Goal: Transaction & Acquisition: Purchase product/service

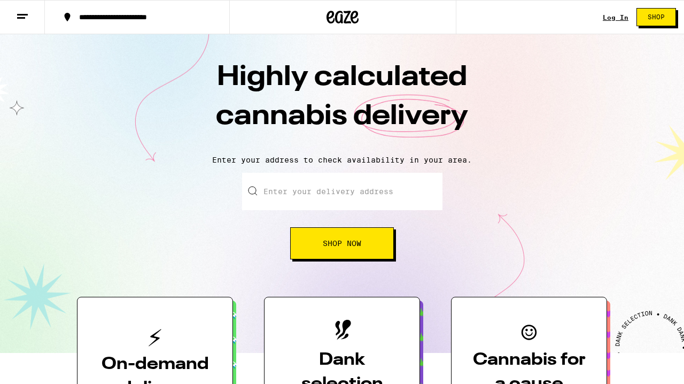
click at [626, 20] on link "Log In" at bounding box center [616, 17] width 26 height 7
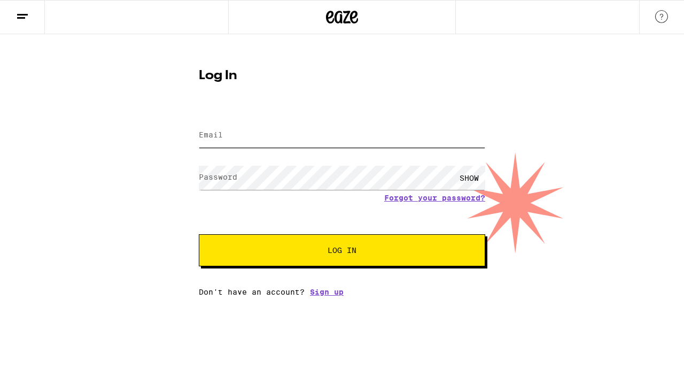
type input "[PERSON_NAME][EMAIL_ADDRESS][PERSON_NAME][DOMAIN_NAME]"
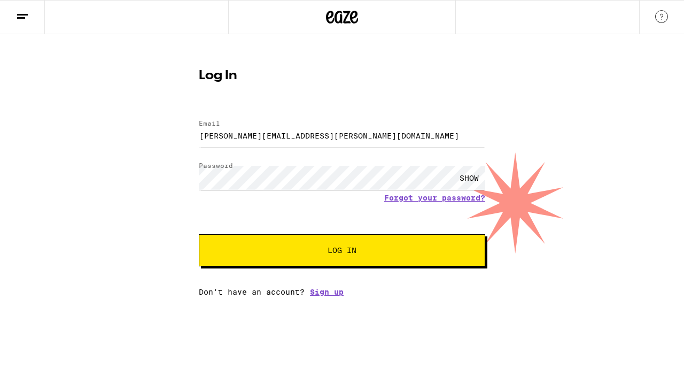
click at [291, 258] on button "Log In" at bounding box center [342, 250] width 287 height 32
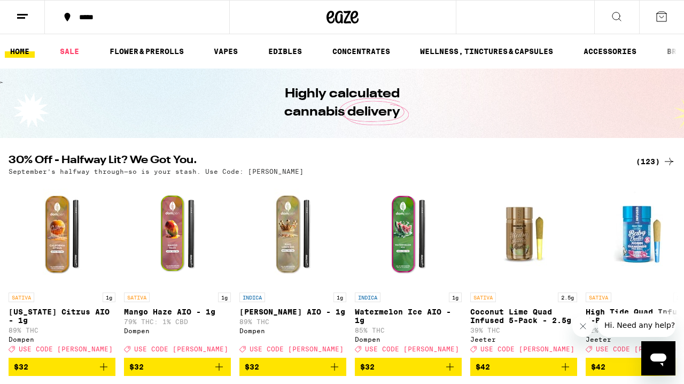
scroll to position [0, 4]
click at [269, 52] on link "EDIBLES" at bounding box center [281, 51] width 44 height 13
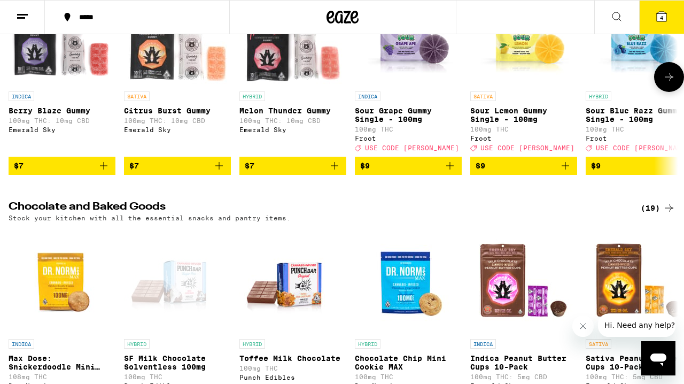
scroll to position [195, 0]
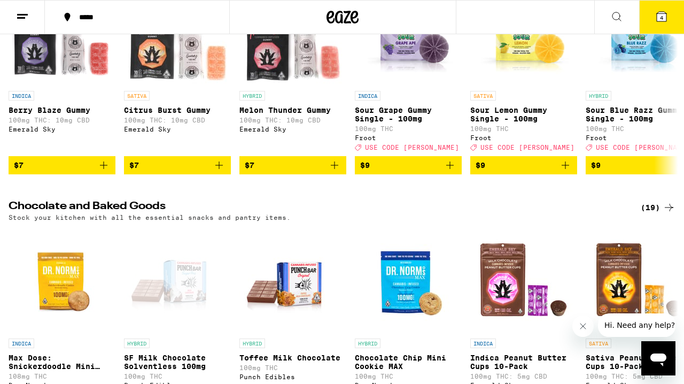
click at [664, 213] on icon at bounding box center [669, 207] width 13 height 13
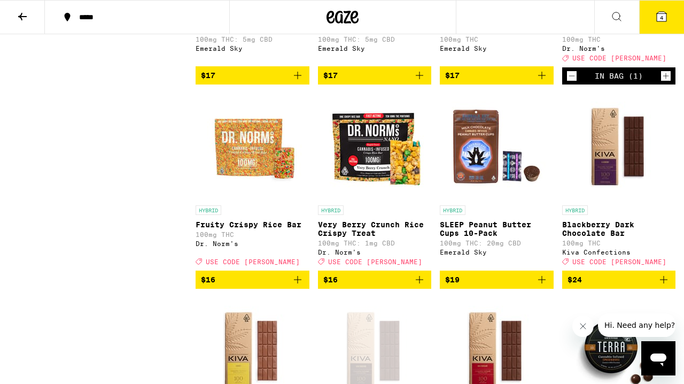
scroll to position [474, 0]
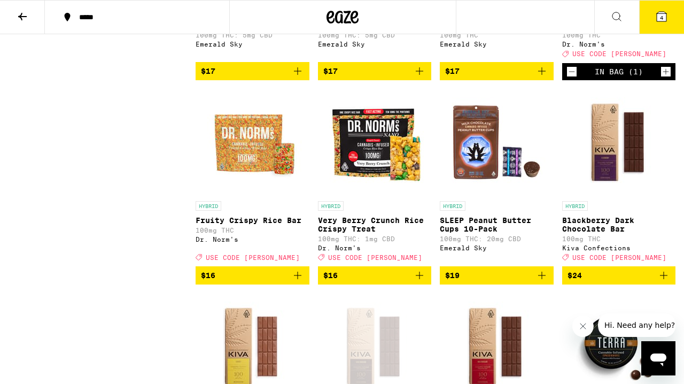
click at [606, 233] on p "Blackberry Dark Chocolate Bar" at bounding box center [619, 224] width 114 height 17
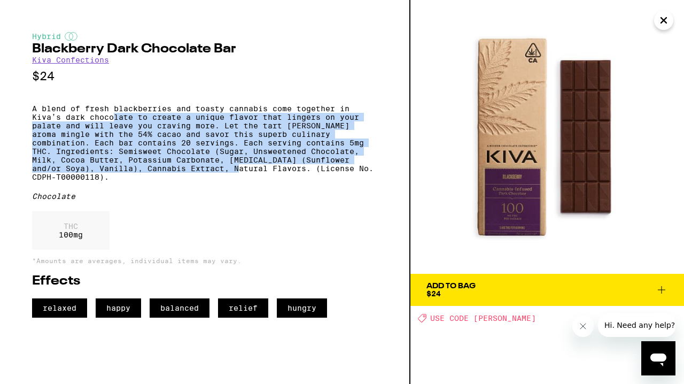
drag, startPoint x: 190, startPoint y: 179, endPoint x: 115, endPoint y: 118, distance: 96.2
click at [115, 118] on p "A blend of fresh blackberries and toasty cannabis come together in Kiva’s dark …" at bounding box center [204, 142] width 345 height 77
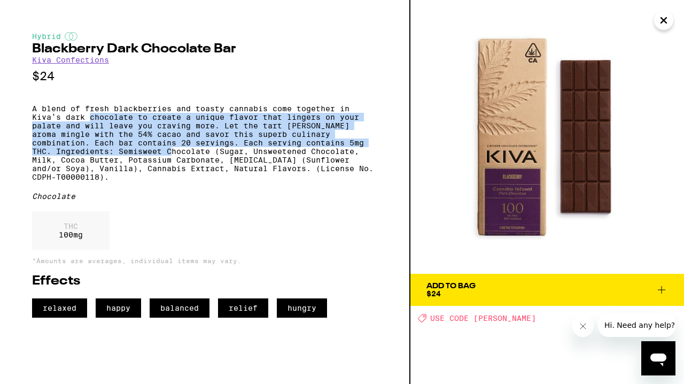
drag, startPoint x: 115, startPoint y: 118, endPoint x: 118, endPoint y: 160, distance: 41.8
click at [118, 160] on p "A blend of fresh blackberries and toasty cannabis come together in Kiva’s dark …" at bounding box center [204, 142] width 345 height 77
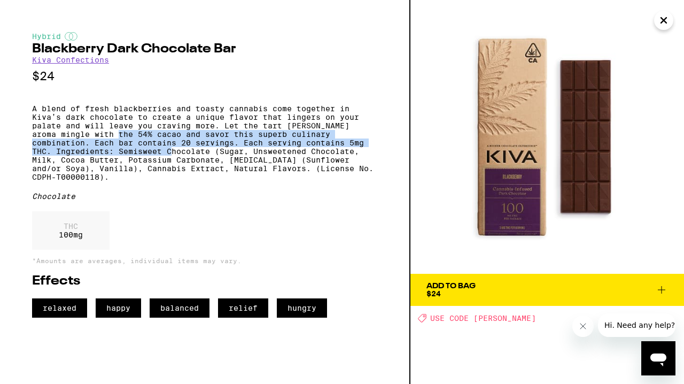
drag, startPoint x: 118, startPoint y: 160, endPoint x: 110, endPoint y: 142, distance: 19.2
click at [110, 142] on p "A blend of fresh blackberries and toasty cannabis come together in Kiva’s dark …" at bounding box center [204, 142] width 345 height 77
drag, startPoint x: 110, startPoint y: 142, endPoint x: 112, endPoint y: 161, distance: 19.3
click at [112, 161] on p "A blend of fresh blackberries and toasty cannabis come together in Kiva’s dark …" at bounding box center [204, 142] width 345 height 77
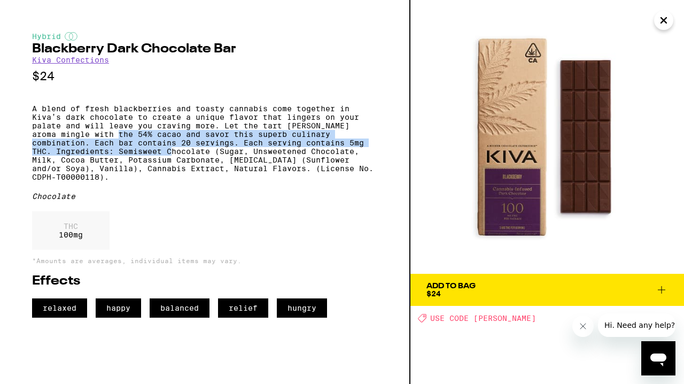
click at [112, 162] on p "A blend of fresh blackberries and toasty cannabis come together in Kiva’s dark …" at bounding box center [204, 142] width 345 height 77
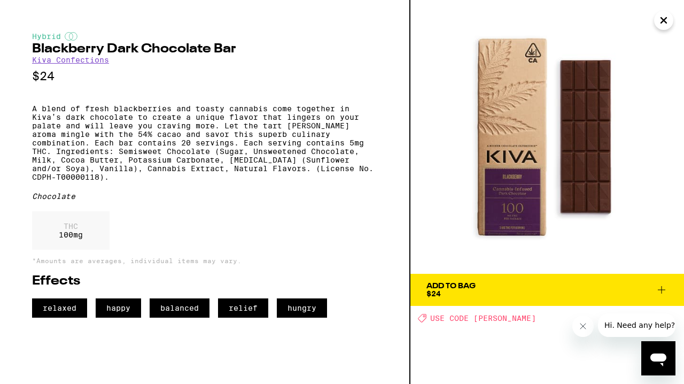
click at [105, 170] on p "A blend of fresh blackberries and toasty cannabis come together in Kiva’s dark …" at bounding box center [204, 142] width 345 height 77
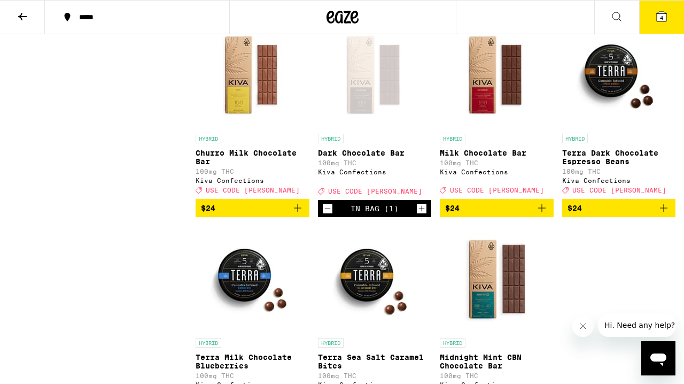
scroll to position [843, 0]
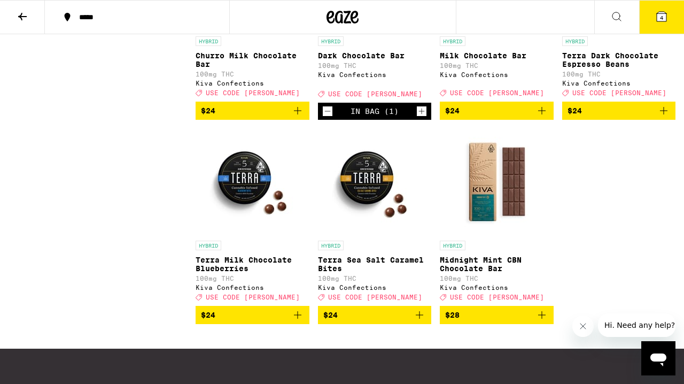
click at [467, 273] on p "Midnight Mint CBN Chocolate Bar" at bounding box center [497, 264] width 114 height 17
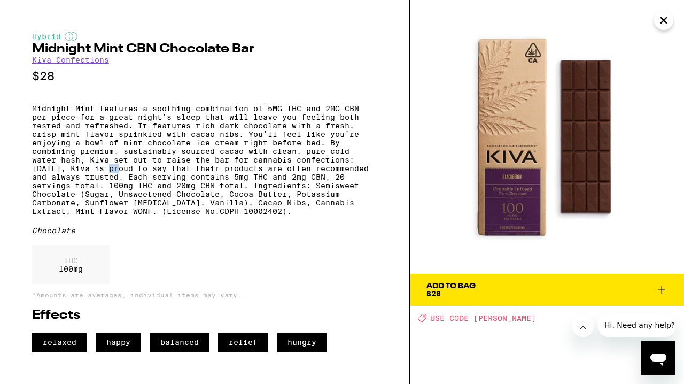
drag, startPoint x: 118, startPoint y: 167, endPoint x: 111, endPoint y: 179, distance: 13.7
click at [111, 179] on p "Midnight Mint features a soothing combination of 5MG THC and 2MG CBN per piece …" at bounding box center [204, 159] width 345 height 111
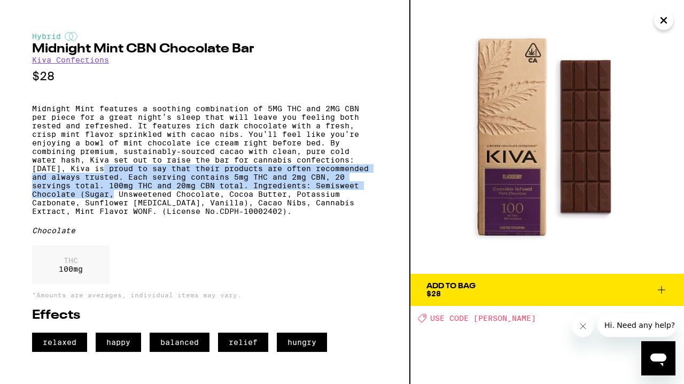
drag, startPoint x: 111, startPoint y: 179, endPoint x: 116, endPoint y: 213, distance: 35.2
click at [116, 213] on p "Midnight Mint features a soothing combination of 5MG THC and 2MG CBN per piece …" at bounding box center [204, 159] width 345 height 111
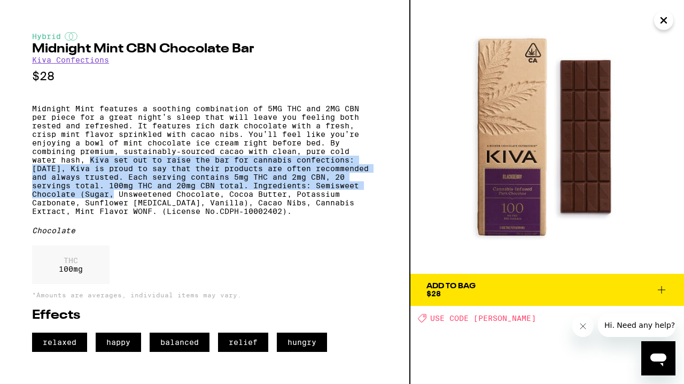
drag, startPoint x: 116, startPoint y: 213, endPoint x: 103, endPoint y: 168, distance: 46.9
click at [103, 168] on p "Midnight Mint features a soothing combination of 5MG THC and 2MG CBN per piece …" at bounding box center [204, 159] width 345 height 111
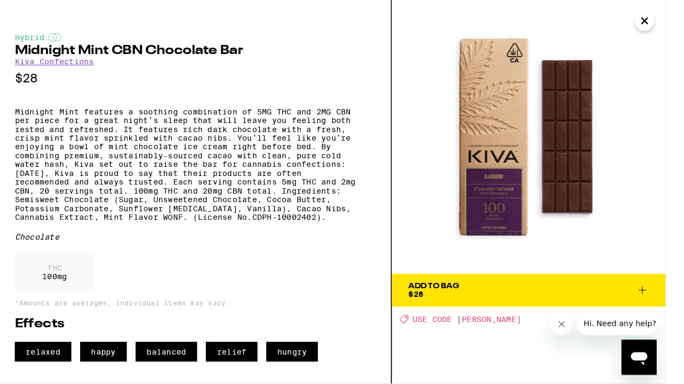
scroll to position [823, 0]
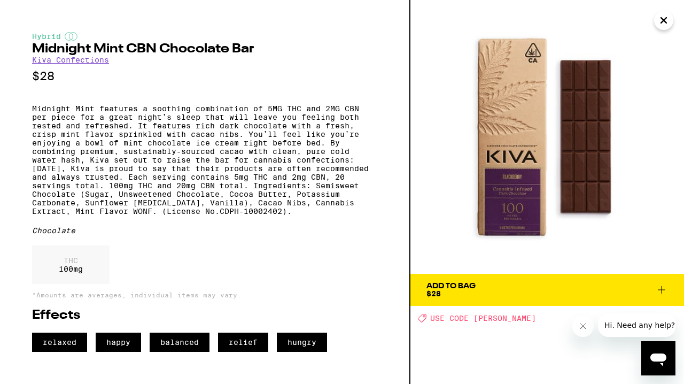
click at [501, 284] on span "Add To Bag $28" at bounding box center [548, 289] width 242 height 15
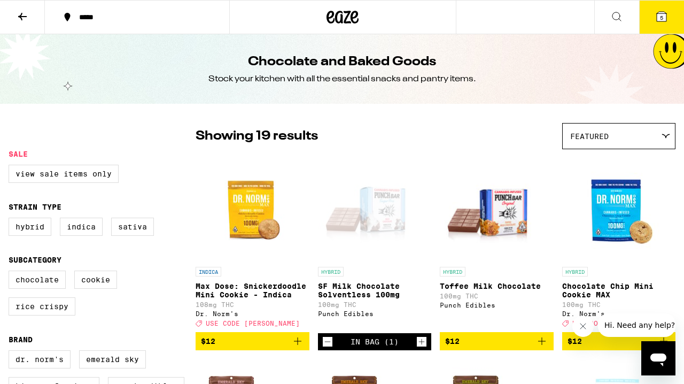
click at [23, 22] on button at bounding box center [22, 18] width 45 height 34
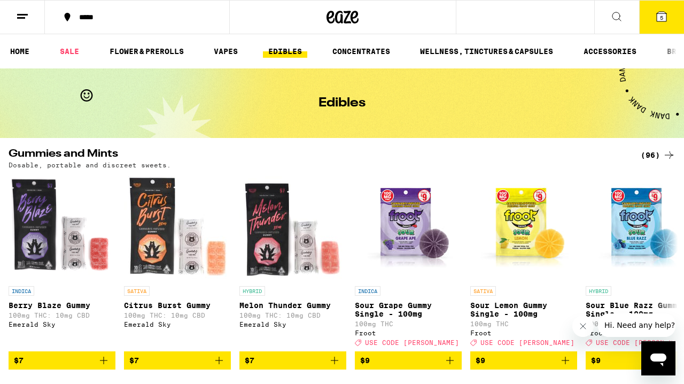
click at [291, 52] on link "EDIBLES" at bounding box center [285, 51] width 44 height 13
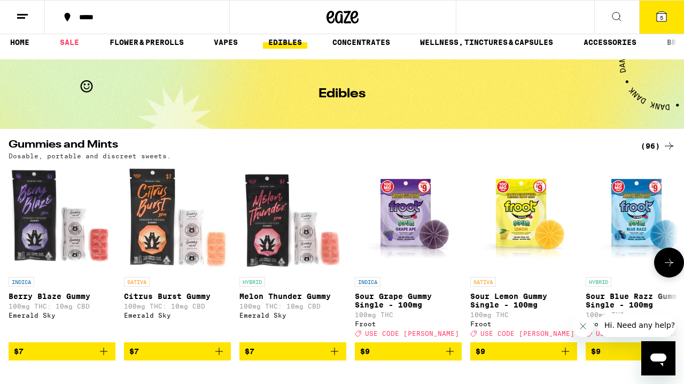
scroll to position [10, 0]
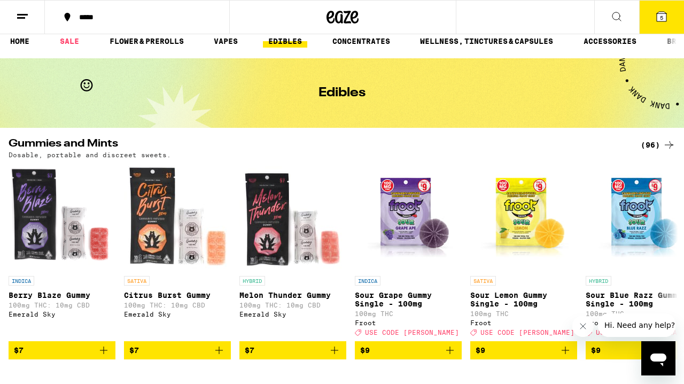
click at [652, 143] on div "(96)" at bounding box center [658, 144] width 35 height 13
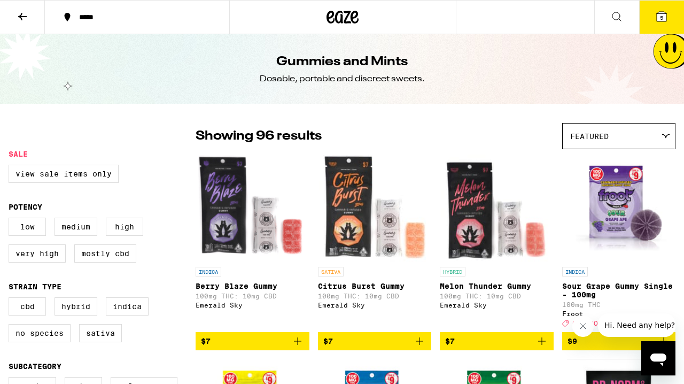
click at [636, 143] on div "Featured" at bounding box center [619, 135] width 112 height 25
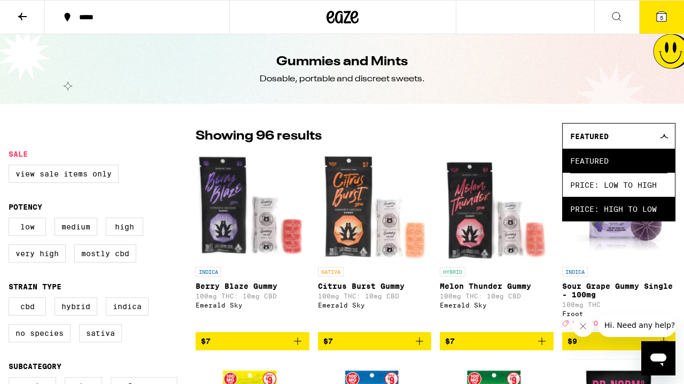
click at [586, 210] on span "Price: High to Low" at bounding box center [618, 209] width 97 height 24
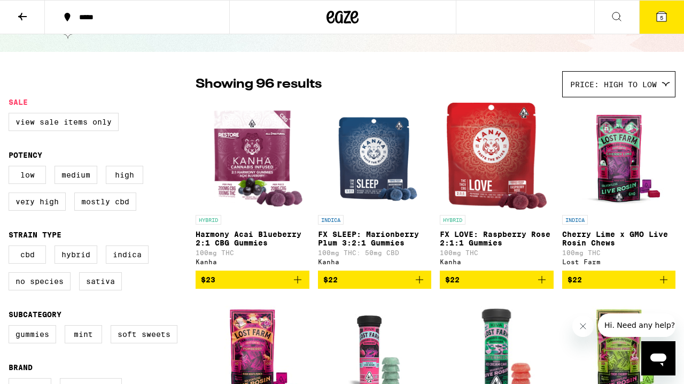
scroll to position [53, 0]
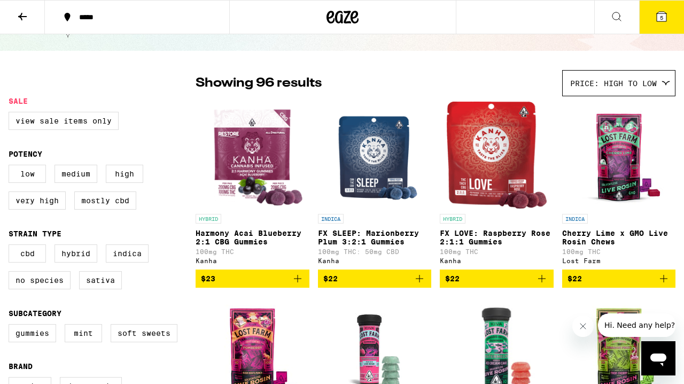
click at [490, 239] on p "FX LOVE: Raspberry Rose 2:1:1 Gummies" at bounding box center [497, 237] width 114 height 17
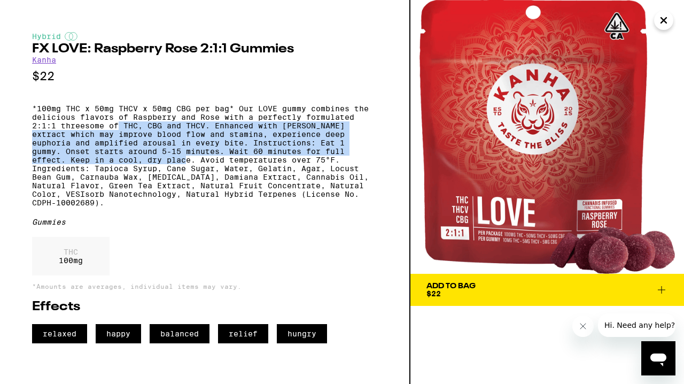
drag, startPoint x: 118, startPoint y: 130, endPoint x: 127, endPoint y: 170, distance: 40.6
click at [127, 170] on p "*100mg THC x 50mg THCV x 50mg CBG per bag* Our LOVE gummy combines the deliciou…" at bounding box center [204, 155] width 345 height 103
drag, startPoint x: 127, startPoint y: 170, endPoint x: 120, endPoint y: 130, distance: 40.2
click at [120, 130] on p "*100mg THC x 50mg THCV x 50mg CBG per bag* Our LOVE gummy combines the deliciou…" at bounding box center [204, 155] width 345 height 103
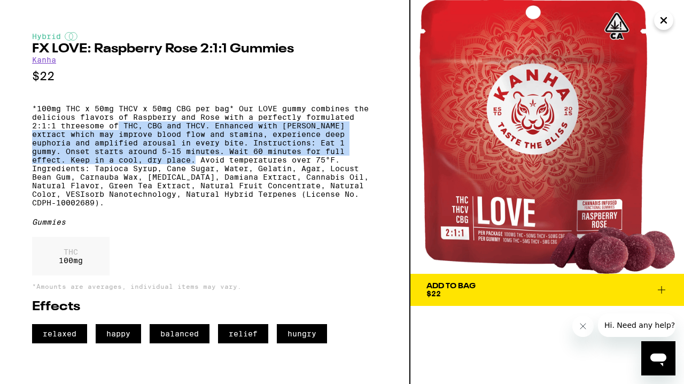
click at [120, 130] on p "*100mg THC x 50mg THCV x 50mg CBG per bag* Our LOVE gummy combines the deliciou…" at bounding box center [204, 155] width 345 height 103
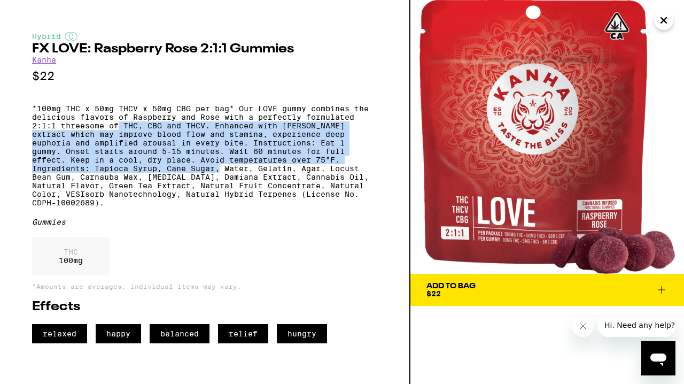
drag, startPoint x: 120, startPoint y: 130, endPoint x: 124, endPoint y: 186, distance: 55.2
click at [124, 186] on p "*100mg THC x 50mg THCV x 50mg CBG per bag* Our LOVE gummy combines the deliciou…" at bounding box center [204, 155] width 345 height 103
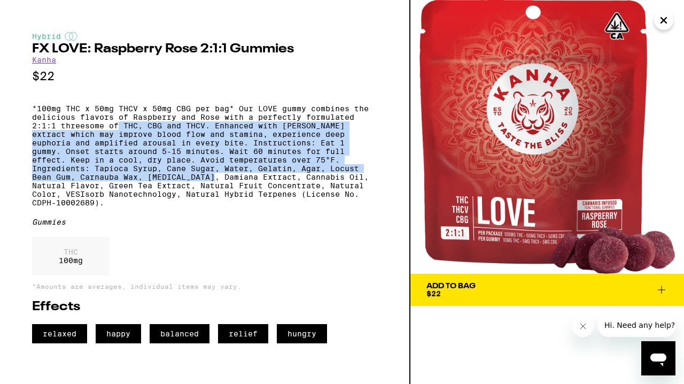
click at [124, 186] on p "*100mg THC x 50mg THCV x 50mg CBG per bag* Our LOVE gummy combines the deliciou…" at bounding box center [204, 155] width 345 height 103
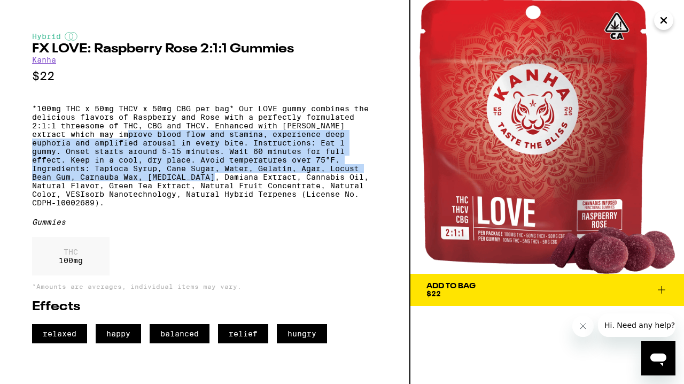
drag, startPoint x: 124, startPoint y: 186, endPoint x: 117, endPoint y: 140, distance: 46.0
click at [117, 140] on p "*100mg THC x 50mg THCV x 50mg CBG per bag* Our LOVE gummy combines the deliciou…" at bounding box center [204, 155] width 345 height 103
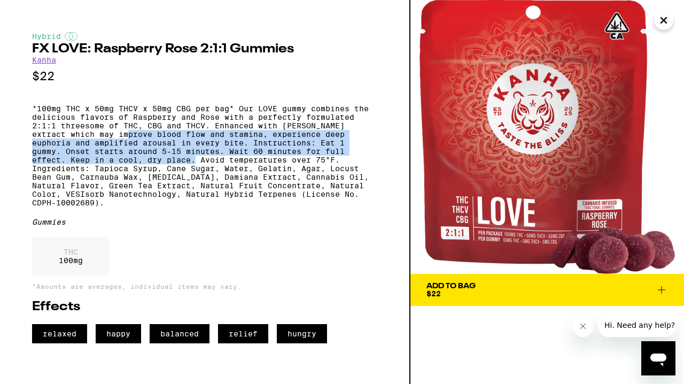
drag, startPoint x: 117, startPoint y: 140, endPoint x: 119, endPoint y: 175, distance: 35.3
click at [119, 175] on p "*100mg THC x 50mg THCV x 50mg CBG per bag* Our LOVE gummy combines the deliciou…" at bounding box center [204, 155] width 345 height 103
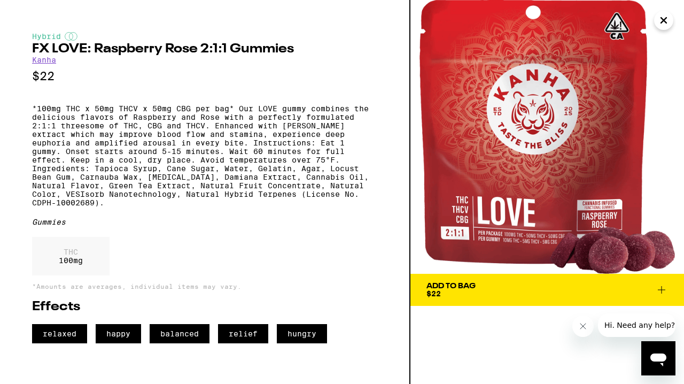
click at [462, 300] on button "Add To Bag $22" at bounding box center [548, 290] width 274 height 32
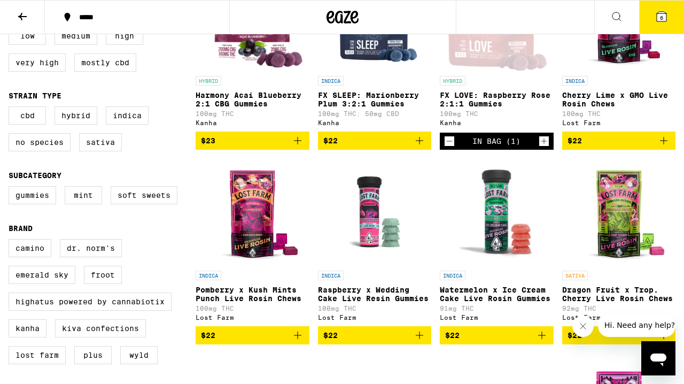
scroll to position [192, 0]
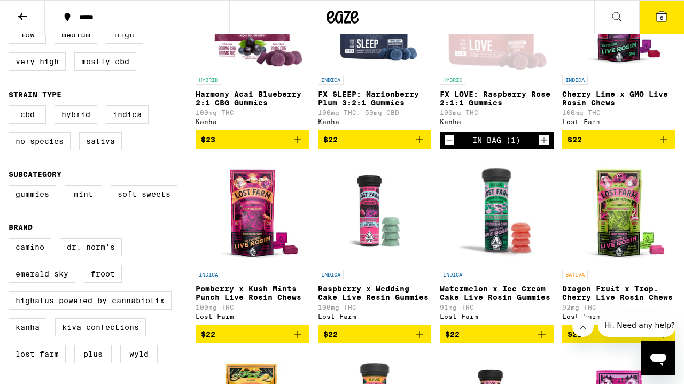
click at [604, 105] on p "Cherry Lime x GMO Live Rosin Chews" at bounding box center [619, 98] width 114 height 17
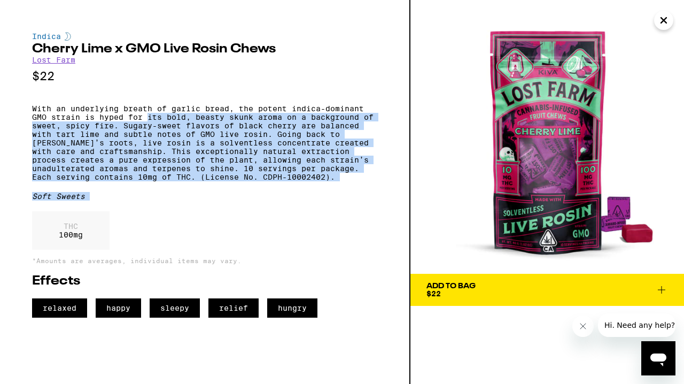
drag, startPoint x: 184, startPoint y: 229, endPoint x: 150, endPoint y: 120, distance: 114.0
click at [150, 120] on div "Indica Cherry Lime x GMO Live Rosin Chews Lost Farm $22 With an underlying brea…" at bounding box center [204, 174] width 345 height 285
click at [150, 120] on p "With an underlying breath of garlic bread, the potent indica-dominant GMO strai…" at bounding box center [204, 142] width 345 height 77
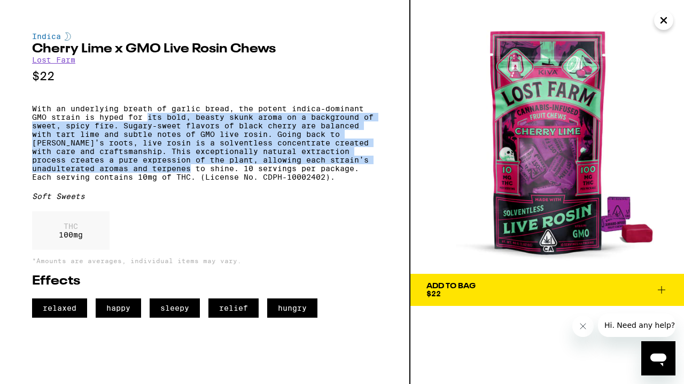
drag, startPoint x: 150, startPoint y: 120, endPoint x: 150, endPoint y: 183, distance: 62.6
click at [150, 181] on p "With an underlying breath of garlic bread, the potent indica-dominant GMO strai…" at bounding box center [204, 142] width 345 height 77
drag, startPoint x: 150, startPoint y: 183, endPoint x: 145, endPoint y: 127, distance: 56.4
click at [145, 127] on p "With an underlying breath of garlic bread, the potent indica-dominant GMO strai…" at bounding box center [204, 142] width 345 height 77
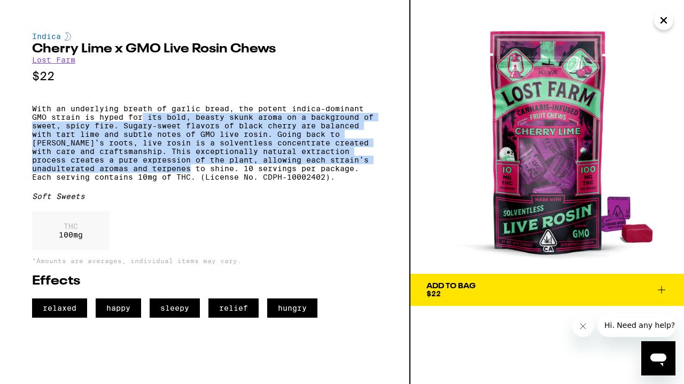
click at [145, 127] on p "With an underlying breath of garlic bread, the potent indica-dominant GMO strai…" at bounding box center [204, 142] width 345 height 77
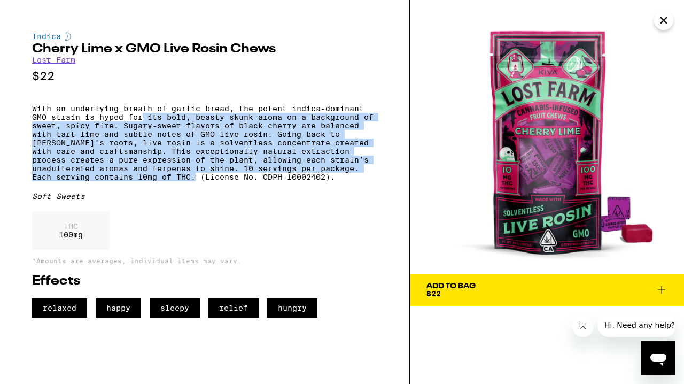
drag, startPoint x: 145, startPoint y: 127, endPoint x: 145, endPoint y: 188, distance: 61.5
click at [145, 181] on p "With an underlying breath of garlic bread, the potent indica-dominant GMO strai…" at bounding box center [204, 142] width 345 height 77
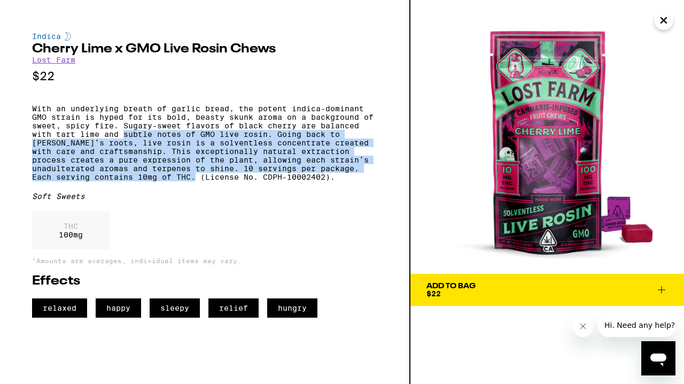
drag, startPoint x: 145, startPoint y: 188, endPoint x: 136, endPoint y: 144, distance: 44.9
click at [136, 144] on p "With an underlying breath of garlic bread, the potent indica-dominant GMO strai…" at bounding box center [204, 142] width 345 height 77
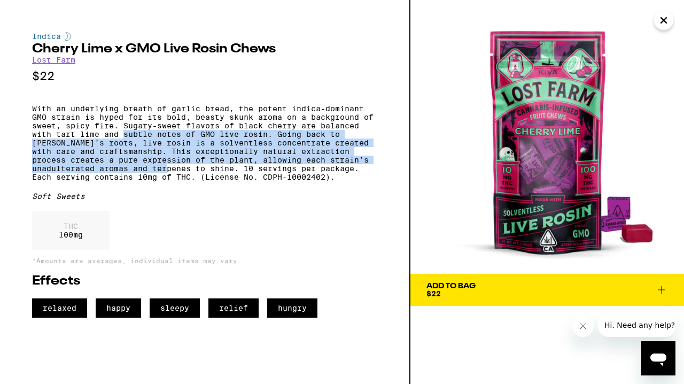
drag, startPoint x: 136, startPoint y: 144, endPoint x: 138, endPoint y: 182, distance: 37.5
click at [138, 181] on p "With an underlying breath of garlic bread, the potent indica-dominant GMO strai…" at bounding box center [204, 142] width 345 height 77
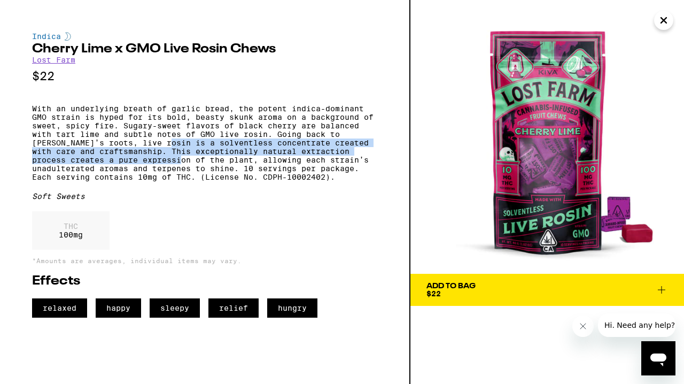
drag, startPoint x: 140, startPoint y: 172, endPoint x: 138, endPoint y: 147, distance: 24.6
click at [138, 147] on p "With an underlying breath of garlic bread, the potent indica-dominant GMO strai…" at bounding box center [204, 142] width 345 height 77
click at [137, 148] on p "With an underlying breath of garlic bread, the potent indica-dominant GMO strai…" at bounding box center [204, 142] width 345 height 77
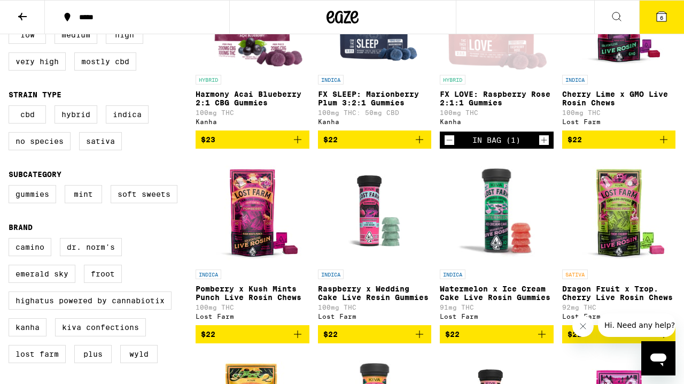
click at [264, 246] on img "Open page for Pomberry x Kush Mints Punch Live Rosin Chews from Lost Farm" at bounding box center [252, 210] width 107 height 107
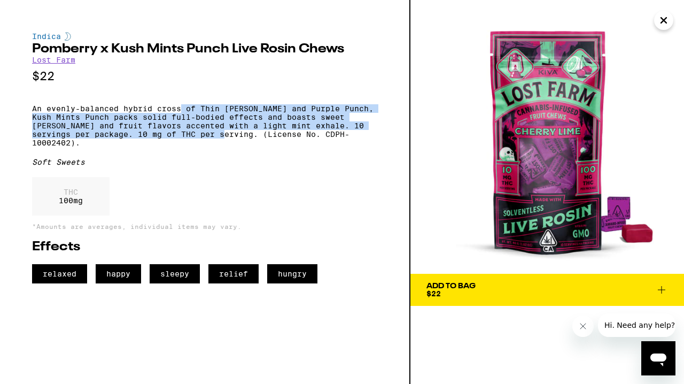
drag, startPoint x: 221, startPoint y: 145, endPoint x: 183, endPoint y: 110, distance: 52.2
click at [183, 110] on p "An evenly-balanced hybrid cross of Thin [PERSON_NAME] and Purple Punch, Kush Mi…" at bounding box center [204, 125] width 345 height 43
drag, startPoint x: 183, startPoint y: 110, endPoint x: 191, endPoint y: 145, distance: 36.7
click at [191, 145] on p "An evenly-balanced hybrid cross of Thin [PERSON_NAME] and Purple Punch, Kush Mi…" at bounding box center [204, 125] width 345 height 43
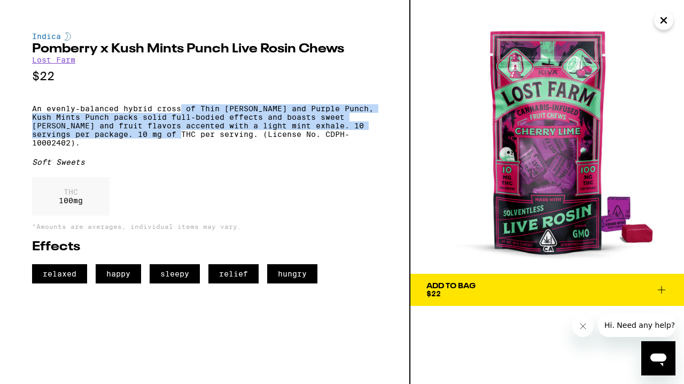
click at [191, 145] on p "An evenly-balanced hybrid cross of Thin [PERSON_NAME] and Purple Punch, Kush Mi…" at bounding box center [204, 125] width 345 height 43
drag, startPoint x: 191, startPoint y: 145, endPoint x: 176, endPoint y: 115, distance: 33.0
click at [176, 115] on p "An evenly-balanced hybrid cross of Thin [PERSON_NAME] and Purple Punch, Kush Mi…" at bounding box center [204, 125] width 345 height 43
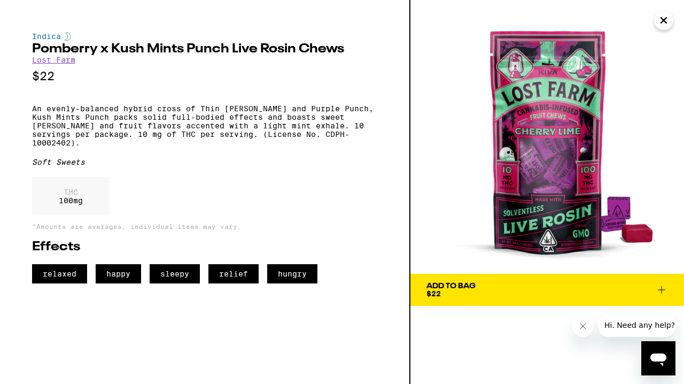
click at [512, 293] on span "Add To Bag $22" at bounding box center [548, 289] width 242 height 15
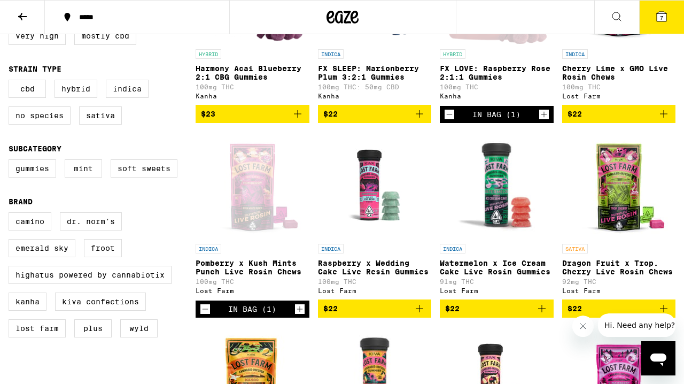
scroll to position [226, 0]
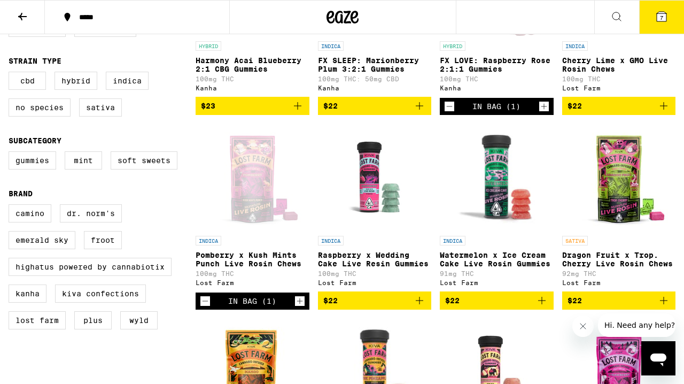
click at [362, 264] on p "Raspberry x Wedding Cake Live Resin Gummies" at bounding box center [375, 259] width 114 height 17
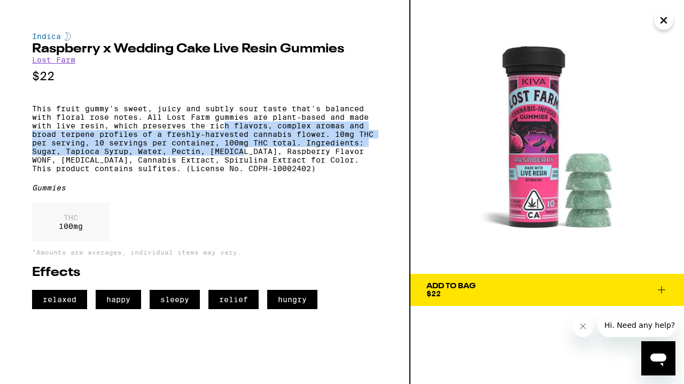
drag, startPoint x: 245, startPoint y: 157, endPoint x: 227, endPoint y: 130, distance: 32.8
click at [227, 130] on p "This fruit gummy's sweet, juicy and subtly sour taste that's balanced with flor…" at bounding box center [204, 138] width 345 height 68
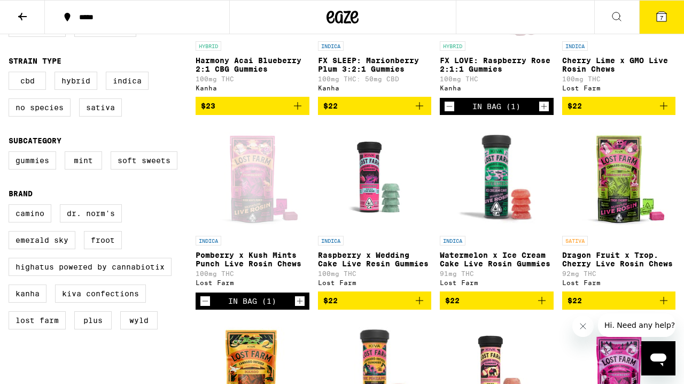
click at [475, 262] on p "Watermelon x Ice Cream Cake Live Rosin Gummies" at bounding box center [497, 259] width 114 height 17
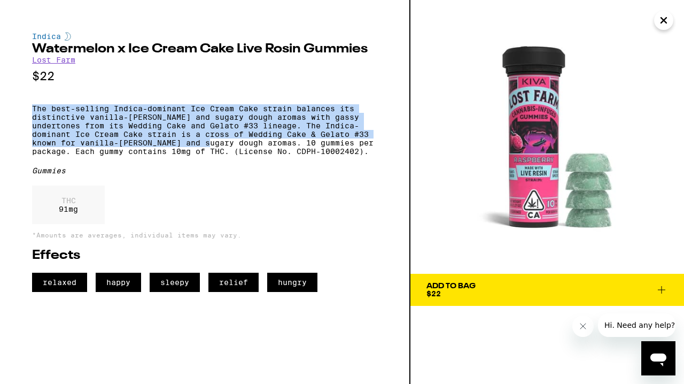
drag, startPoint x: 202, startPoint y: 108, endPoint x: 203, endPoint y: 150, distance: 42.2
click at [203, 150] on div "Indica Watermelon x Ice Cream Cake Live Rosin Gummies Lost Farm $22 The best-se…" at bounding box center [204, 162] width 345 height 260
click at [203, 150] on p "The best-selling Indica-dominant Ice Cream Cake strain balances its distinctive…" at bounding box center [204, 129] width 345 height 51
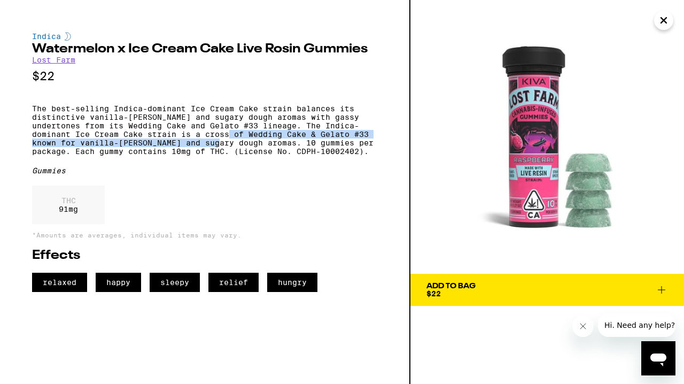
drag, startPoint x: 209, startPoint y: 156, endPoint x: 207, endPoint y: 138, distance: 17.8
click at [207, 143] on p "The best-selling Indica-dominant Ice Cream Cake strain balances its distinctive…" at bounding box center [204, 129] width 345 height 51
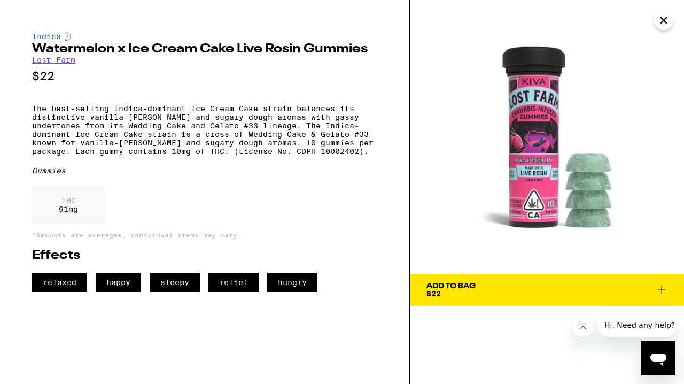
click at [201, 117] on p "The best-selling Indica-dominant Ice Cream Cake strain balances its distinctive…" at bounding box center [204, 129] width 345 height 51
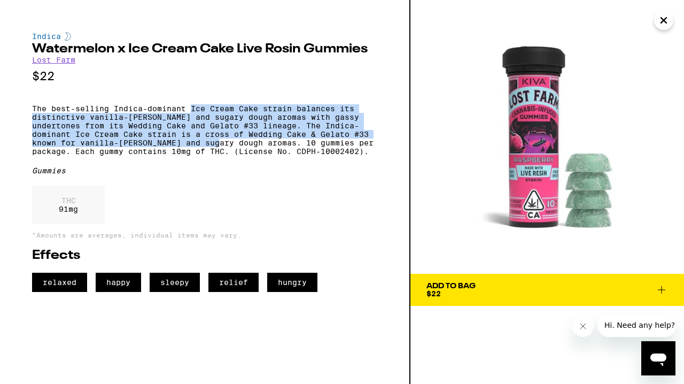
drag, startPoint x: 201, startPoint y: 117, endPoint x: 203, endPoint y: 156, distance: 39.6
click at [203, 156] on p "The best-selling Indica-dominant Ice Cream Cake strain balances its distinctive…" at bounding box center [204, 129] width 345 height 51
click at [202, 156] on p "The best-selling Indica-dominant Ice Cream Cake strain balances its distinctive…" at bounding box center [204, 129] width 345 height 51
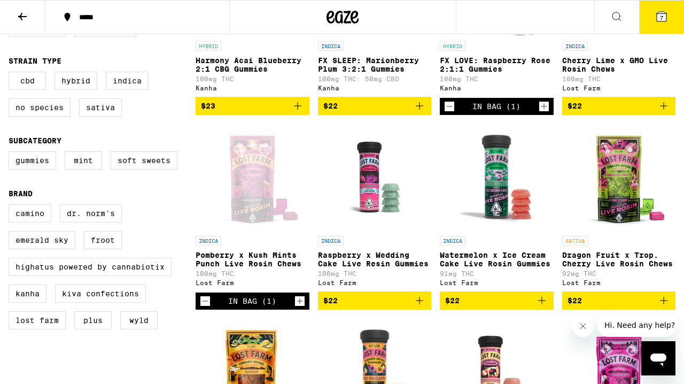
click at [580, 264] on p "Dragon Fruit x Trop. Cherry Live Rosin Chews" at bounding box center [619, 259] width 114 height 17
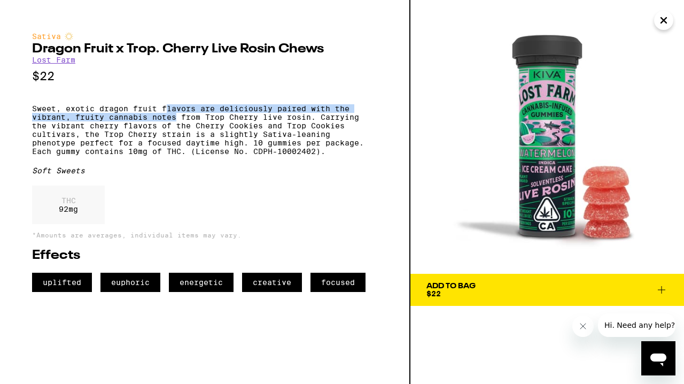
drag, startPoint x: 175, startPoint y: 123, endPoint x: 167, endPoint y: 112, distance: 13.7
click at [167, 112] on p "Sweet, exotic dragon fruit flavors are deliciously paired with the vibrant, fru…" at bounding box center [204, 129] width 345 height 51
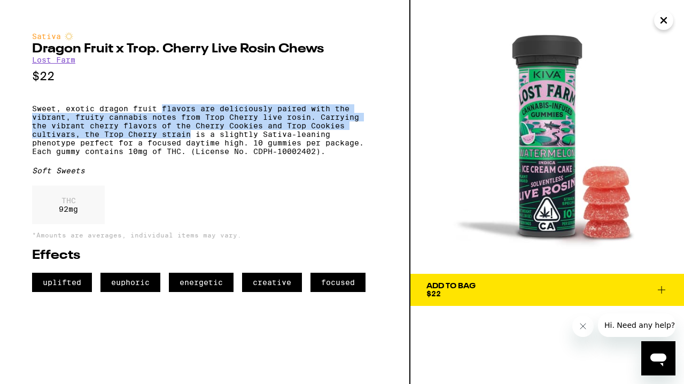
drag, startPoint x: 167, startPoint y: 112, endPoint x: 164, endPoint y: 141, distance: 29.0
click at [164, 141] on p "Sweet, exotic dragon fruit flavors are deliciously paired with the vibrant, fru…" at bounding box center [204, 129] width 345 height 51
drag, startPoint x: 164, startPoint y: 141, endPoint x: 153, endPoint y: 109, distance: 34.5
click at [153, 109] on p "Sweet, exotic dragon fruit flavors are deliciously paired with the vibrant, fru…" at bounding box center [204, 129] width 345 height 51
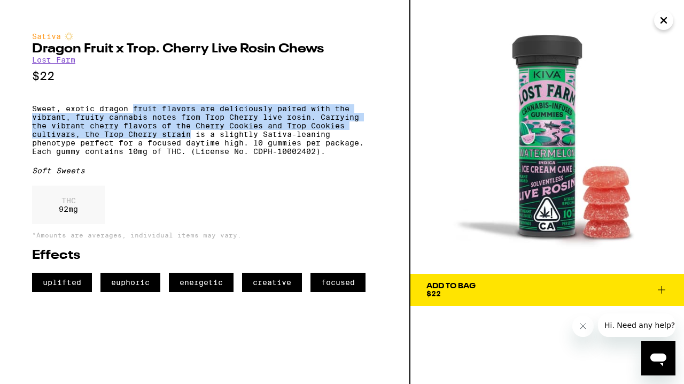
click at [153, 109] on p "Sweet, exotic dragon fruit flavors are deliciously paired with the vibrant, fru…" at bounding box center [204, 129] width 345 height 51
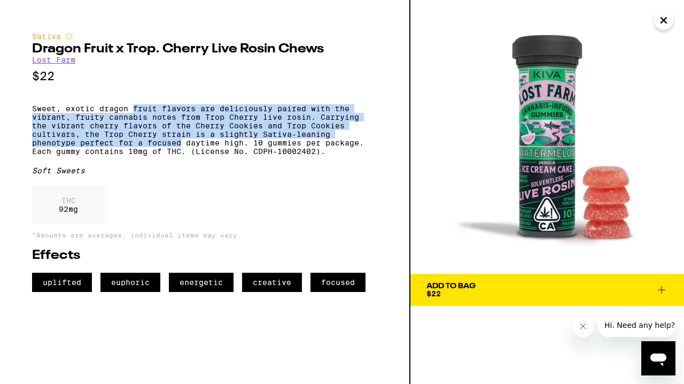
drag, startPoint x: 153, startPoint y: 109, endPoint x: 153, endPoint y: 151, distance: 42.8
click at [153, 151] on p "Sweet, exotic dragon fruit flavors are deliciously paired with the vibrant, fru…" at bounding box center [204, 129] width 345 height 51
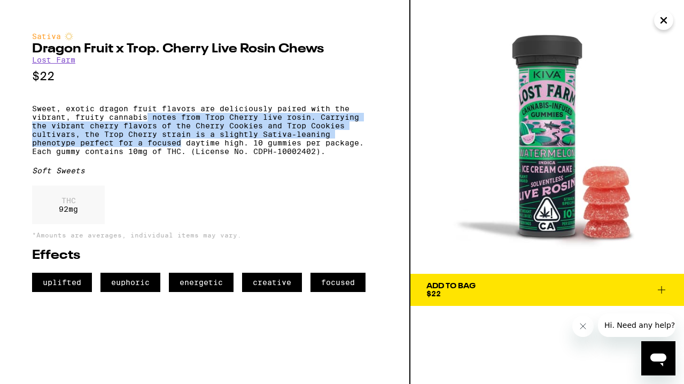
drag, startPoint x: 153, startPoint y: 151, endPoint x: 150, endPoint y: 121, distance: 30.6
click at [150, 121] on p "Sweet, exotic dragon fruit flavors are deliciously paired with the vibrant, fru…" at bounding box center [204, 129] width 345 height 51
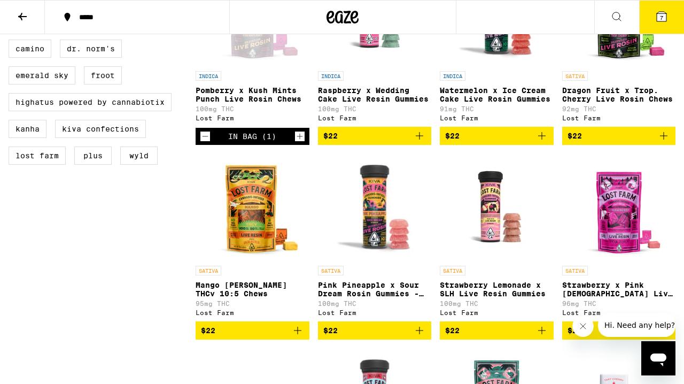
scroll to position [393, 0]
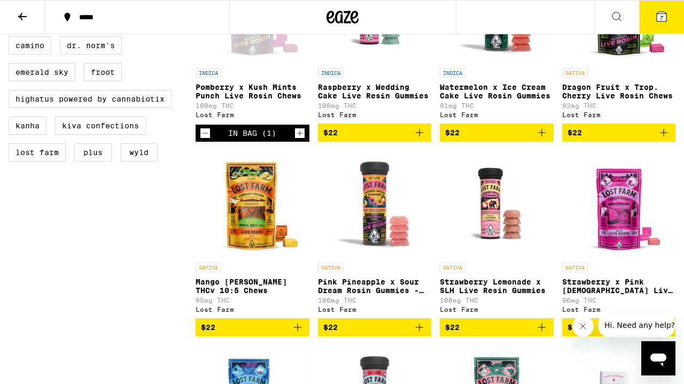
click at [246, 254] on img "Open page for Mango Jack Herer THCv 10:5 Chews from Lost Farm" at bounding box center [252, 203] width 107 height 107
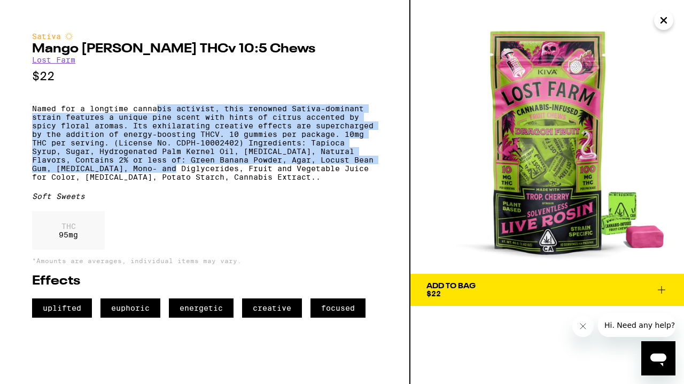
drag, startPoint x: 194, startPoint y: 184, endPoint x: 158, endPoint y: 111, distance: 80.8
click at [158, 111] on p "Named for a longtime cannabis activist, this renowned Sativa-dominant strain fe…" at bounding box center [204, 142] width 345 height 77
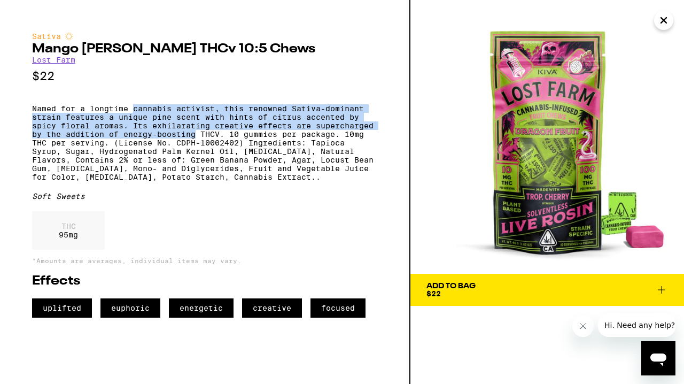
drag, startPoint x: 158, startPoint y: 111, endPoint x: 161, endPoint y: 137, distance: 26.3
click at [161, 137] on p "Named for a longtime cannabis activist, this renowned Sativa-dominant strain fe…" at bounding box center [204, 142] width 345 height 77
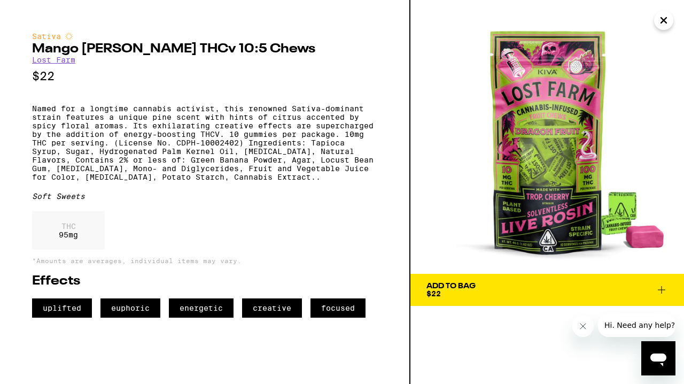
click at [236, 175] on p "Named for a longtime cannabis activist, this renowned Sativa-dominant strain fe…" at bounding box center [204, 142] width 345 height 77
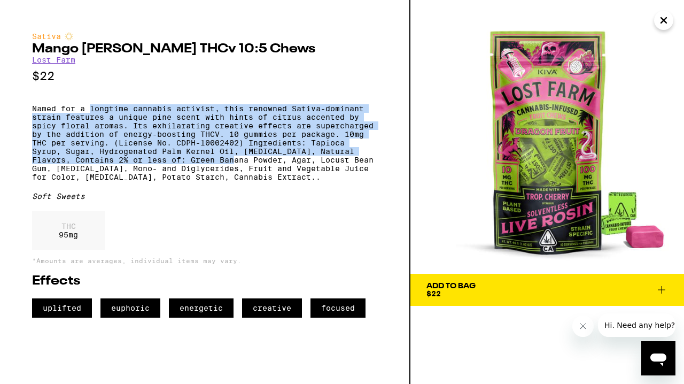
drag, startPoint x: 236, startPoint y: 175, endPoint x: 122, endPoint y: 112, distance: 130.2
click at [122, 112] on p "Named for a longtime cannabis activist, this renowned Sativa-dominant strain fe…" at bounding box center [204, 142] width 345 height 77
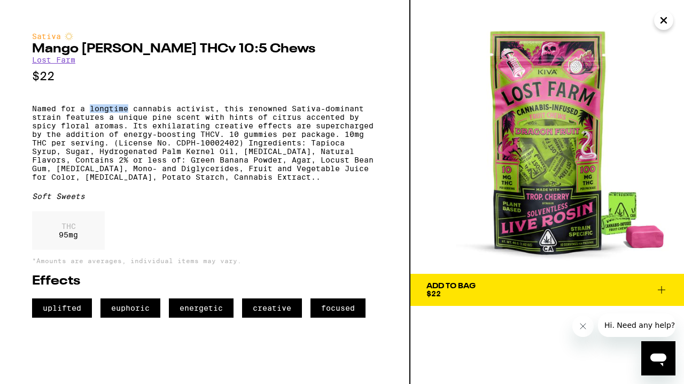
click at [122, 112] on p "Named for a longtime cannabis activist, this renowned Sativa-dominant strain fe…" at bounding box center [204, 142] width 345 height 77
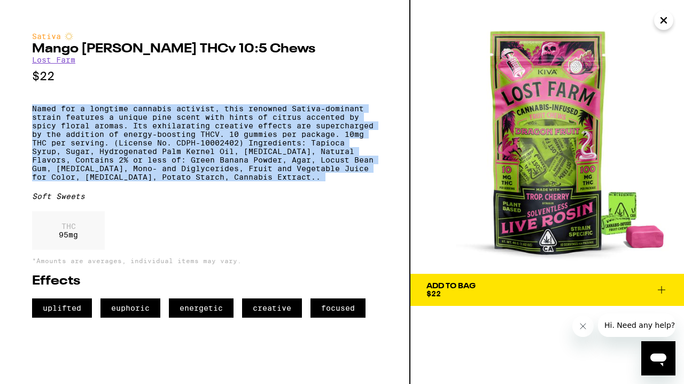
drag, startPoint x: 122, startPoint y: 112, endPoint x: 182, endPoint y: 157, distance: 74.1
click at [182, 157] on p "Named for a longtime cannabis activist, this renowned Sativa-dominant strain fe…" at bounding box center [204, 142] width 345 height 77
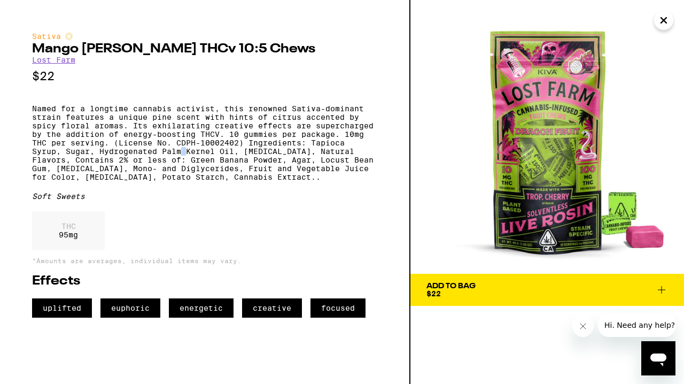
click at [182, 157] on p "Named for a longtime cannabis activist, this renowned Sativa-dominant strain fe…" at bounding box center [204, 142] width 345 height 77
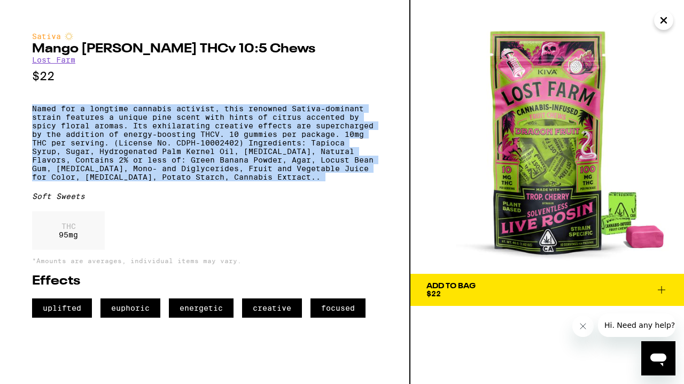
click at [182, 157] on p "Named for a longtime cannabis activist, this renowned Sativa-dominant strain fe…" at bounding box center [204, 142] width 345 height 77
click at [168, 142] on p "Named for a longtime cannabis activist, this renowned Sativa-dominant strain fe…" at bounding box center [204, 142] width 345 height 77
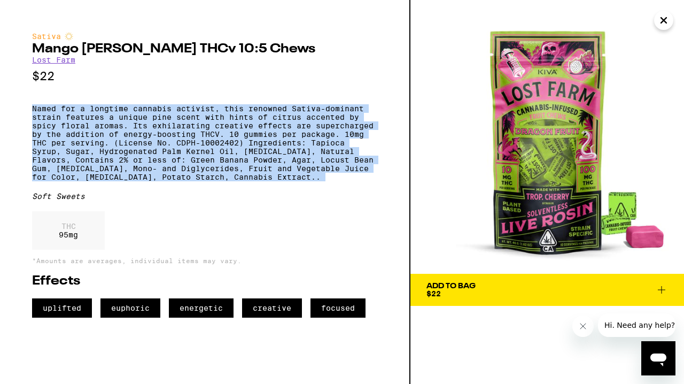
click at [168, 142] on p "Named for a longtime cannabis activist, this renowned Sativa-dominant strain fe…" at bounding box center [204, 142] width 345 height 77
click at [174, 142] on p "Named for a longtime cannabis activist, this renowned Sativa-dominant strain fe…" at bounding box center [204, 142] width 345 height 77
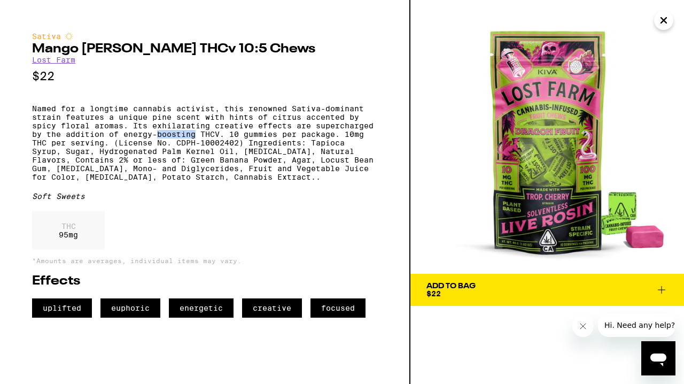
click at [174, 142] on p "Named for a longtime cannabis activist, this renowned Sativa-dominant strain fe…" at bounding box center [204, 142] width 345 height 77
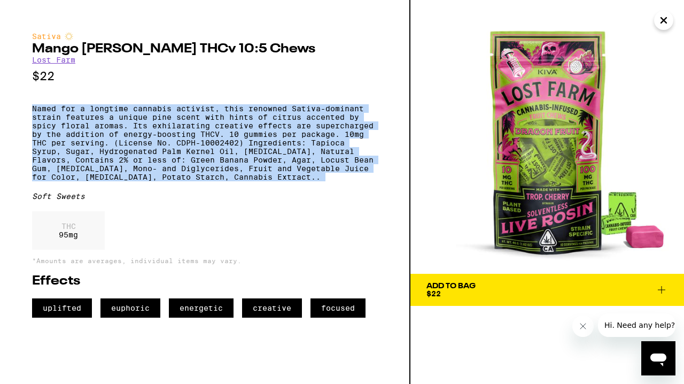
click at [174, 142] on p "Named for a longtime cannabis activist, this renowned Sativa-dominant strain fe…" at bounding box center [204, 142] width 345 height 77
click at [261, 146] on p "Named for a longtime cannabis activist, this renowned Sativa-dominant strain fe…" at bounding box center [204, 142] width 345 height 77
click at [235, 144] on p "Named for a longtime cannabis activist, this renowned Sativa-dominant strain fe…" at bounding box center [204, 142] width 345 height 77
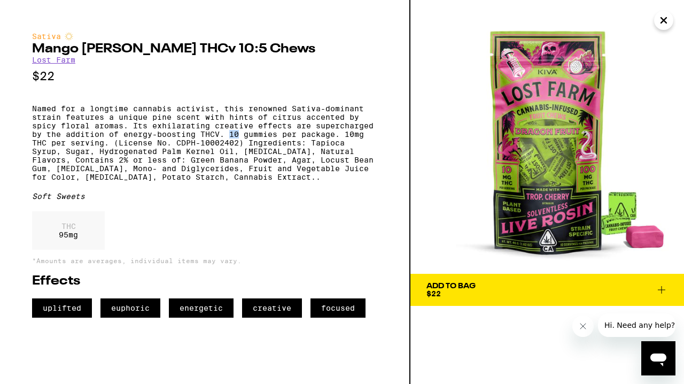
click at [235, 144] on p "Named for a longtime cannabis activist, this renowned Sativa-dominant strain fe…" at bounding box center [204, 142] width 345 height 77
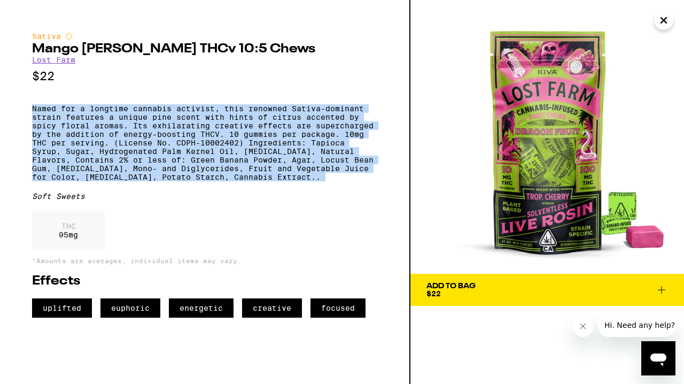
drag, startPoint x: 235, startPoint y: 144, endPoint x: 299, endPoint y: 172, distance: 70.1
click at [299, 172] on p "Named for a longtime cannabis activist, this renowned Sativa-dominant strain fe…" at bounding box center [204, 142] width 345 height 77
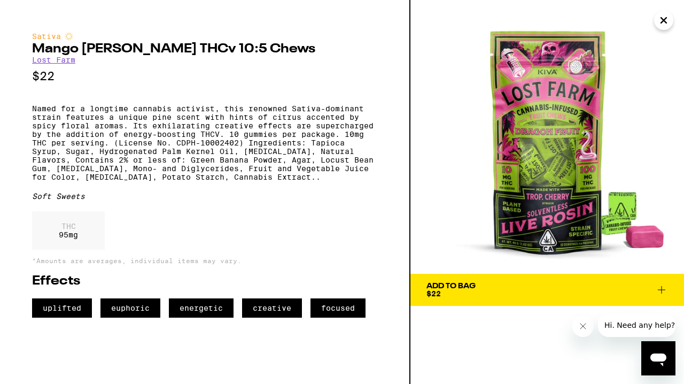
click at [327, 155] on p "Named for a longtime cannabis activist, this renowned Sativa-dominant strain fe…" at bounding box center [204, 142] width 345 height 77
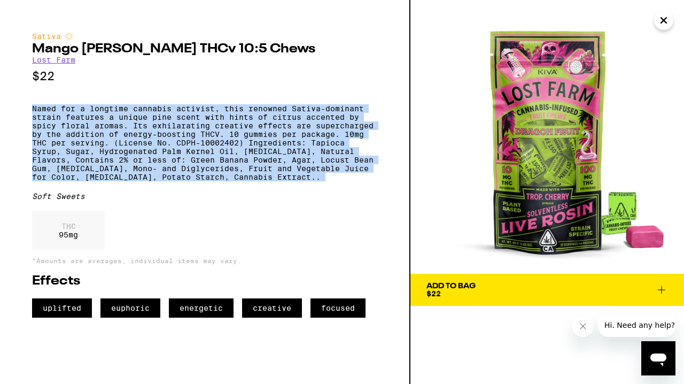
click at [327, 155] on p "Named for a longtime cannabis activist, this renowned Sativa-dominant strain fe…" at bounding box center [204, 142] width 345 height 77
click at [207, 175] on p "Named for a longtime cannabis activist, this renowned Sativa-dominant strain fe…" at bounding box center [204, 142] width 345 height 77
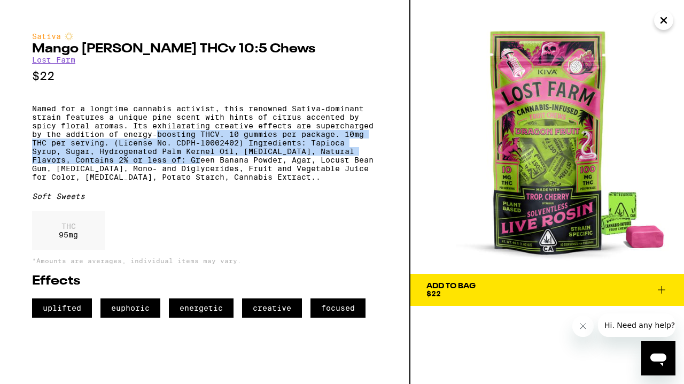
drag, startPoint x: 207, startPoint y: 175, endPoint x: 156, endPoint y: 142, distance: 61.4
click at [156, 142] on p "Named for a longtime cannabis activist, this renowned Sativa-dominant strain fe…" at bounding box center [204, 142] width 345 height 77
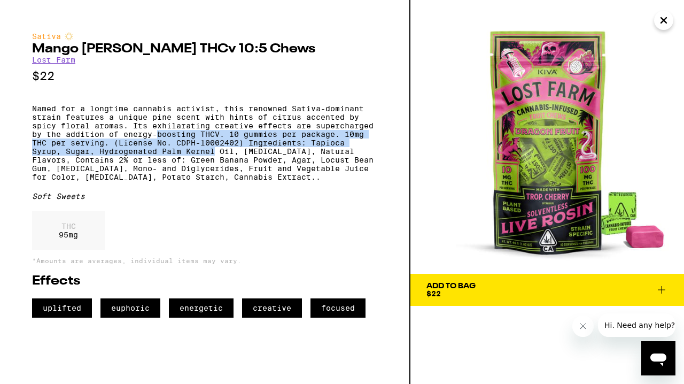
drag, startPoint x: 156, startPoint y: 142, endPoint x: 213, endPoint y: 161, distance: 60.5
click at [213, 161] on p "Named for a longtime cannabis activist, this renowned Sativa-dominant strain fe…" at bounding box center [204, 142] width 345 height 77
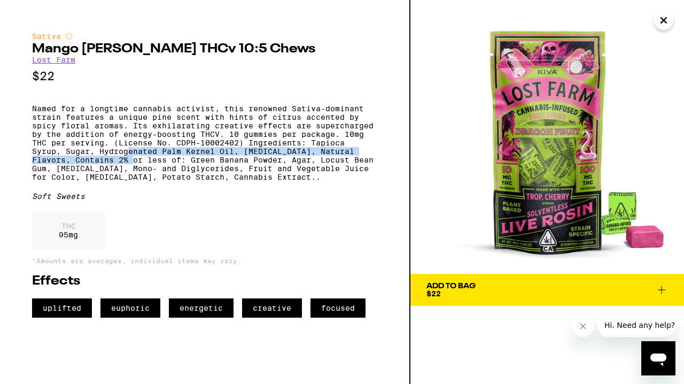
drag, startPoint x: 150, startPoint y: 174, endPoint x: 127, endPoint y: 167, distance: 24.2
click at [127, 167] on p "Named for a longtime cannabis activist, this renowned Sativa-dominant strain fe…" at bounding box center [204, 142] width 345 height 77
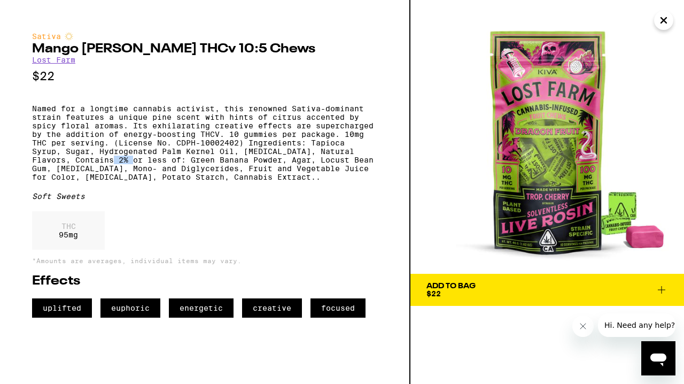
click at [127, 167] on p "Named for a longtime cannabis activist, this renowned Sativa-dominant strain fe…" at bounding box center [204, 142] width 345 height 77
click at [485, 283] on span "Add To Bag $22" at bounding box center [548, 289] width 242 height 15
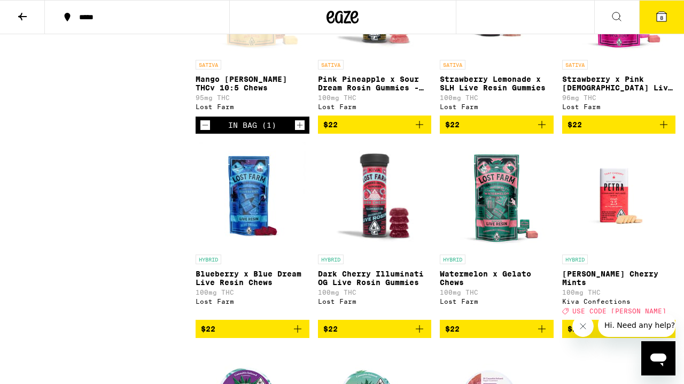
scroll to position [607, 0]
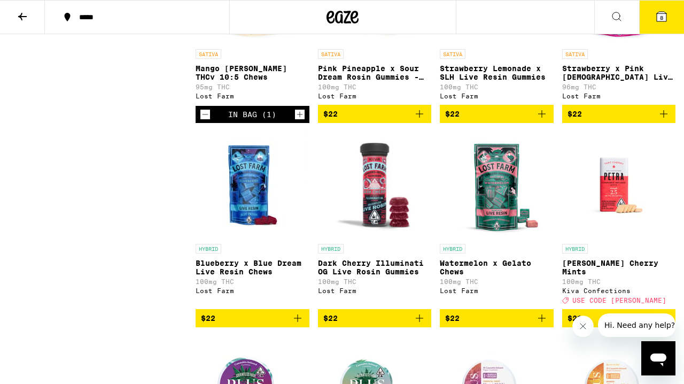
click at [624, 81] on p "Strawberry x Pink [DEMOGRAPHIC_DATA] Live Resin Chews - 100mg" at bounding box center [619, 72] width 114 height 17
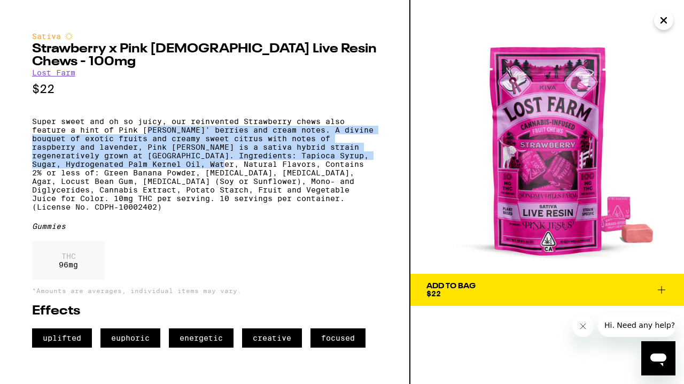
drag, startPoint x: 183, startPoint y: 159, endPoint x: 150, endPoint y: 123, distance: 48.8
click at [150, 123] on p "Super sweet and oh so juicy, our reinvented Strawberry chews also feature a hin…" at bounding box center [204, 164] width 345 height 94
drag, startPoint x: 150, startPoint y: 123, endPoint x: 147, endPoint y: 158, distance: 34.4
click at [147, 158] on p "Super sweet and oh so juicy, our reinvented Strawberry chews also feature a hin…" at bounding box center [204, 164] width 345 height 94
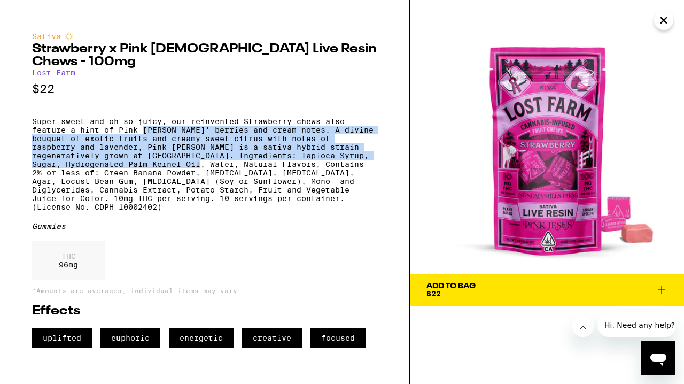
click at [147, 158] on p "Super sweet and oh so juicy, our reinvented Strawberry chews also feature a hin…" at bounding box center [204, 164] width 345 height 94
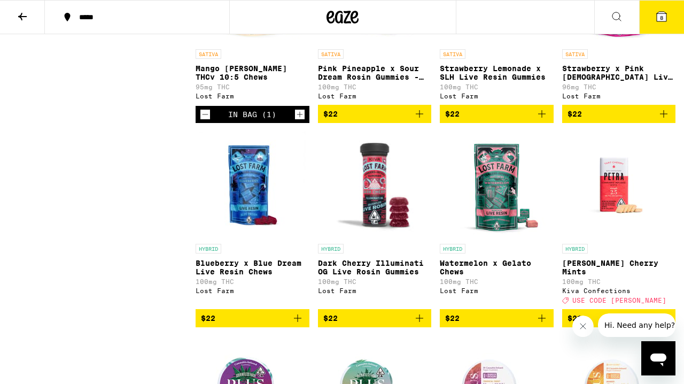
click at [253, 276] on p "Blueberry x Blue Dream Live Resin Chews" at bounding box center [253, 267] width 114 height 17
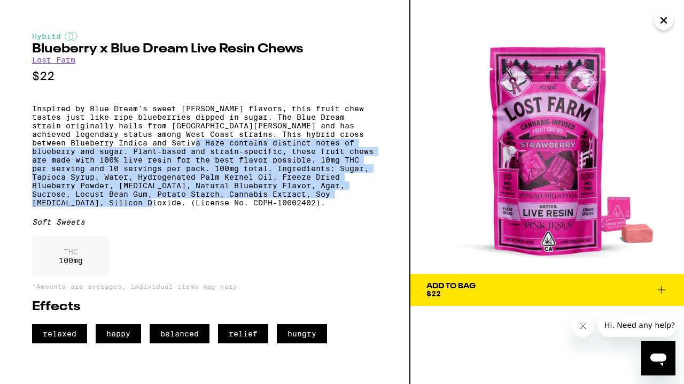
drag, startPoint x: 242, startPoint y: 216, endPoint x: 212, endPoint y: 149, distance: 73.2
click at [212, 149] on p "Inspired by Blue Dream's sweet [PERSON_NAME] flavors, this fruit chew tastes ju…" at bounding box center [204, 155] width 345 height 103
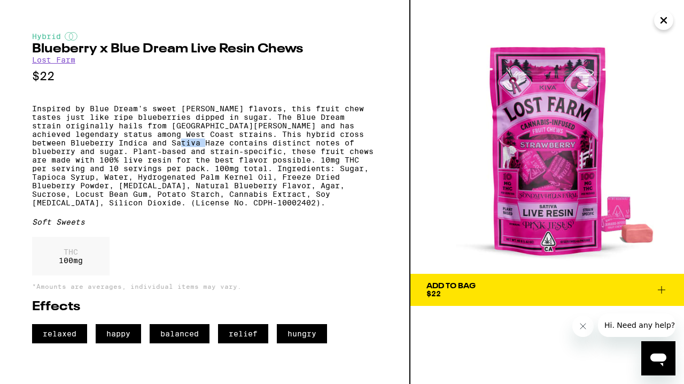
click at [212, 149] on p "Inspired by Blue Dream's sweet [PERSON_NAME] flavors, this fruit chew tastes ju…" at bounding box center [204, 155] width 345 height 103
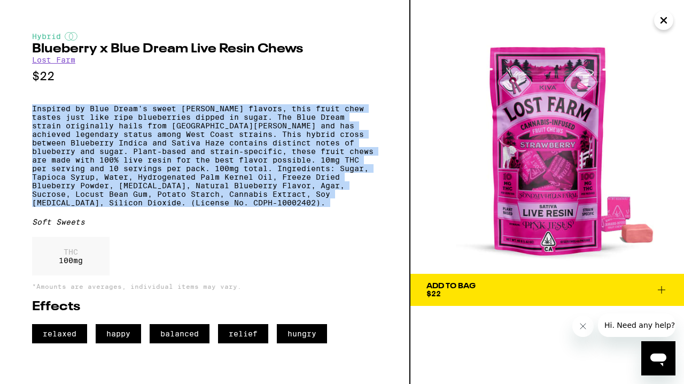
drag, startPoint x: 212, startPoint y: 149, endPoint x: 211, endPoint y: 164, distance: 14.5
click at [211, 164] on p "Inspired by Blue Dream's sweet [PERSON_NAME] flavors, this fruit chew tastes ju…" at bounding box center [204, 155] width 345 height 103
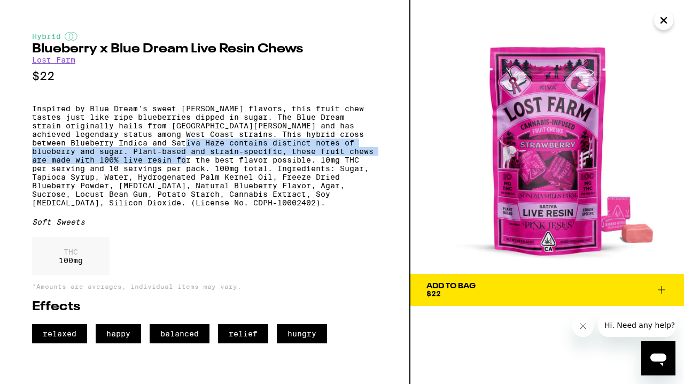
drag, startPoint x: 207, startPoint y: 174, endPoint x: 202, endPoint y: 151, distance: 23.6
click at [202, 151] on p "Inspired by Blue Dream's sweet [PERSON_NAME] flavors, this fruit chew tastes ju…" at bounding box center [204, 155] width 345 height 103
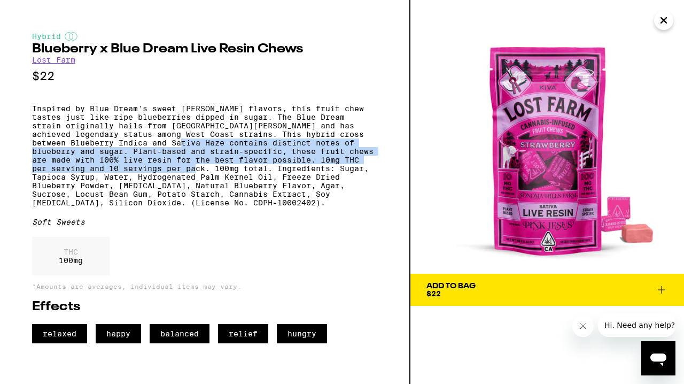
drag, startPoint x: 202, startPoint y: 151, endPoint x: 194, endPoint y: 180, distance: 30.0
click at [194, 180] on p "Inspired by Blue Dream's sweet [PERSON_NAME] flavors, this fruit chew tastes ju…" at bounding box center [204, 155] width 345 height 103
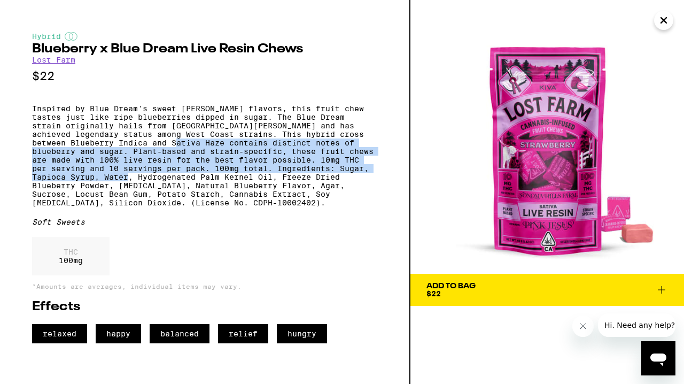
drag, startPoint x: 191, startPoint y: 187, endPoint x: 191, endPoint y: 149, distance: 38.0
click at [191, 149] on p "Inspired by Blue Dream's sweet [PERSON_NAME] flavors, this fruit chew tastes ju…" at bounding box center [204, 155] width 345 height 103
drag, startPoint x: 191, startPoint y: 149, endPoint x: 191, endPoint y: 191, distance: 42.2
click at [191, 191] on p "Inspired by Blue Dream's sweet [PERSON_NAME] flavors, this fruit chew tastes ju…" at bounding box center [204, 155] width 345 height 103
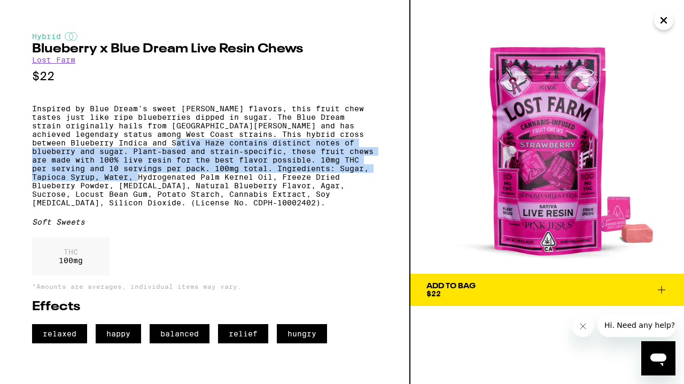
click at [191, 191] on p "Inspired by Blue Dream's sweet [PERSON_NAME] flavors, this fruit chew tastes ju…" at bounding box center [204, 155] width 345 height 103
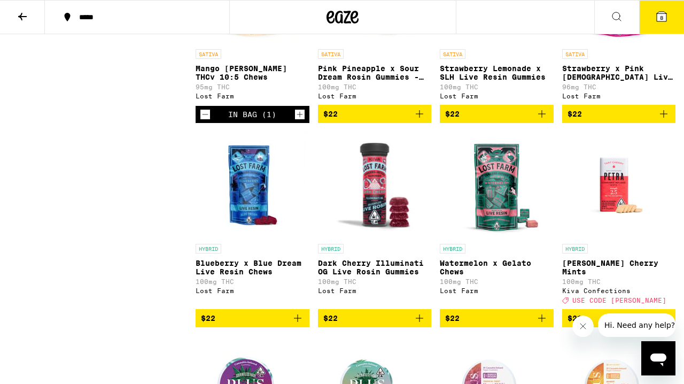
click at [335, 276] on p "Dark Cherry Illuminati OG Live Rosin Gummies" at bounding box center [375, 267] width 114 height 17
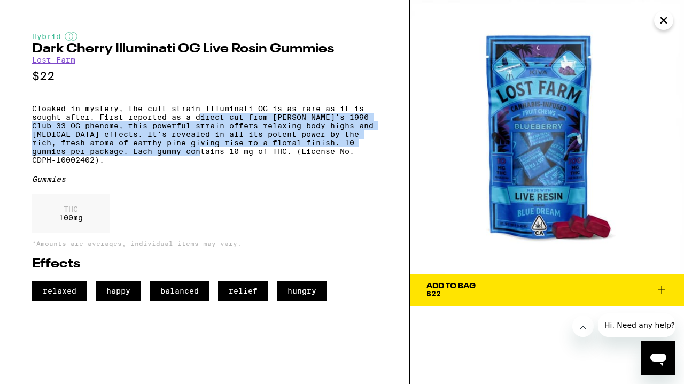
drag, startPoint x: 225, startPoint y: 164, endPoint x: 201, endPoint y: 122, distance: 47.4
click at [201, 122] on p "Cloaked in mystery, the cult strain Illuminati OG is as rare as it is sought-af…" at bounding box center [204, 134] width 345 height 60
drag, startPoint x: 201, startPoint y: 122, endPoint x: 207, endPoint y: 161, distance: 38.9
click at [207, 161] on p "Cloaked in mystery, the cult strain Illuminati OG is as rare as it is sought-af…" at bounding box center [204, 134] width 345 height 60
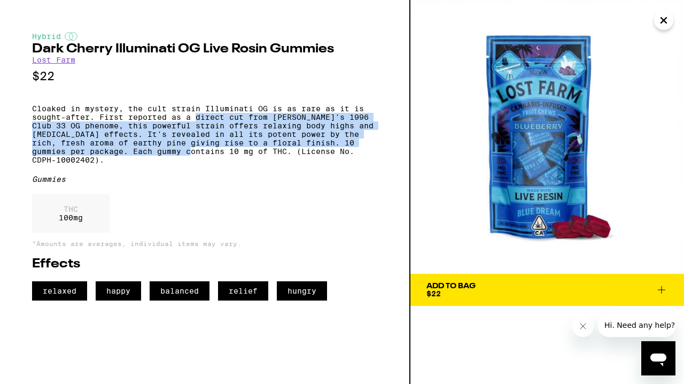
click at [207, 161] on p "Cloaked in mystery, the cult strain Illuminati OG is as rare as it is sought-af…" at bounding box center [204, 134] width 345 height 60
drag, startPoint x: 207, startPoint y: 161, endPoint x: 201, endPoint y: 126, distance: 35.2
click at [201, 126] on p "Cloaked in mystery, the cult strain Illuminati OG is as rare as it is sought-af…" at bounding box center [204, 134] width 345 height 60
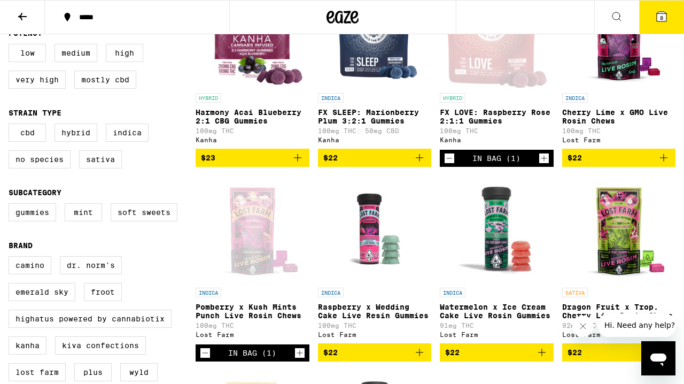
scroll to position [45, 0]
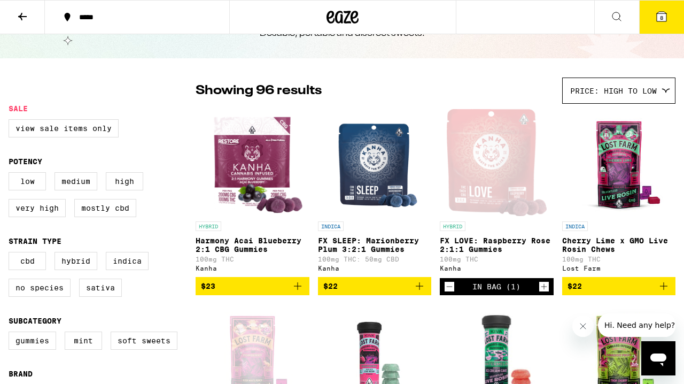
click at [653, 23] on button "8" at bounding box center [661, 17] width 45 height 33
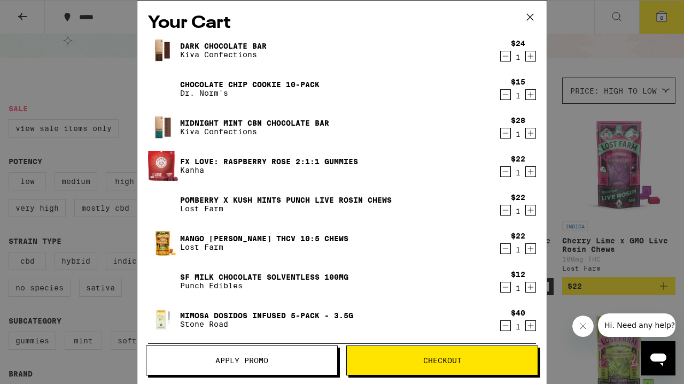
click at [501, 60] on icon "Decrement" at bounding box center [506, 56] width 10 height 13
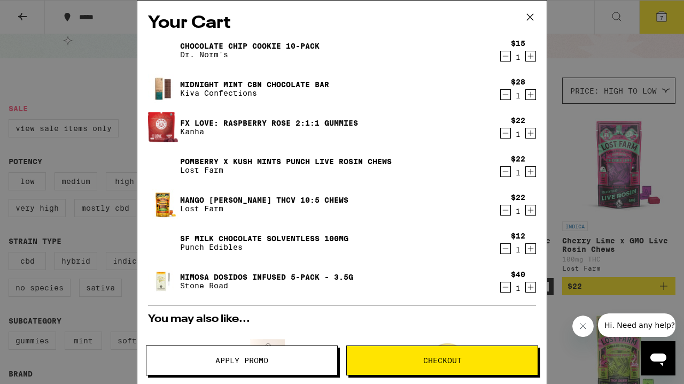
click at [501, 60] on icon "Decrement" at bounding box center [506, 56] width 10 height 13
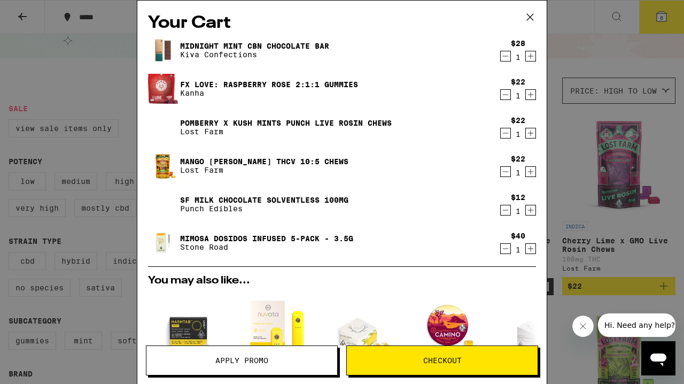
click at [501, 60] on icon "Decrement" at bounding box center [506, 56] width 10 height 13
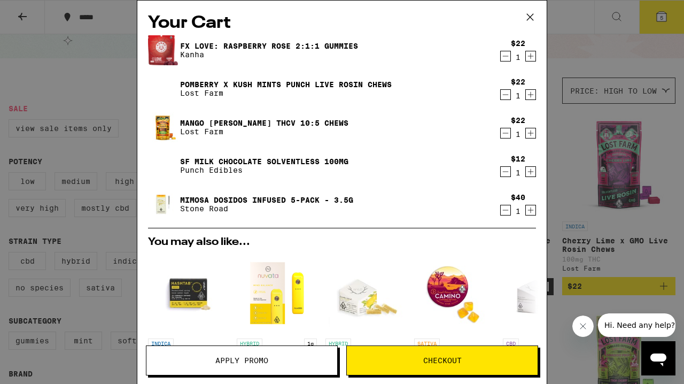
click at [505, 174] on icon "Decrement" at bounding box center [506, 171] width 10 height 13
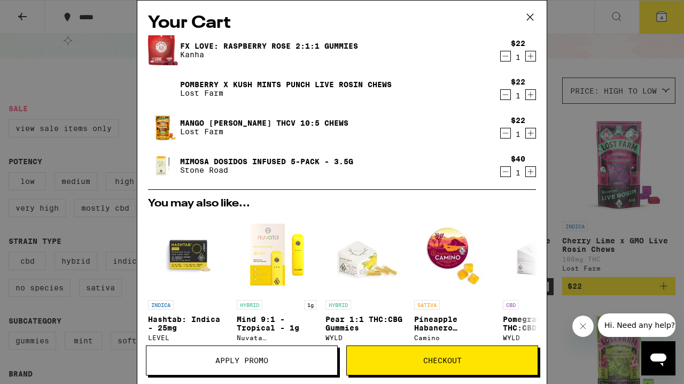
click at [268, 159] on link "Mimosa Dosidos Infused 5-Pack - 3.5g" at bounding box center [266, 161] width 173 height 9
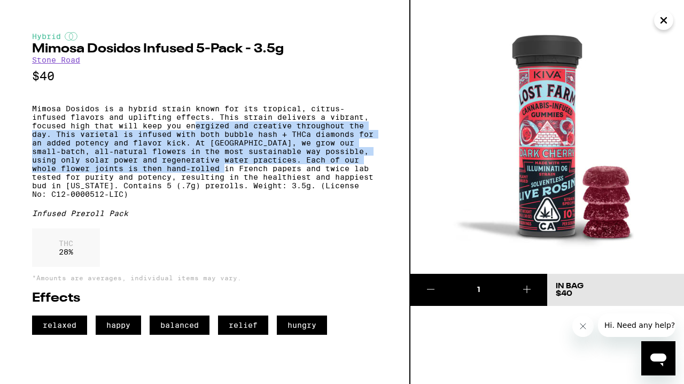
drag, startPoint x: 230, startPoint y: 183, endPoint x: 197, endPoint y: 132, distance: 61.1
click at [197, 132] on p "Mimosa Dosidos is a hybrid strain known for its tropical, citrus-infused flavor…" at bounding box center [204, 151] width 345 height 94
drag, startPoint x: 197, startPoint y: 132, endPoint x: 189, endPoint y: 176, distance: 45.2
click at [189, 176] on p "Mimosa Dosidos is a hybrid strain known for its tropical, citrus-infused flavor…" at bounding box center [204, 151] width 345 height 94
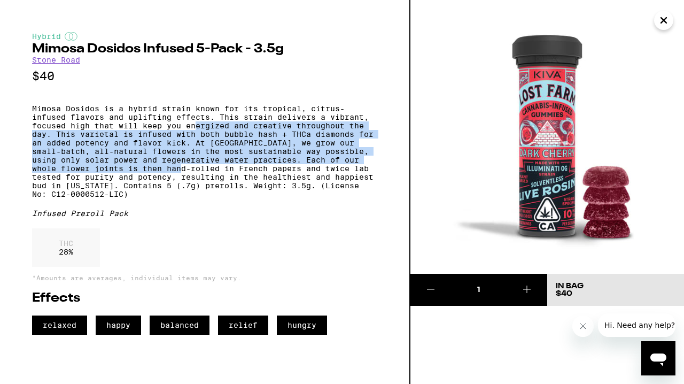
click at [189, 176] on p "Mimosa Dosidos is a hybrid strain known for its tropical, citrus-infused flavor…" at bounding box center [204, 151] width 345 height 94
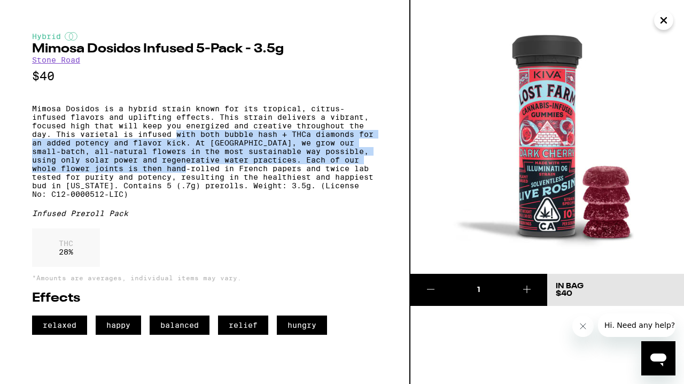
drag, startPoint x: 189, startPoint y: 176, endPoint x: 184, endPoint y: 146, distance: 30.8
click at [184, 146] on p "Mimosa Dosidos is a hybrid strain known for its tropical, citrus-infused flavor…" at bounding box center [204, 151] width 345 height 94
drag, startPoint x: 182, startPoint y: 184, endPoint x: 174, endPoint y: 138, distance: 46.8
click at [174, 138] on p "Mimosa Dosidos is a hybrid strain known for its tropical, citrus-infused flavor…" at bounding box center [204, 151] width 345 height 94
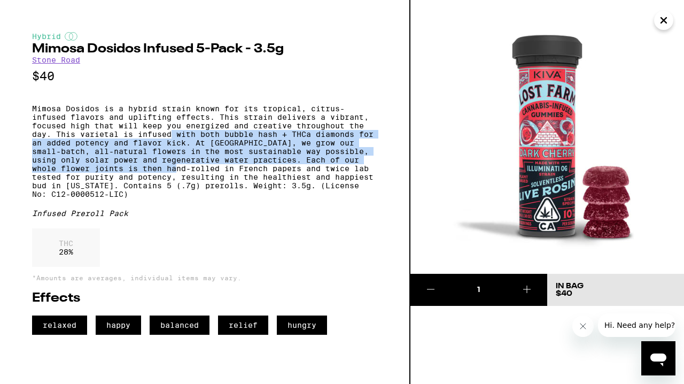
click at [174, 138] on p "Mimosa Dosidos is a hybrid strain known for its tropical, citrus-infused flavor…" at bounding box center [204, 151] width 345 height 94
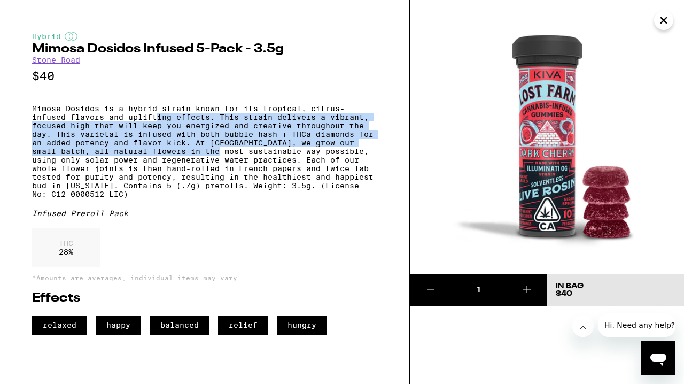
drag, startPoint x: 223, startPoint y: 163, endPoint x: 157, endPoint y: 122, distance: 77.5
click at [157, 122] on p "Mimosa Dosidos is a hybrid strain known for its tropical, citrus-infused flavor…" at bounding box center [204, 151] width 345 height 94
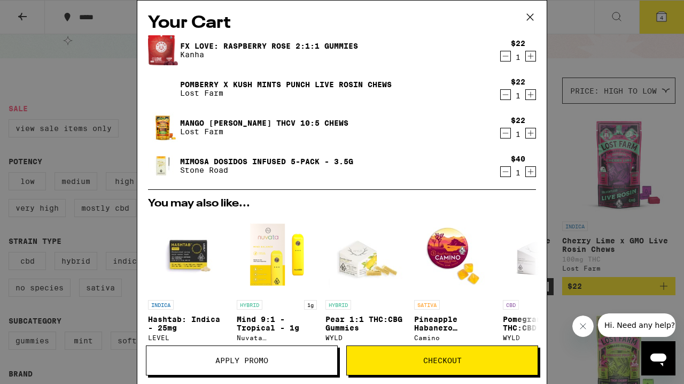
click at [219, 119] on link "Mango [PERSON_NAME] THCv 10:5 Chews" at bounding box center [264, 123] width 168 height 9
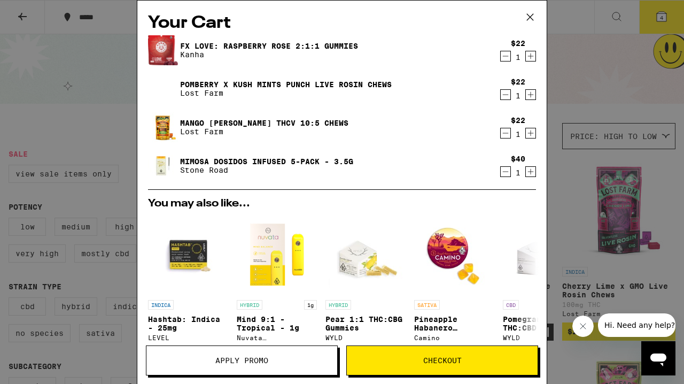
scroll to position [45, 0]
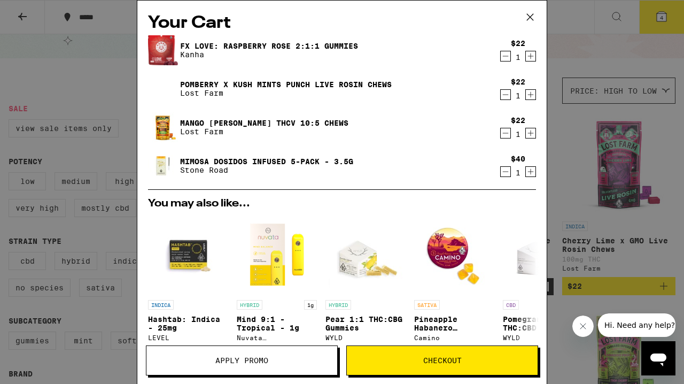
click at [507, 172] on icon "Decrement" at bounding box center [506, 172] width 6 height 0
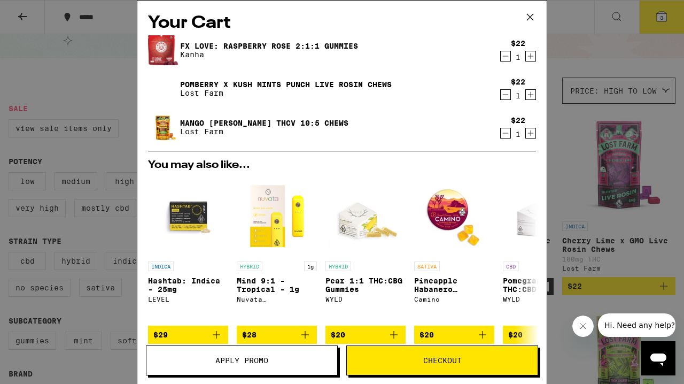
click at [263, 88] on link "Pomberry x Kush Mints Punch Live Rosin Chews" at bounding box center [286, 84] width 212 height 9
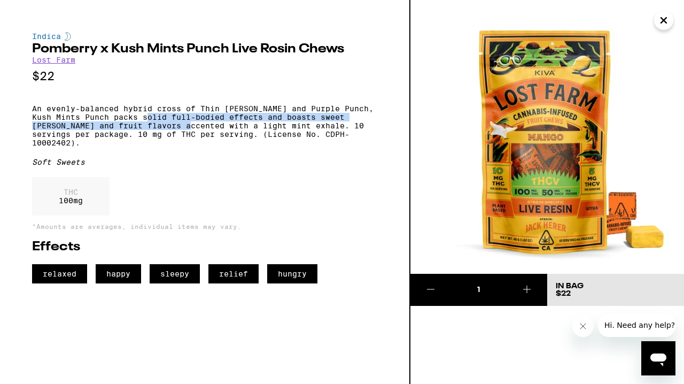
drag, startPoint x: 164, startPoint y: 120, endPoint x: 184, endPoint y: 134, distance: 24.6
click at [184, 134] on p "An evenly-balanced hybrid cross of Thin [PERSON_NAME] and Purple Punch, Kush Mi…" at bounding box center [204, 125] width 345 height 43
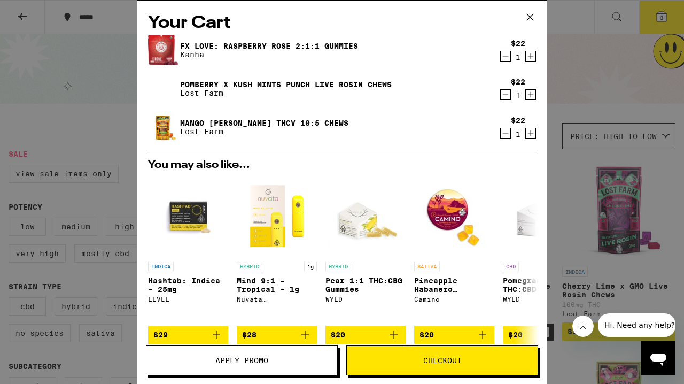
scroll to position [45, 0]
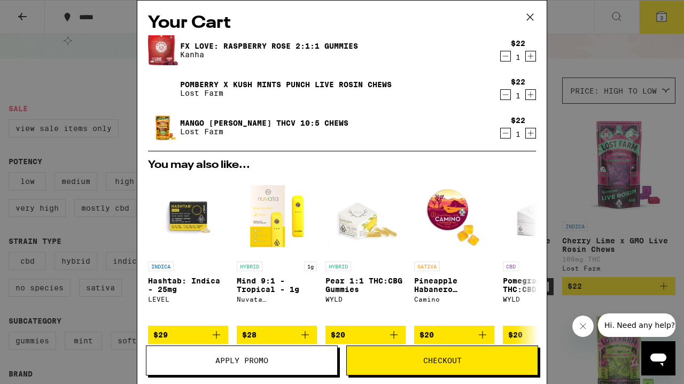
click at [587, 74] on div "Your Cart FX LOVE: Raspberry Rose 2:1:1 Gummies Kanha $22 1 Pomberry x Kush Min…" at bounding box center [342, 192] width 684 height 384
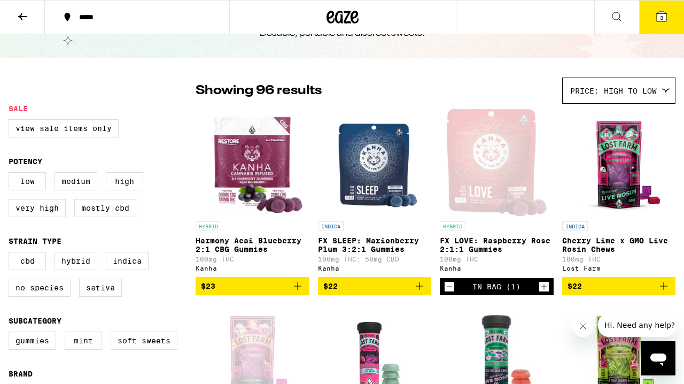
click at [671, 22] on button "3" at bounding box center [661, 17] width 45 height 33
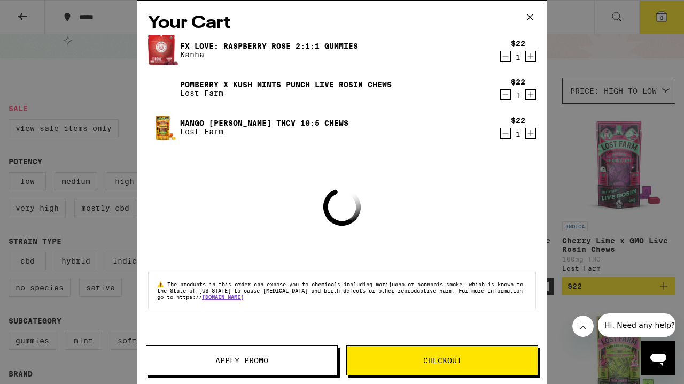
click at [198, 80] on link "Pomberry x Kush Mints Punch Live Rosin Chews" at bounding box center [286, 84] width 212 height 9
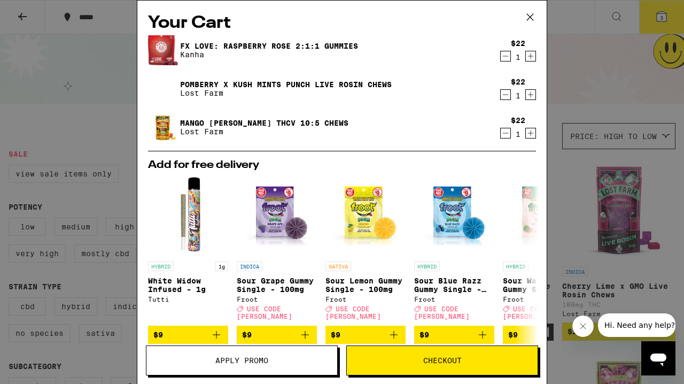
scroll to position [45, 0]
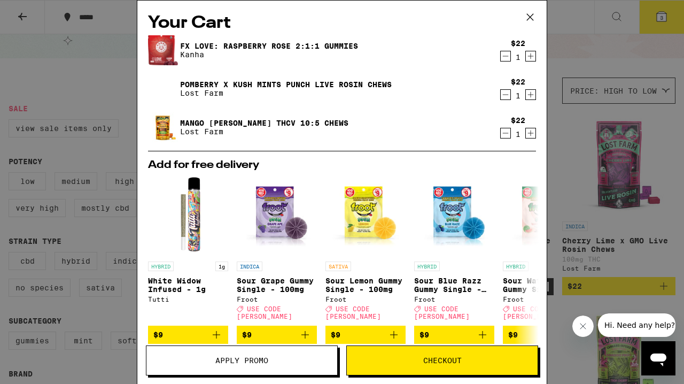
click at [503, 97] on icon "Decrement" at bounding box center [506, 94] width 10 height 13
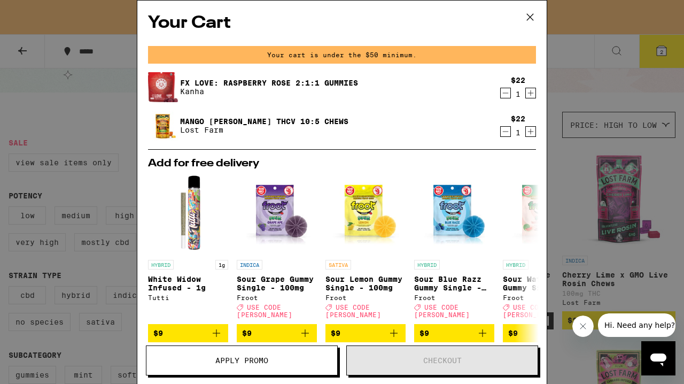
click at [508, 140] on div "Mango [PERSON_NAME] THCv 10:5 Chews Lost Farm $22 1" at bounding box center [342, 126] width 388 height 30
click at [503, 131] on icon "Decrement" at bounding box center [506, 131] width 10 height 13
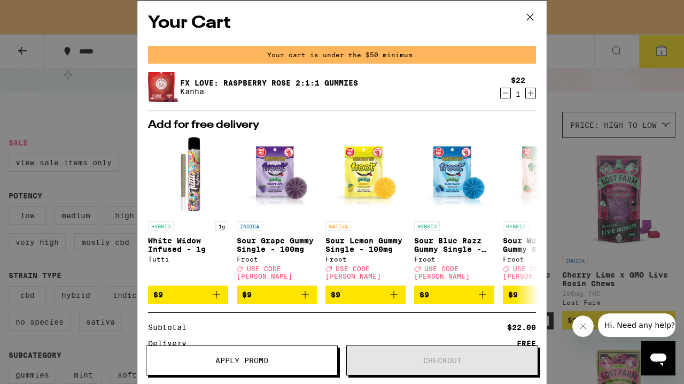
click at [534, 21] on icon at bounding box center [530, 17] width 16 height 16
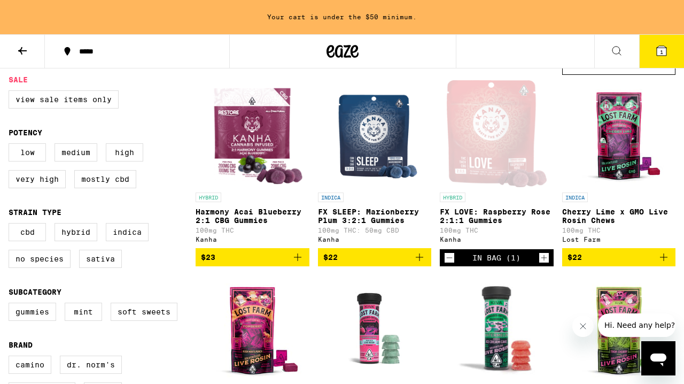
scroll to position [110, 0]
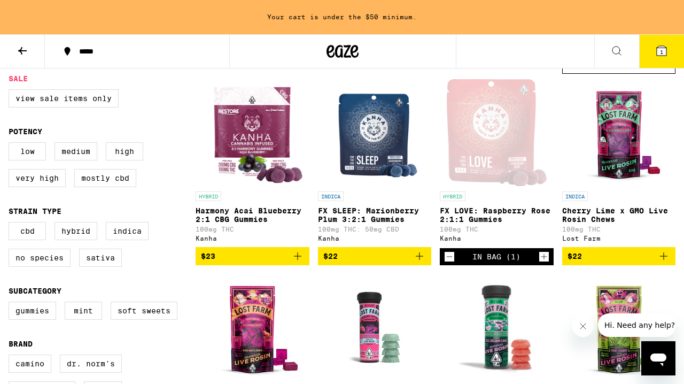
click at [260, 147] on img "Open page for Harmony Acai Blueberry 2:1 CBG Gummies from Kanha" at bounding box center [252, 132] width 105 height 107
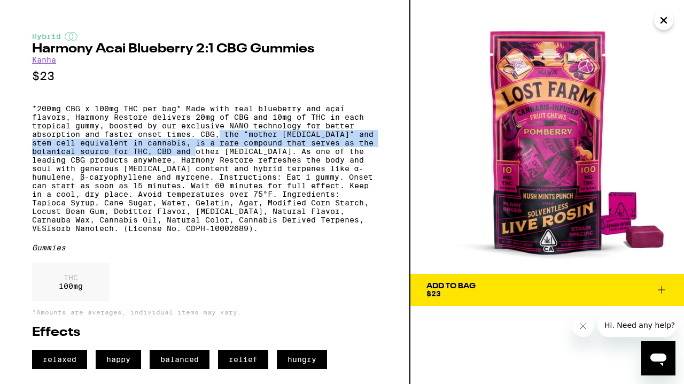
drag, startPoint x: 219, startPoint y: 143, endPoint x: 211, endPoint y: 161, distance: 20.4
click at [211, 161] on p "*200mg CBG x 100mg THC per bag* Made with real blueberry and açaí flavors, Ha…" at bounding box center [204, 168] width 345 height 128
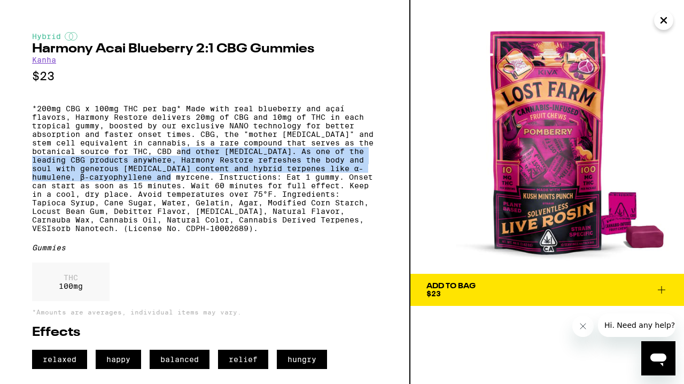
drag, startPoint x: 211, startPoint y: 161, endPoint x: 204, endPoint y: 188, distance: 27.1
click at [204, 188] on p "*200mg CBG x 100mg THC per bag* Made with real blueberry and açaí flavors, Ha…" at bounding box center [204, 168] width 345 height 128
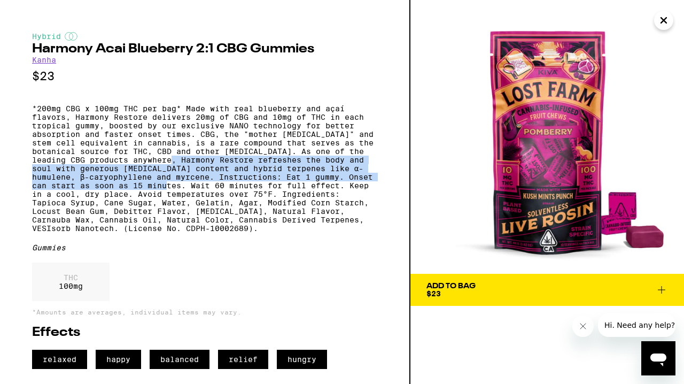
drag, startPoint x: 206, startPoint y: 197, endPoint x: 198, endPoint y: 171, distance: 27.2
click at [198, 171] on p "*200mg CBG x 100mg THC per bag* Made with real blueberry and açaí flavors, Ha…" at bounding box center [204, 168] width 345 height 128
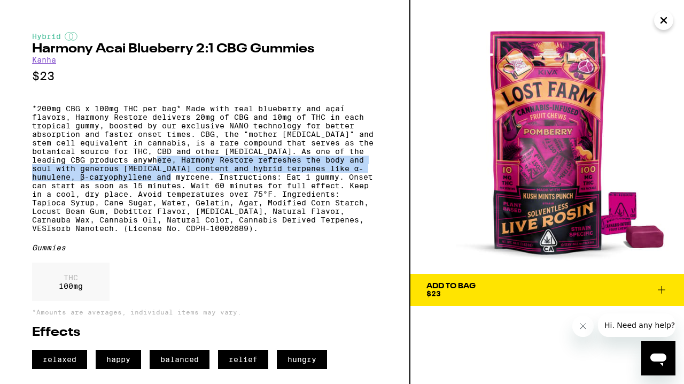
drag, startPoint x: 198, startPoint y: 171, endPoint x: 205, endPoint y: 193, distance: 23.4
click at [205, 193] on p "*200mg CBG x 100mg THC per bag* Made with real blueberry and açaí flavors, Ha…" at bounding box center [204, 168] width 345 height 128
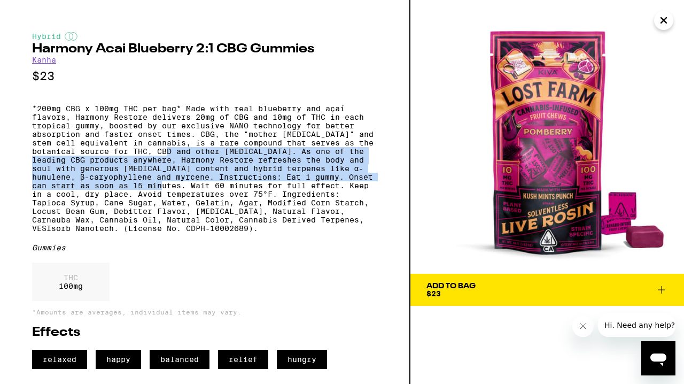
drag, startPoint x: 203, startPoint y: 202, endPoint x: 184, endPoint y: 163, distance: 43.3
click at [184, 163] on p "*200mg CBG x 100mg THC per bag* Made with real blueberry and açaí flavors, Ha…" at bounding box center [204, 168] width 345 height 128
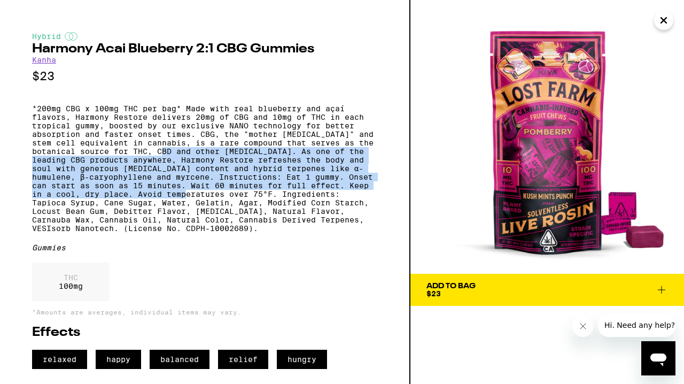
drag, startPoint x: 184, startPoint y: 163, endPoint x: 180, endPoint y: 207, distance: 44.5
click at [180, 207] on p "*200mg CBG x 100mg THC per bag* Made with real blueberry and açaí flavors, Ha…" at bounding box center [204, 168] width 345 height 128
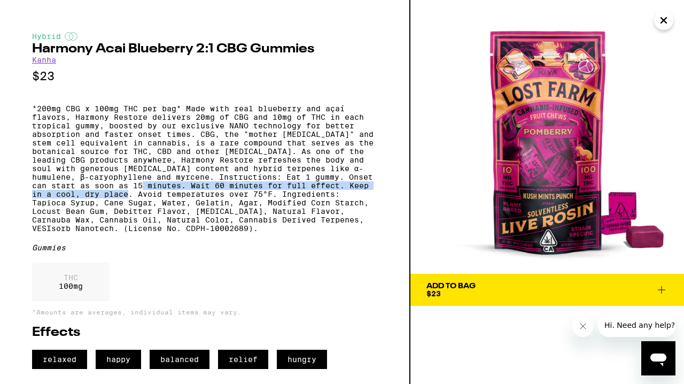
drag, startPoint x: 180, startPoint y: 207, endPoint x: 179, endPoint y: 199, distance: 7.6
click at [179, 199] on p "*200mg CBG x 100mg THC per bag* Made with real blueberry and açaí flavors, Ha…" at bounding box center [204, 168] width 345 height 128
click at [659, 283] on icon at bounding box center [661, 289] width 13 height 13
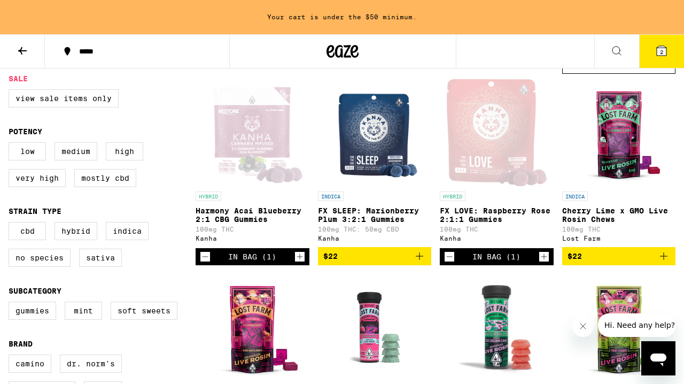
scroll to position [120, 0]
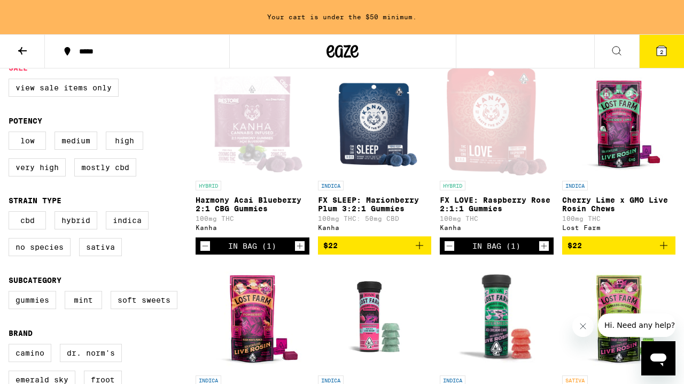
click at [628, 199] on p "Cherry Lime x GMO Live Rosin Chews" at bounding box center [619, 204] width 114 height 17
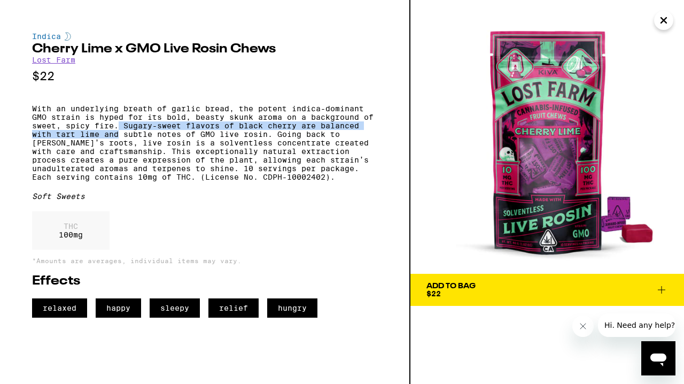
drag, startPoint x: 120, startPoint y: 134, endPoint x: 117, endPoint y: 141, distance: 7.9
click at [117, 141] on p "With an underlying breath of garlic bread, the potent indica-dominant GMO strai…" at bounding box center [204, 142] width 345 height 77
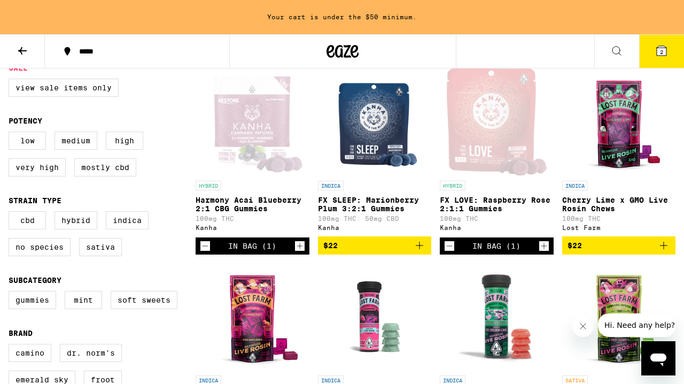
click at [242, 322] on img "Open page for Pomberry x Kush Mints Punch Live Rosin Chews from Lost Farm" at bounding box center [252, 316] width 107 height 107
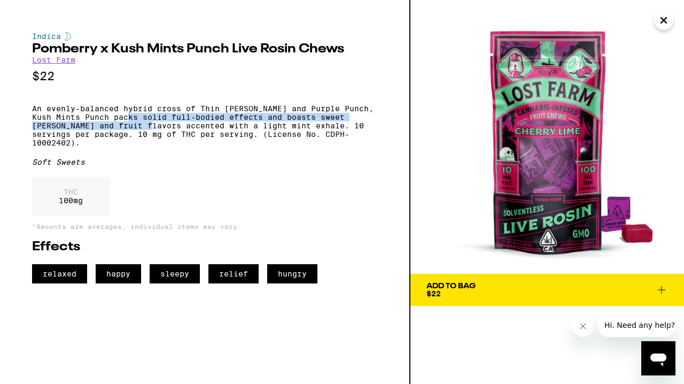
drag, startPoint x: 144, startPoint y: 129, endPoint x: 144, endPoint y: 119, distance: 10.2
click at [144, 119] on p "An evenly-balanced hybrid cross of Thin [PERSON_NAME] and Purple Punch, Kush Mi…" at bounding box center [204, 125] width 345 height 43
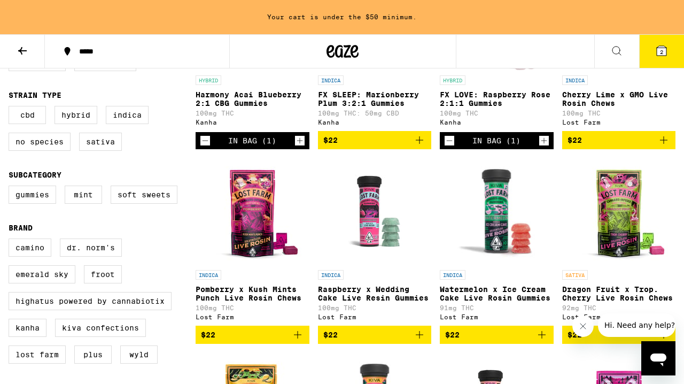
scroll to position [228, 0]
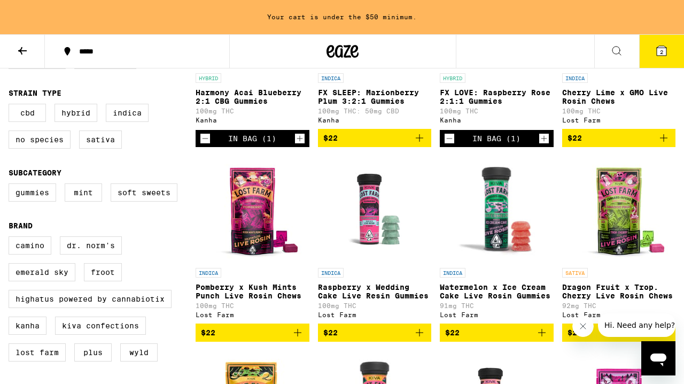
click at [369, 246] on img "Open page for Raspberry x Wedding Cake Live Resin Gummies from Lost Farm" at bounding box center [374, 209] width 107 height 107
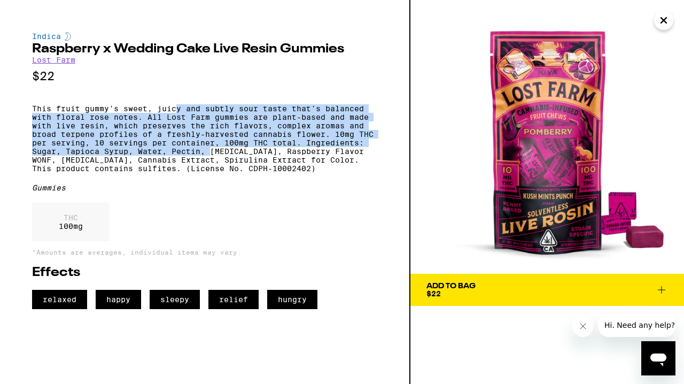
drag, startPoint x: 213, startPoint y: 165, endPoint x: 178, endPoint y: 113, distance: 62.0
click at [178, 113] on p "This fruit gummy's sweet, juicy and subtly sour taste that's balanced with flor…" at bounding box center [204, 138] width 345 height 68
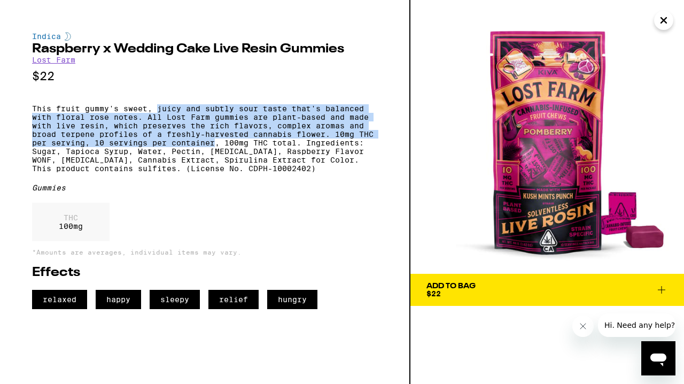
drag, startPoint x: 178, startPoint y: 113, endPoint x: 177, endPoint y: 148, distance: 34.2
click at [177, 148] on p "This fruit gummy's sweet, juicy and subtly sour taste that's balanced with flor…" at bounding box center [204, 138] width 345 height 68
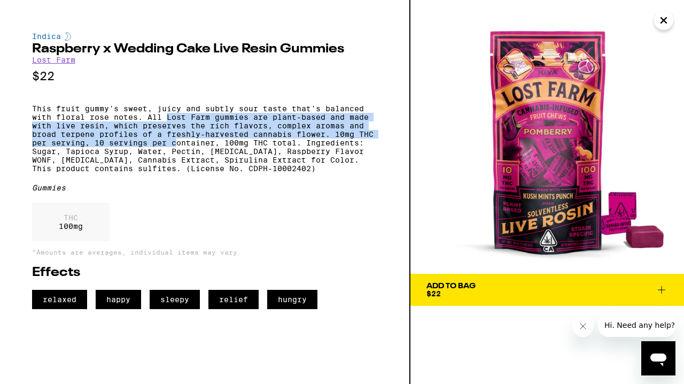
drag, startPoint x: 177, startPoint y: 148, endPoint x: 166, endPoint y: 121, distance: 28.7
click at [166, 121] on p "This fruit gummy's sweet, juicy and subtly sour taste that's balanced with flor…" at bounding box center [204, 138] width 345 height 68
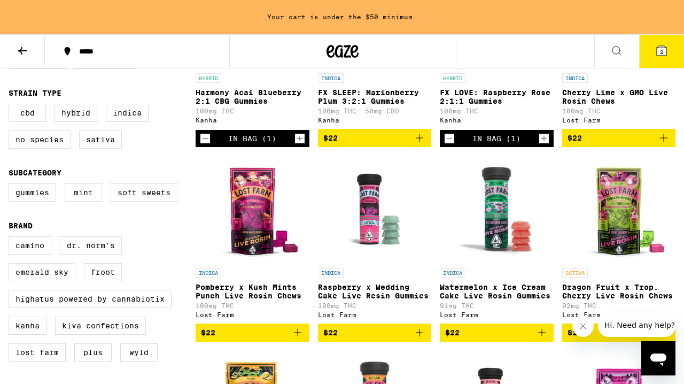
click at [630, 236] on img "Open page for Dragon Fruit x Trop. Cherry Live Rosin Chews from Lost Farm" at bounding box center [619, 209] width 107 height 107
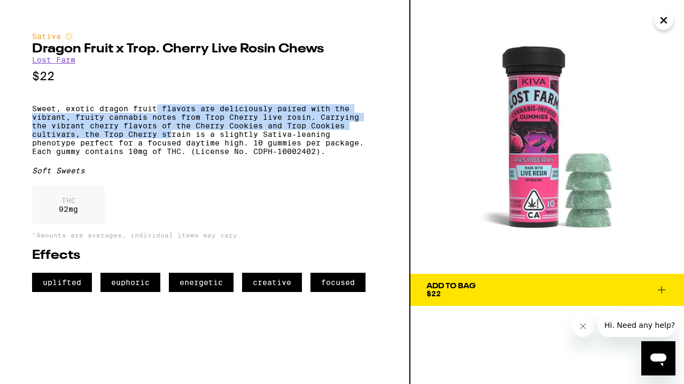
drag, startPoint x: 171, startPoint y: 145, endPoint x: 160, endPoint y: 118, distance: 30.0
click at [160, 118] on p "Sweet, exotic dragon fruit flavors are deliciously paired with the vibrant, fru…" at bounding box center [204, 129] width 345 height 51
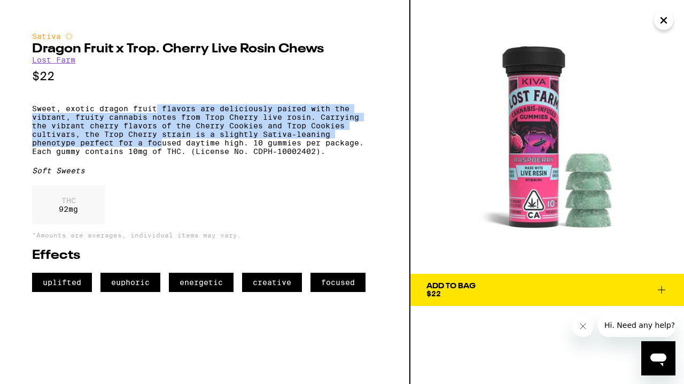
drag, startPoint x: 160, startPoint y: 118, endPoint x: 163, endPoint y: 151, distance: 33.8
click at [163, 151] on p "Sweet, exotic dragon fruit flavors are deliciously paired with the vibrant, fru…" at bounding box center [204, 129] width 345 height 51
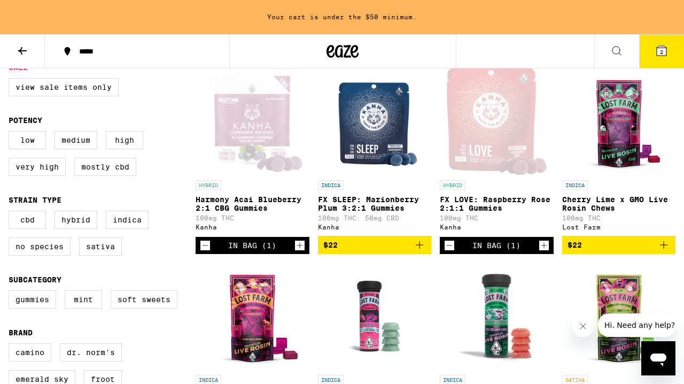
scroll to position [120, 0]
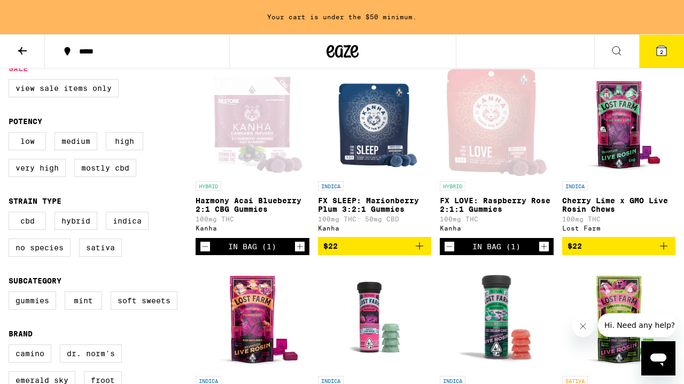
click at [574, 204] on p "Cherry Lime x GMO Live Rosin Chews" at bounding box center [619, 204] width 114 height 17
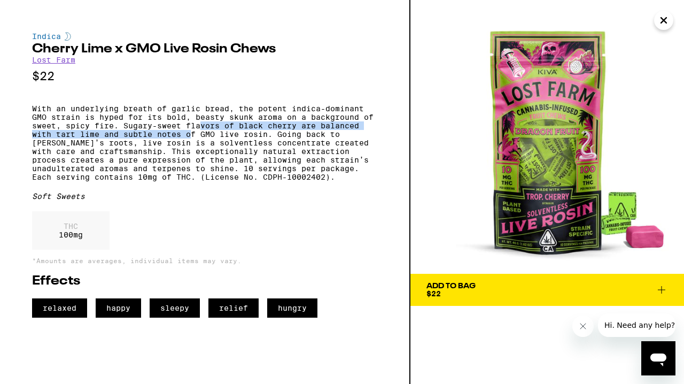
drag, startPoint x: 202, startPoint y: 136, endPoint x: 189, endPoint y: 142, distance: 14.3
click at [189, 142] on p "With an underlying breath of garlic bread, the potent indica-dominant GMO strai…" at bounding box center [204, 142] width 345 height 77
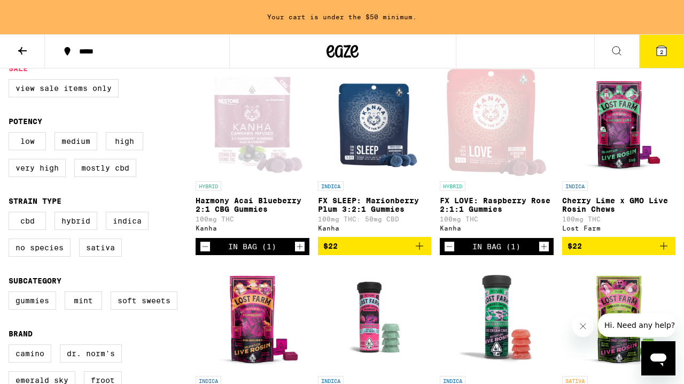
click at [267, 307] on img "Open page for Pomberry x Kush Mints Punch Live Rosin Chews from Lost Farm" at bounding box center [252, 317] width 107 height 107
click at [381, 333] on img "Open page for Raspberry x Wedding Cake Live Resin Gummies from Lost Farm" at bounding box center [374, 317] width 107 height 107
click at [490, 323] on img "Open page for Watermelon x Ice Cream Cake Live Rosin Gummies from Lost Farm" at bounding box center [497, 317] width 113 height 107
click at [609, 287] on img "Open page for Dragon Fruit x Trop. Cherry Live Rosin Chews from Lost Farm" at bounding box center [619, 317] width 107 height 107
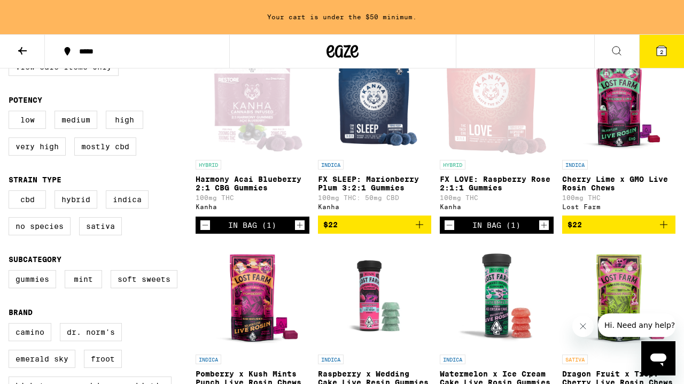
scroll to position [138, 0]
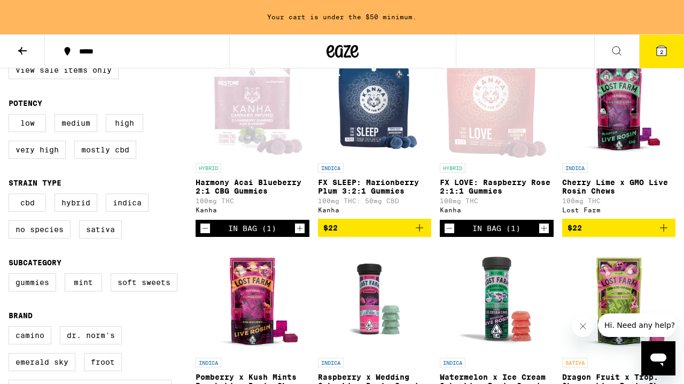
click at [633, 287] on img "Open page for Dragon Fruit x Trop. Cherry Live Rosin Chews from Lost Farm" at bounding box center [619, 298] width 107 height 107
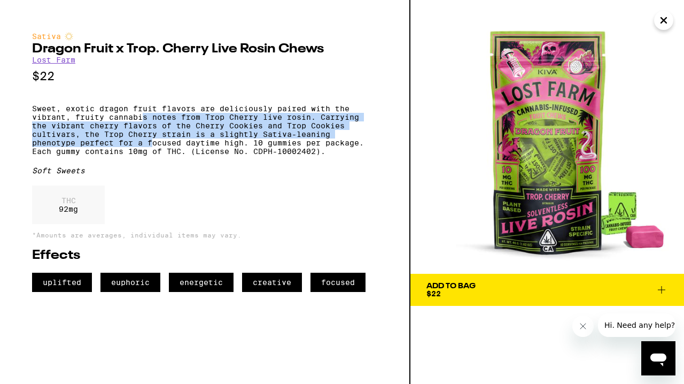
drag, startPoint x: 142, startPoint y: 127, endPoint x: 154, endPoint y: 153, distance: 29.2
click at [154, 153] on p "Sweet, exotic dragon fruit flavors are deliciously paired with the vibrant, fru…" at bounding box center [204, 129] width 345 height 51
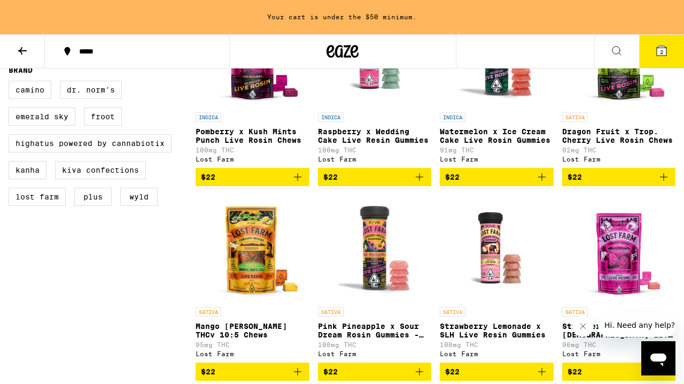
scroll to position [396, 0]
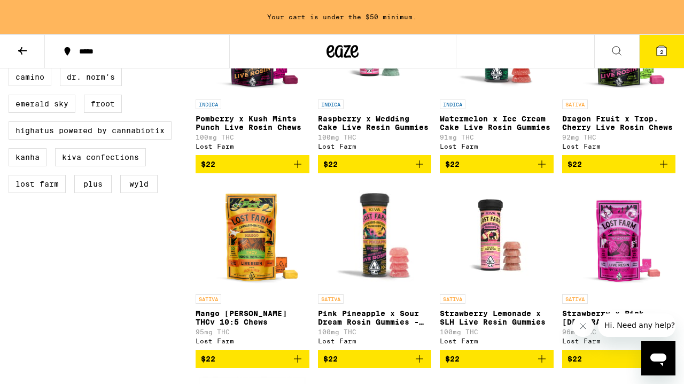
click at [272, 257] on img "Open page for Mango Jack Herer THCv 10:5 Chews from Lost Farm" at bounding box center [252, 235] width 107 height 107
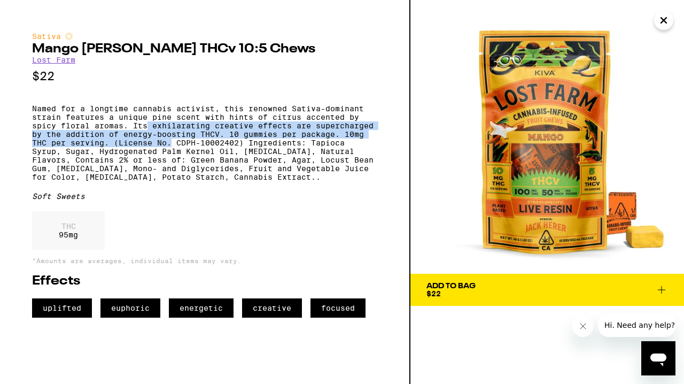
drag, startPoint x: 149, startPoint y: 133, endPoint x: 174, endPoint y: 150, distance: 30.4
click at [174, 150] on p "Named for a longtime cannabis activist, this renowned Sativa-dominant strain fe…" at bounding box center [204, 142] width 345 height 77
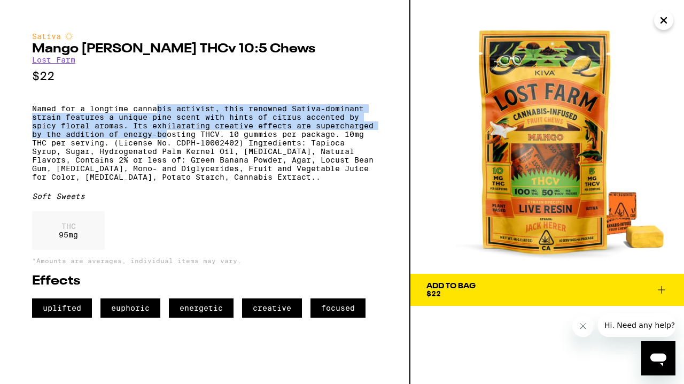
drag, startPoint x: 159, startPoint y: 112, endPoint x: 167, endPoint y: 142, distance: 31.1
click at [167, 142] on p "Named for a longtime cannabis activist, this renowned Sativa-dominant strain fe…" at bounding box center [204, 142] width 345 height 77
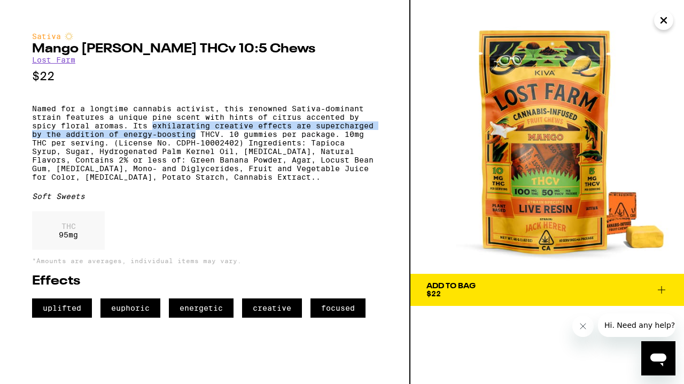
drag, startPoint x: 167, startPoint y: 142, endPoint x: 159, endPoint y: 130, distance: 14.5
click at [159, 130] on p "Named for a longtime cannabis activist, this renowned Sativa-dominant strain fe…" at bounding box center [204, 142] width 345 height 77
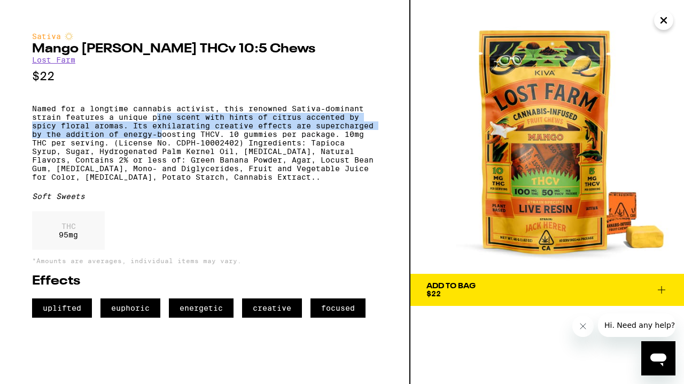
drag, startPoint x: 157, startPoint y: 122, endPoint x: 161, endPoint y: 145, distance: 23.5
click at [161, 145] on p "Named for a longtime cannabis activist, this renowned Sativa-dominant strain fe…" at bounding box center [204, 142] width 345 height 77
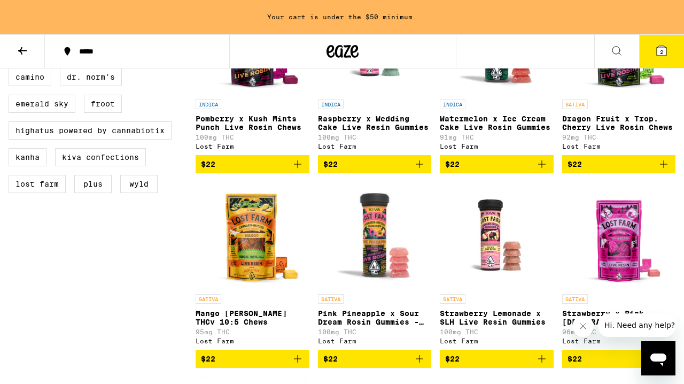
click at [361, 258] on img "Open page for Pink Pineapple x Sour Dream Rosin Gummies - 100mg from Lost Farm" at bounding box center [374, 235] width 113 height 107
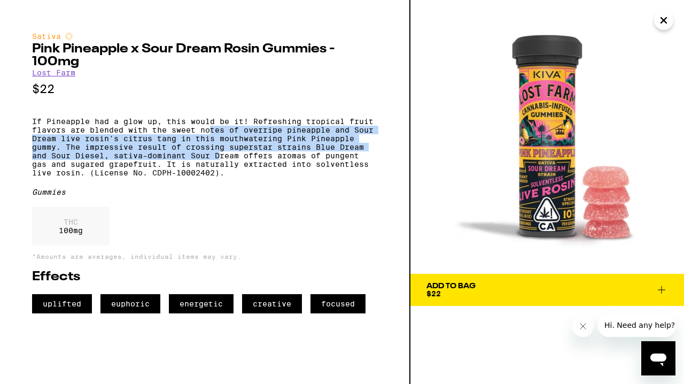
drag, startPoint x: 212, startPoint y: 137, endPoint x: 221, endPoint y: 163, distance: 27.4
click at [221, 163] on p "If Pineapple had a glow up, this would be it! Refreshing tropical fruit flavors…" at bounding box center [204, 147] width 345 height 60
drag, startPoint x: 221, startPoint y: 163, endPoint x: 208, endPoint y: 134, distance: 31.1
click at [208, 134] on p "If Pineapple had a glow up, this would be it! Refreshing tropical fruit flavors…" at bounding box center [204, 147] width 345 height 60
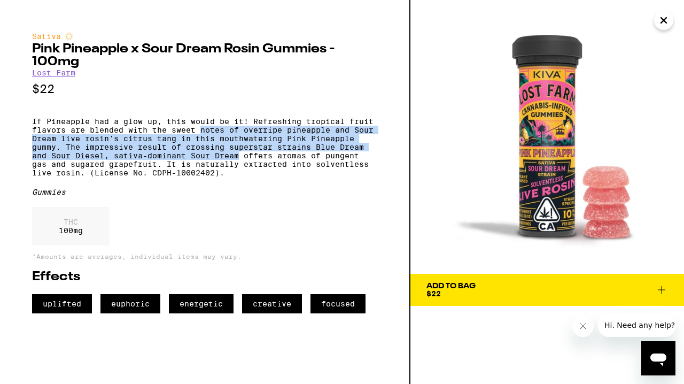
click at [208, 134] on p "If Pineapple had a glow up, this would be it! Refreshing tropical fruit flavors…" at bounding box center [204, 147] width 345 height 60
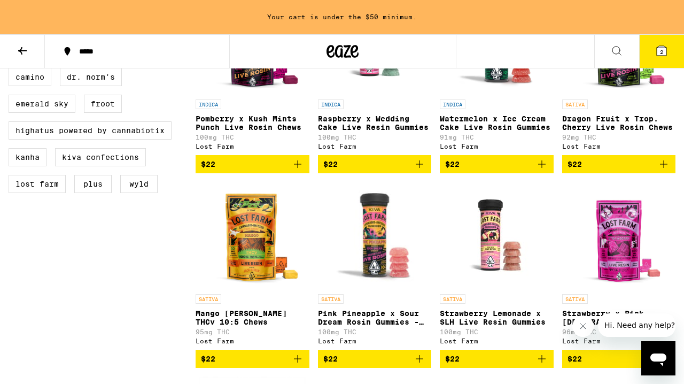
click at [517, 249] on img "Open page for Strawberry Lemonade x SLH Live Resin Gummies from Lost Farm" at bounding box center [496, 235] width 107 height 107
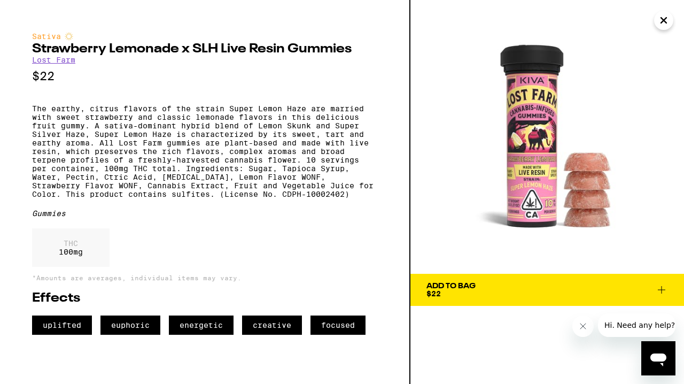
click at [161, 120] on p "The earthy, citrus flavors of the strain Super Lemon Haze are married with swee…" at bounding box center [204, 151] width 345 height 94
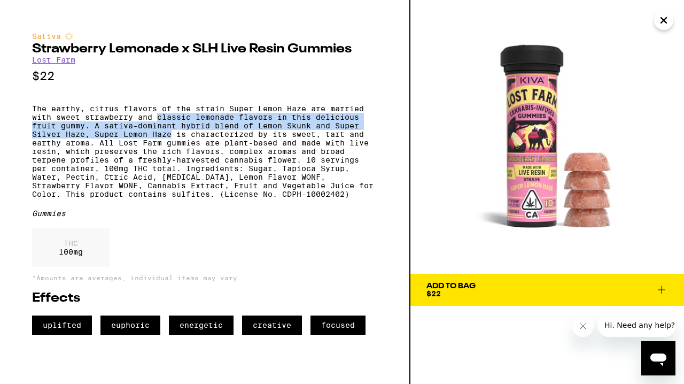
drag, startPoint x: 161, startPoint y: 120, endPoint x: 165, endPoint y: 144, distance: 24.4
click at [165, 144] on p "The earthy, citrus flavors of the strain Super Lemon Haze are married with swee…" at bounding box center [204, 151] width 345 height 94
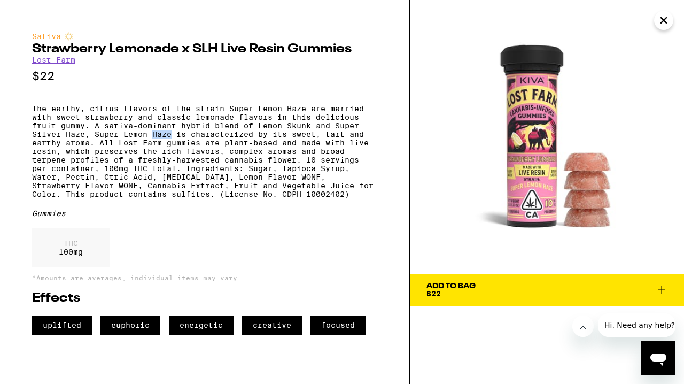
click at [165, 144] on p "The earthy, citrus flavors of the strain Super Lemon Haze are married with swee…" at bounding box center [204, 151] width 345 height 94
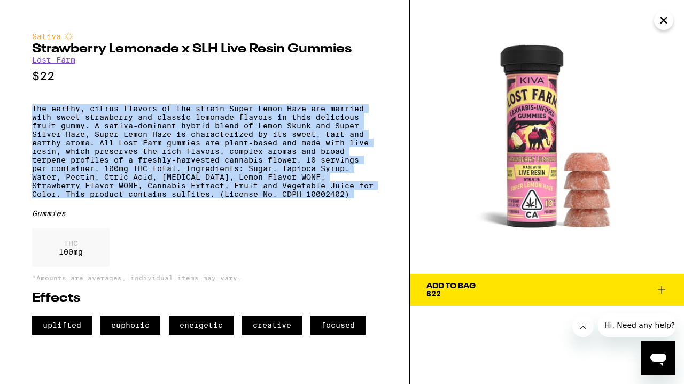
click at [165, 146] on p "The earthy, citrus flavors of the strain Super Lemon Haze are married with swee…" at bounding box center [204, 151] width 345 height 94
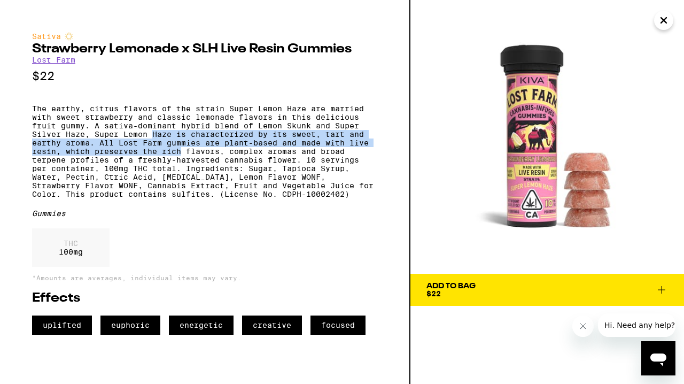
drag, startPoint x: 165, startPoint y: 146, endPoint x: 160, endPoint y: 161, distance: 15.1
click at [160, 161] on p "The earthy, citrus flavors of the strain Super Lemon Haze are married with swee…" at bounding box center [204, 151] width 345 height 94
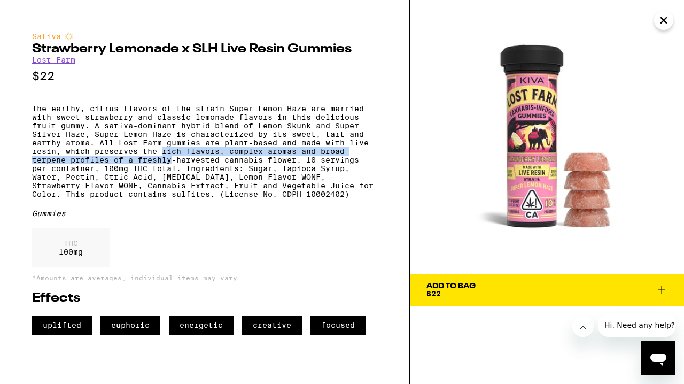
drag, startPoint x: 160, startPoint y: 161, endPoint x: 161, endPoint y: 173, distance: 12.3
click at [161, 173] on p "The earthy, citrus flavors of the strain Super Lemon Haze are married with swee…" at bounding box center [204, 151] width 345 height 94
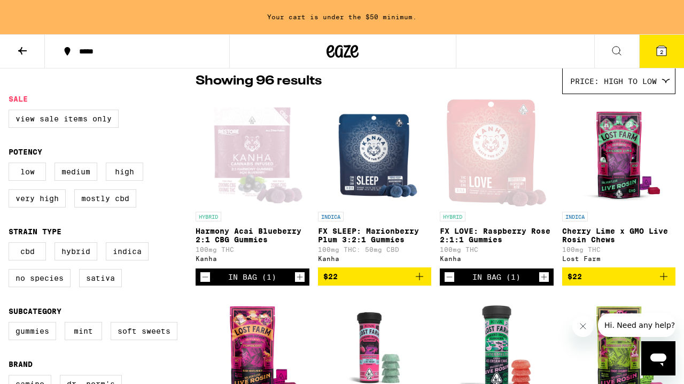
scroll to position [88, 0]
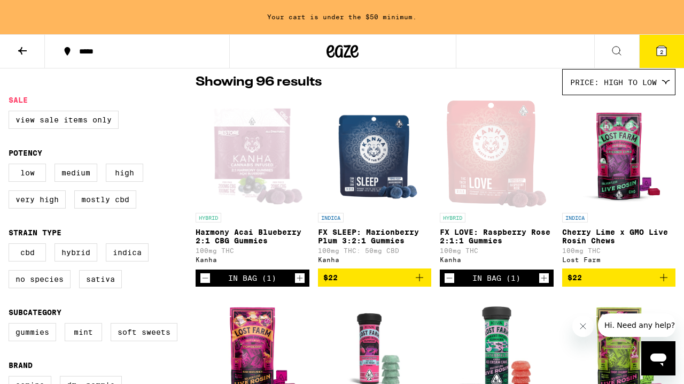
click at [625, 177] on img "Open page for Cherry Lime x GMO Live Rosin Chews from Lost Farm" at bounding box center [619, 154] width 107 height 107
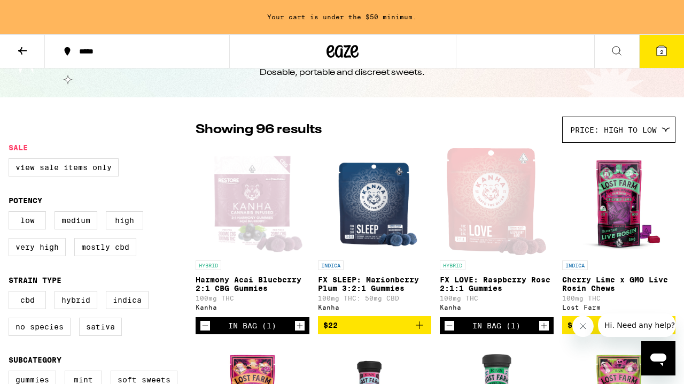
scroll to position [38, 0]
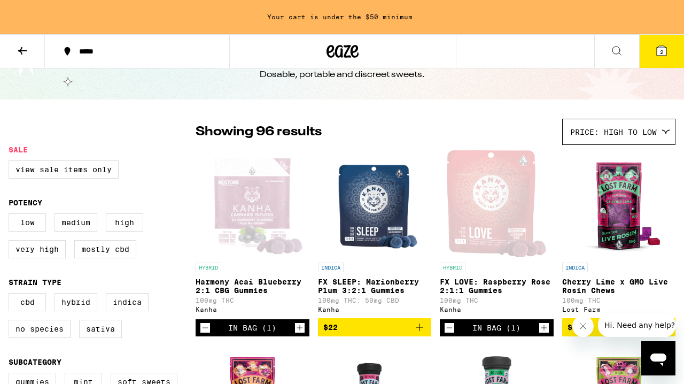
click at [623, 178] on img "Open page for Cherry Lime x GMO Live Rosin Chews from Lost Farm" at bounding box center [619, 203] width 107 height 107
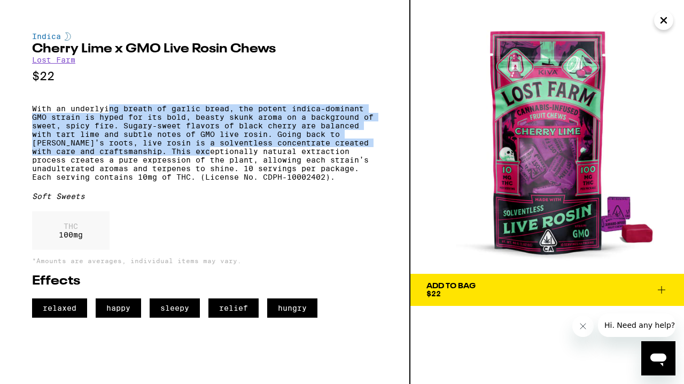
drag, startPoint x: 111, startPoint y: 115, endPoint x: 187, endPoint y: 163, distance: 89.1
click at [187, 163] on p "With an underlying breath of garlic bread, the potent indica-dominant GMO strai…" at bounding box center [204, 142] width 345 height 77
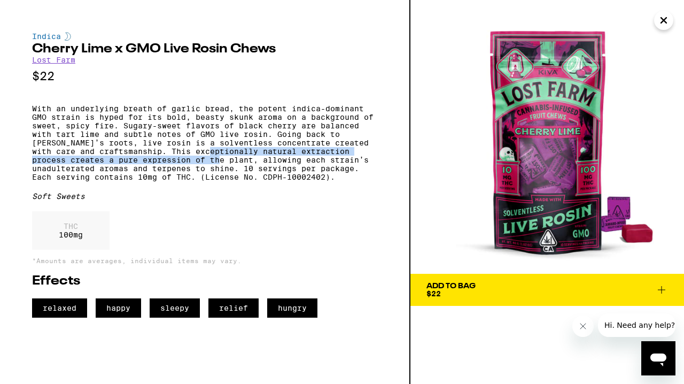
drag, startPoint x: 187, startPoint y: 163, endPoint x: 177, endPoint y: 171, distance: 12.9
click at [177, 171] on p "With an underlying breath of garlic bread, the potent indica-dominant GMO strai…" at bounding box center [204, 142] width 345 height 77
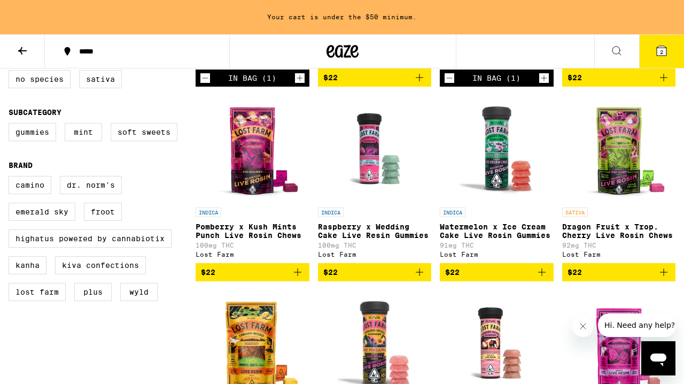
scroll to position [296, 0]
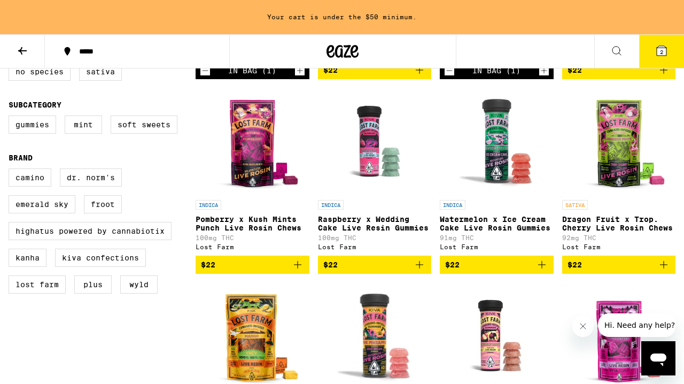
click at [251, 167] on img "Open page for Pomberry x Kush Mints Punch Live Rosin Chews from Lost Farm" at bounding box center [252, 141] width 107 height 107
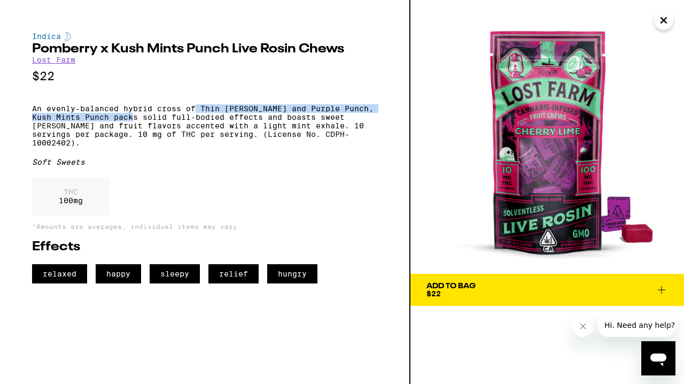
drag, startPoint x: 148, startPoint y: 119, endPoint x: 196, endPoint y: 118, distance: 47.6
click at [196, 118] on p "An evenly-balanced hybrid cross of Thin [PERSON_NAME] and Purple Punch, Kush Mi…" at bounding box center [204, 125] width 345 height 43
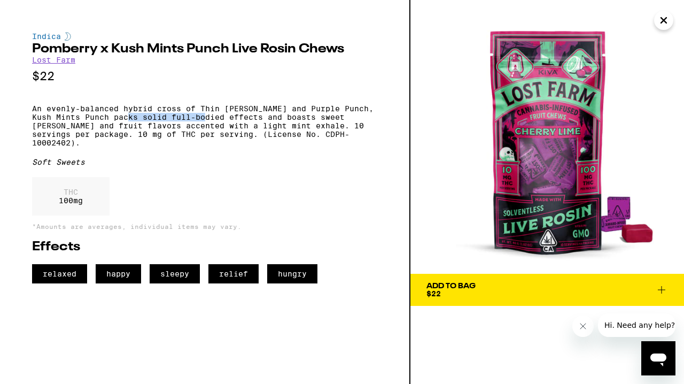
drag, startPoint x: 145, startPoint y: 126, endPoint x: 221, endPoint y: 124, distance: 76.5
click at [221, 124] on p "An evenly-balanced hybrid cross of Thin [PERSON_NAME] and Purple Punch, Kush Mi…" at bounding box center [204, 125] width 345 height 43
click at [431, 282] on div "Add To Bag" at bounding box center [451, 285] width 49 height 7
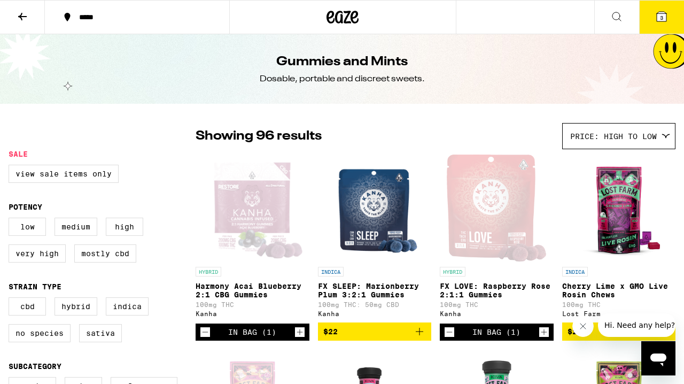
click at [663, 14] on span "3" at bounding box center [661, 17] width 3 height 6
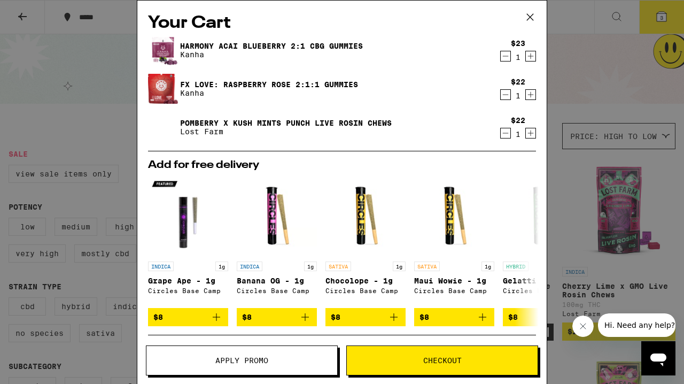
click at [530, 19] on icon at bounding box center [530, 17] width 16 height 16
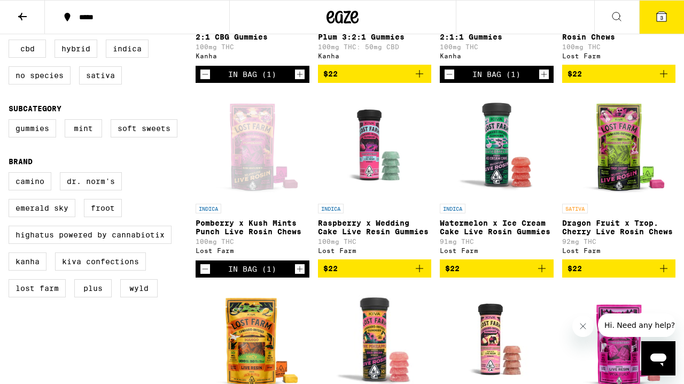
scroll to position [257, 0]
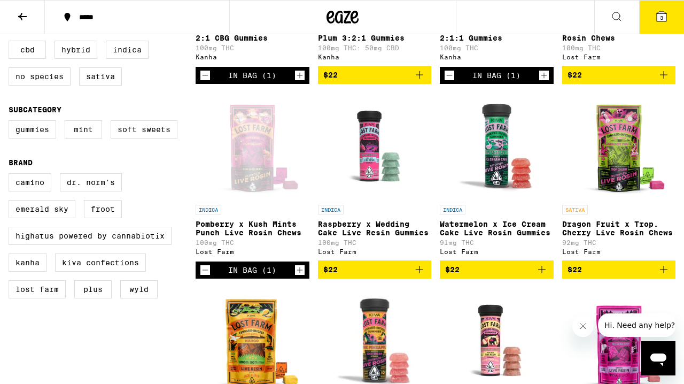
click at [395, 168] on img "Open page for Raspberry x Wedding Cake Live Resin Gummies from Lost Farm" at bounding box center [374, 145] width 107 height 107
click at [497, 149] on img "Open page for Watermelon x Ice Cream Cake Live Rosin Gummies from Lost Farm" at bounding box center [497, 145] width 113 height 107
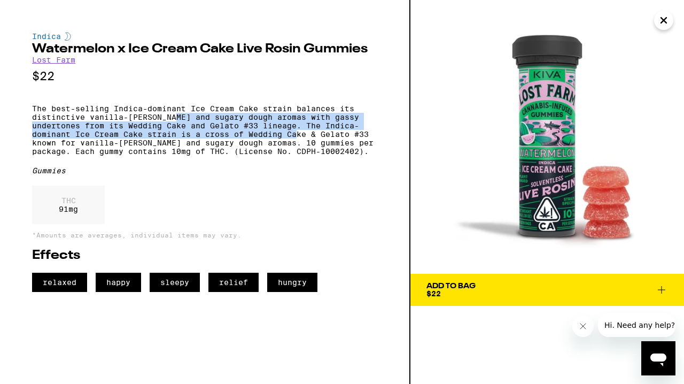
drag, startPoint x: 274, startPoint y: 142, endPoint x: 179, endPoint y: 120, distance: 97.1
click at [179, 120] on p "The best-selling Indica-dominant Ice Cream Cake strain balances its distinctive…" at bounding box center [204, 129] width 345 height 51
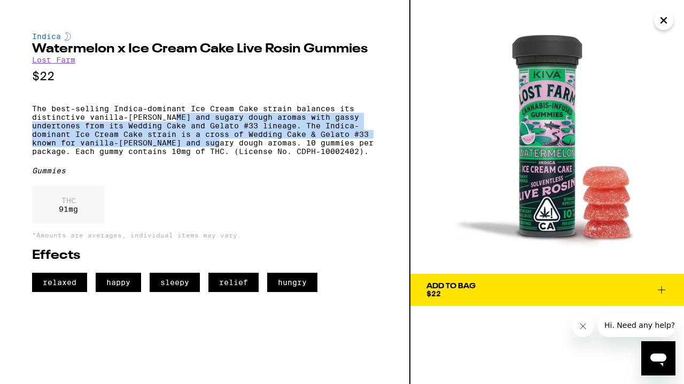
drag, startPoint x: 179, startPoint y: 120, endPoint x: 182, endPoint y: 152, distance: 32.2
click at [182, 152] on p "The best-selling Indica-dominant Ice Cream Cake strain balances its distinctive…" at bounding box center [204, 129] width 345 height 51
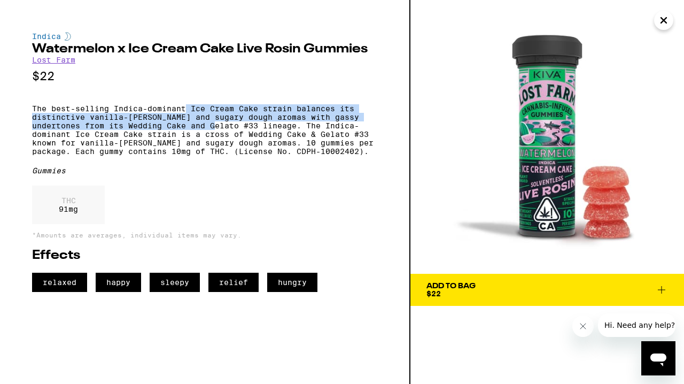
drag, startPoint x: 185, startPoint y: 117, endPoint x: 203, endPoint y: 136, distance: 26.1
click at [203, 136] on p "The best-selling Indica-dominant Ice Cream Cake strain balances its distinctive…" at bounding box center [204, 129] width 345 height 51
click at [203, 134] on p "The best-selling Indica-dominant Ice Cream Cake strain balances its distinctive…" at bounding box center [204, 129] width 345 height 51
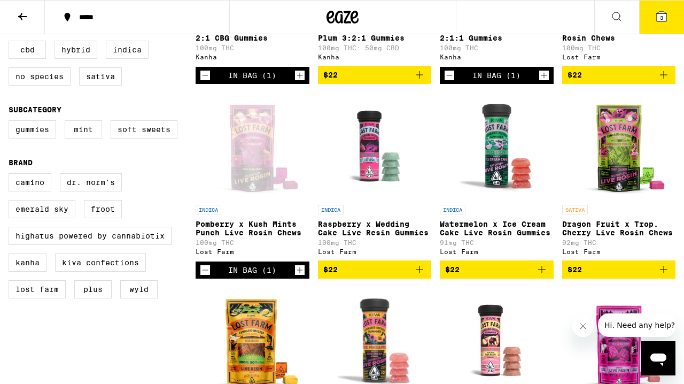
click at [512, 140] on img "Open page for Watermelon x Ice Cream Cake Live Rosin Gummies from Lost Farm" at bounding box center [497, 145] width 113 height 107
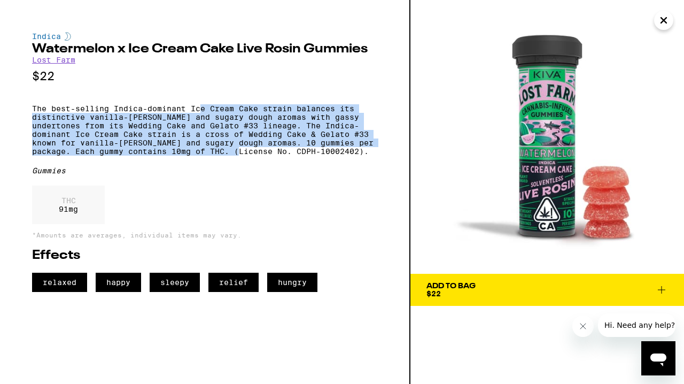
drag, startPoint x: 248, startPoint y: 161, endPoint x: 203, endPoint y: 114, distance: 64.7
click at [203, 114] on p "The best-selling Indica-dominant Ice Cream Cake strain balances its distinctive…" at bounding box center [204, 129] width 345 height 51
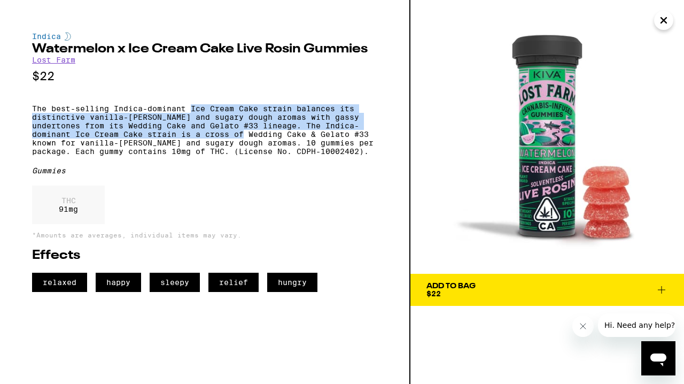
drag, startPoint x: 203, startPoint y: 114, endPoint x: 209, endPoint y: 148, distance: 34.2
click at [208, 148] on p "The best-selling Indica-dominant Ice Cream Cake strain balances its distinctive…" at bounding box center [204, 129] width 345 height 51
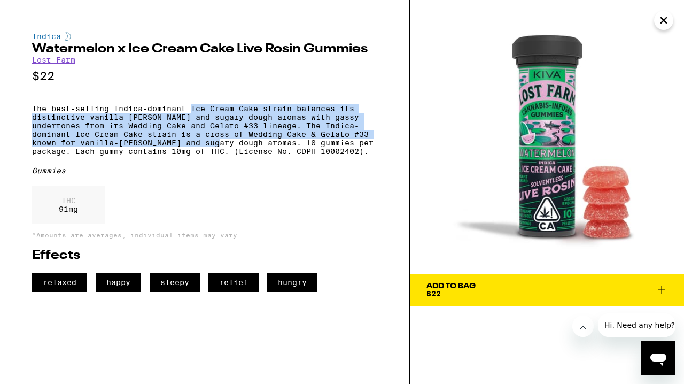
click at [209, 148] on p "The best-selling Indica-dominant Ice Cream Cake strain balances its distinctive…" at bounding box center [204, 129] width 345 height 51
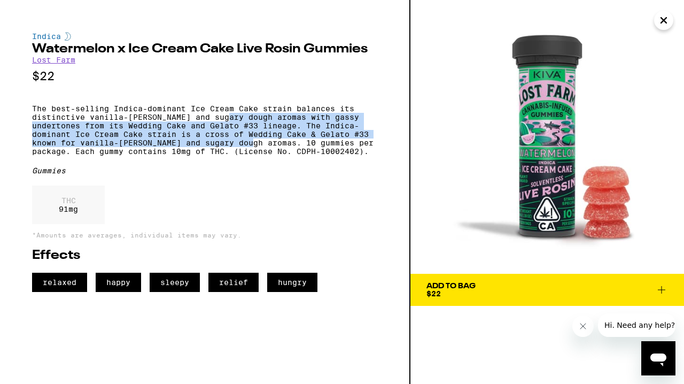
drag, startPoint x: 244, startPoint y: 150, endPoint x: 232, endPoint y: 121, distance: 30.7
click at [232, 121] on p "The best-selling Indica-dominant Ice Cream Cake strain balances its distinctive…" at bounding box center [204, 129] width 345 height 51
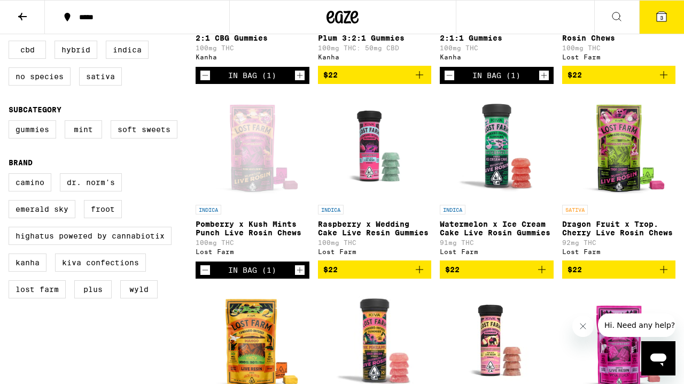
click at [625, 148] on img "Open page for Dragon Fruit x Trop. Cherry Live Rosin Chews from Lost Farm" at bounding box center [619, 145] width 107 height 107
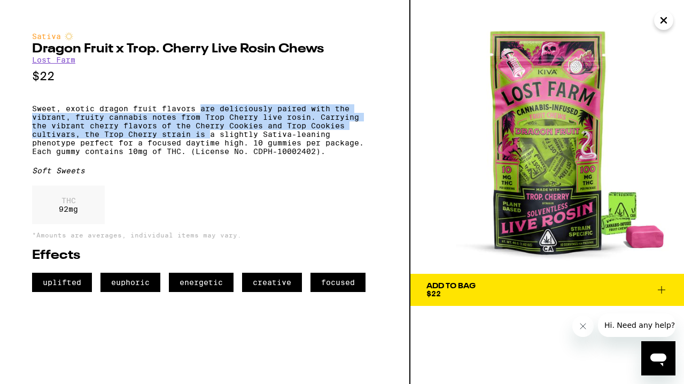
drag, startPoint x: 199, startPoint y: 114, endPoint x: 210, endPoint y: 143, distance: 30.8
click at [210, 143] on p "Sweet, exotic dragon fruit flavors are deliciously paired with the vibrant, fru…" at bounding box center [204, 129] width 345 height 51
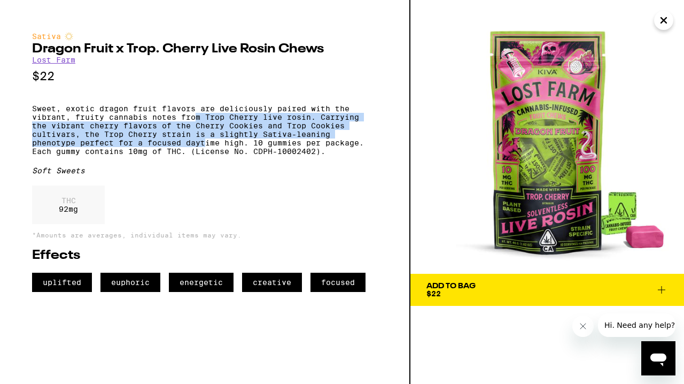
drag, startPoint x: 208, startPoint y: 149, endPoint x: 194, endPoint y: 126, distance: 27.4
click at [194, 126] on p "Sweet, exotic dragon fruit flavors are deliciously paired with the vibrant, fru…" at bounding box center [204, 129] width 345 height 51
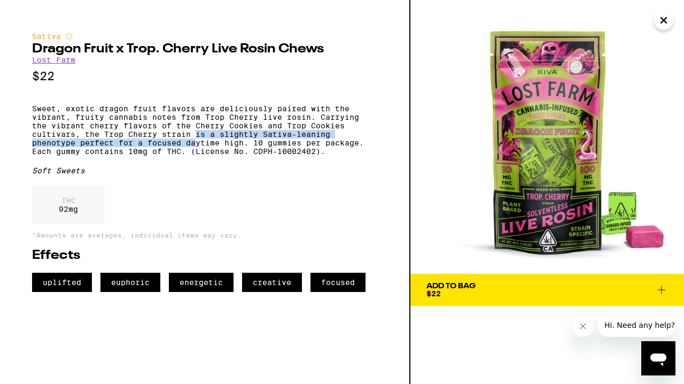
drag, startPoint x: 198, startPoint y: 152, endPoint x: 195, endPoint y: 135, distance: 17.5
click at [195, 136] on p "Sweet, exotic dragon fruit flavors are deliciously paired with the vibrant, fru…" at bounding box center [204, 129] width 345 height 51
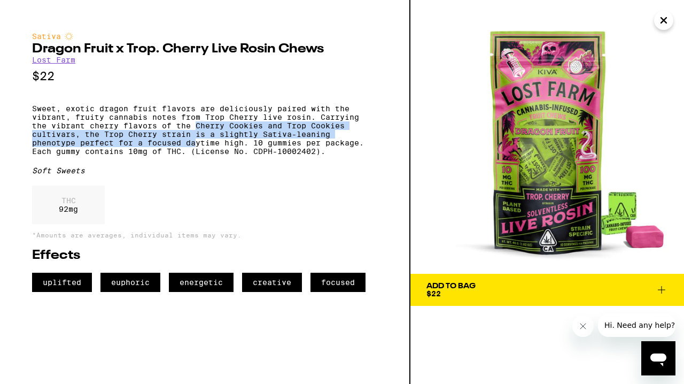
click at [195, 135] on p "Sweet, exotic dragon fruit flavors are deliciously paired with the vibrant, fru…" at bounding box center [204, 129] width 345 height 51
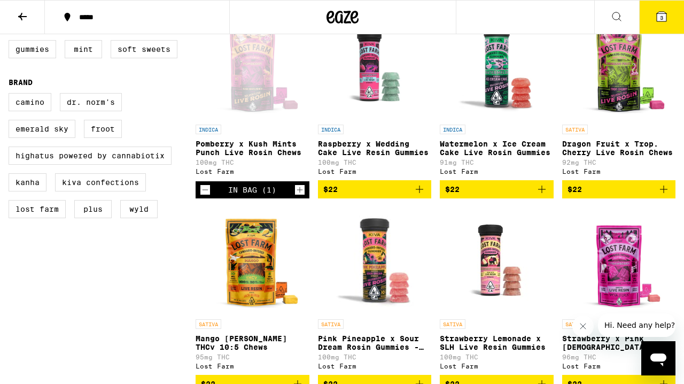
scroll to position [343, 0]
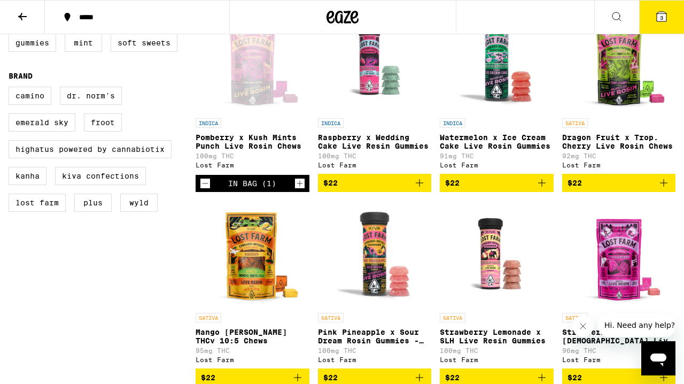
click at [592, 189] on span "$22" at bounding box center [619, 182] width 103 height 13
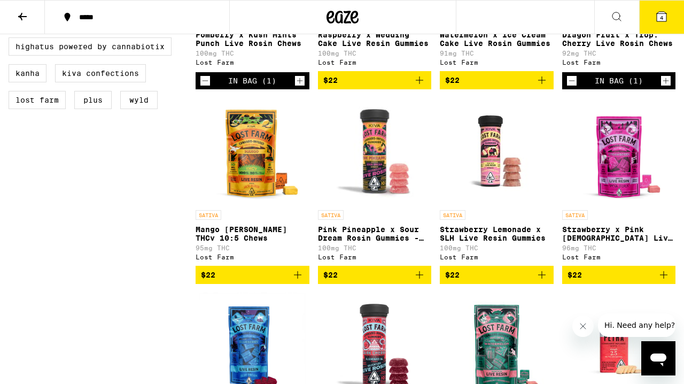
scroll to position [453, 0]
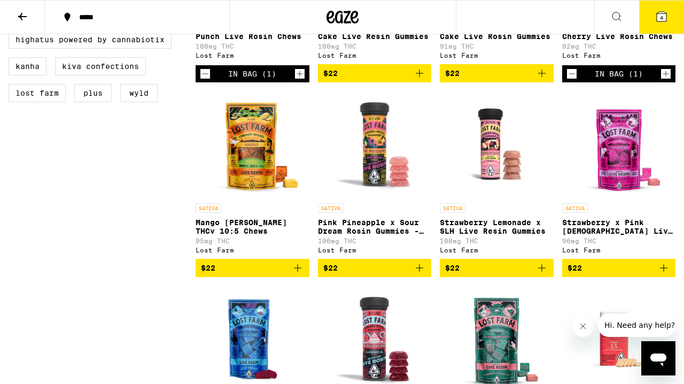
click at [256, 152] on img "Open page for Mango Jack Herer THCv 10:5 Chews from Lost Farm" at bounding box center [252, 144] width 107 height 107
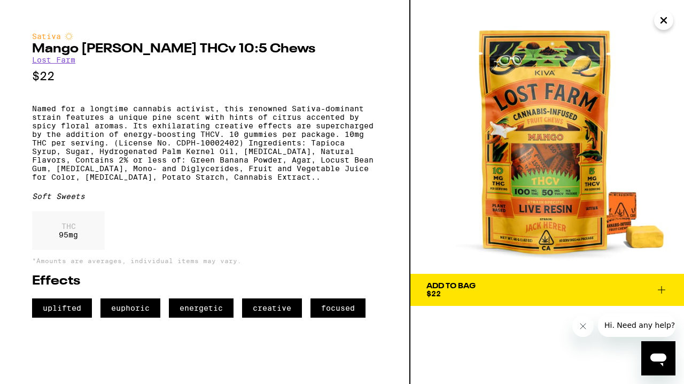
click at [484, 289] on span "Add To Bag $22" at bounding box center [548, 289] width 242 height 15
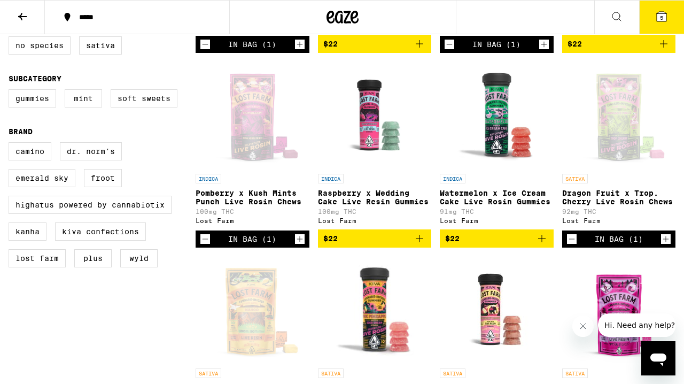
scroll to position [292, 0]
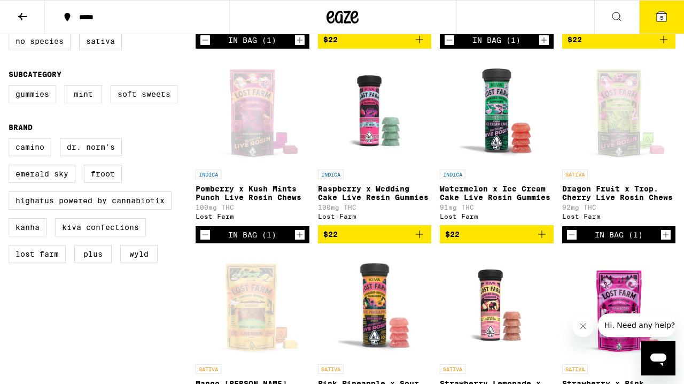
click at [571, 241] on icon "Decrement" at bounding box center [572, 234] width 10 height 13
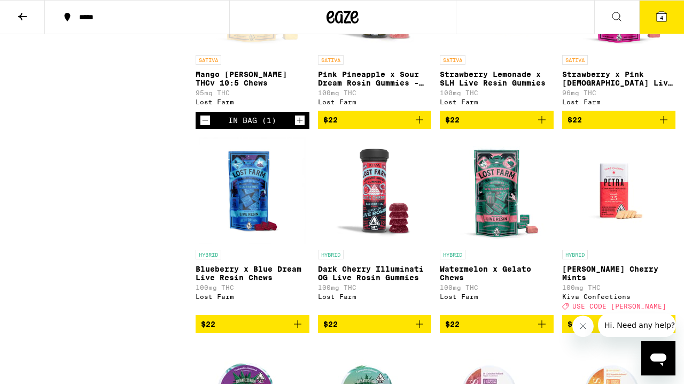
scroll to position [602, 0]
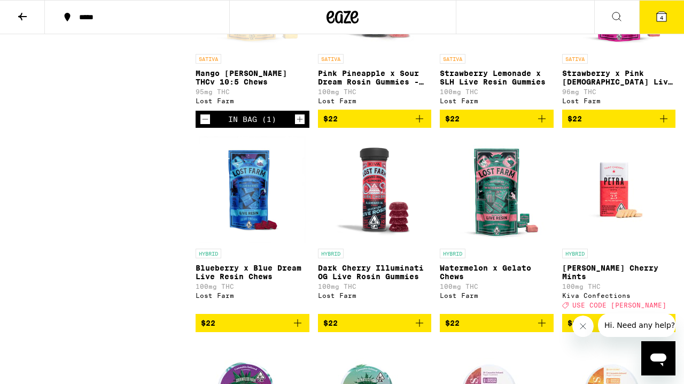
click at [253, 222] on img "Open page for Blueberry x Blue Dream Live Resin Chews from Lost Farm" at bounding box center [252, 189] width 107 height 107
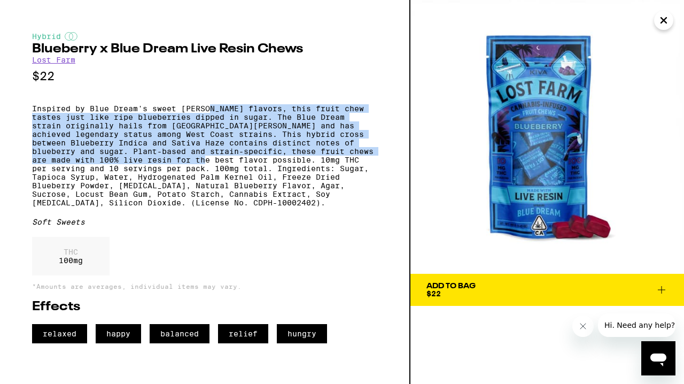
drag, startPoint x: 212, startPoint y: 116, endPoint x: 223, endPoint y: 168, distance: 53.7
click at [223, 168] on p "Inspired by Blue Dream's sweet [PERSON_NAME] flavors, this fruit chew tastes ju…" at bounding box center [204, 155] width 345 height 103
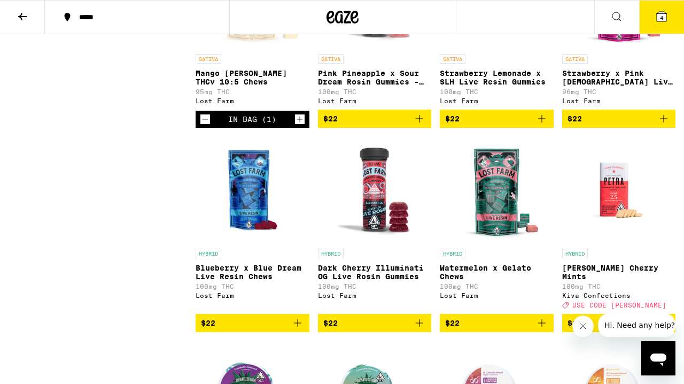
click at [377, 209] on img "Open page for Dark Cherry Illuminati OG Live Rosin Gummies from Lost Farm" at bounding box center [374, 189] width 113 height 107
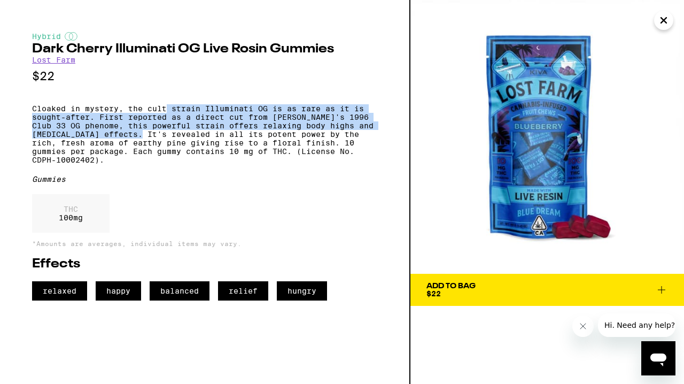
drag, startPoint x: 165, startPoint y: 114, endPoint x: 176, endPoint y: 138, distance: 26.5
click at [176, 138] on p "Cloaked in mystery, the cult strain Illuminati OG is as rare as it is sought-af…" at bounding box center [204, 134] width 345 height 60
drag, startPoint x: 176, startPoint y: 138, endPoint x: 146, endPoint y: 111, distance: 40.9
click at [146, 111] on p "Cloaked in mystery, the cult strain Illuminati OG is as rare as it is sought-af…" at bounding box center [204, 134] width 345 height 60
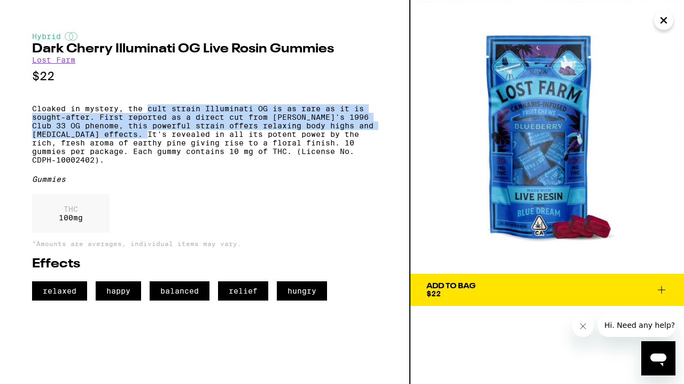
click at [146, 111] on p "Cloaked in mystery, the cult strain Illuminati OG is as rare as it is sought-af…" at bounding box center [204, 134] width 345 height 60
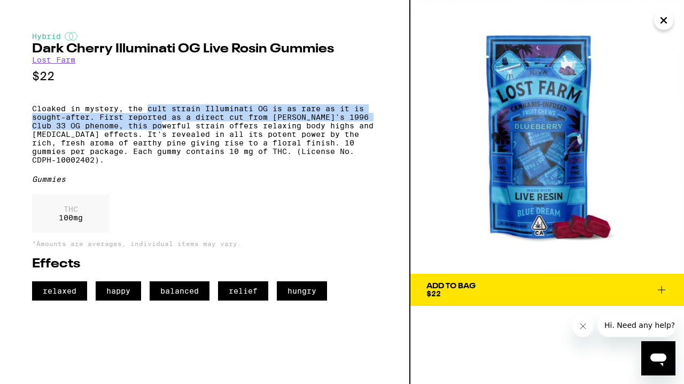
drag, startPoint x: 146, startPoint y: 111, endPoint x: 154, endPoint y: 132, distance: 22.2
click at [154, 132] on p "Cloaked in mystery, the cult strain Illuminati OG is as rare as it is sought-af…" at bounding box center [204, 134] width 345 height 60
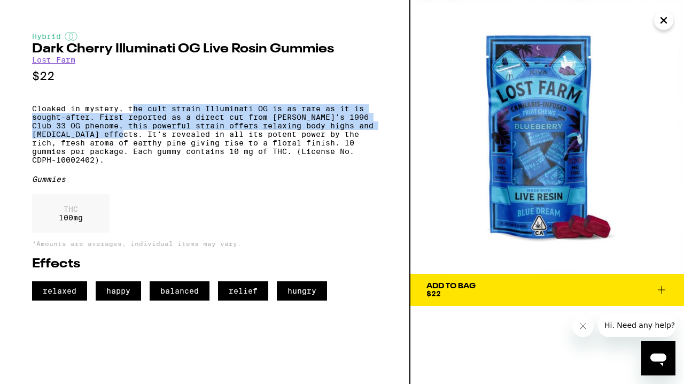
drag, startPoint x: 156, startPoint y: 142, endPoint x: 132, endPoint y: 117, distance: 34.8
click at [132, 117] on p "Cloaked in mystery, the cult strain Illuminati OG is as rare as it is sought-af…" at bounding box center [204, 134] width 345 height 60
drag, startPoint x: 132, startPoint y: 117, endPoint x: 134, endPoint y: 141, distance: 23.6
click at [134, 141] on p "Cloaked in mystery, the cult strain Illuminati OG is as rare as it is sought-af…" at bounding box center [204, 134] width 345 height 60
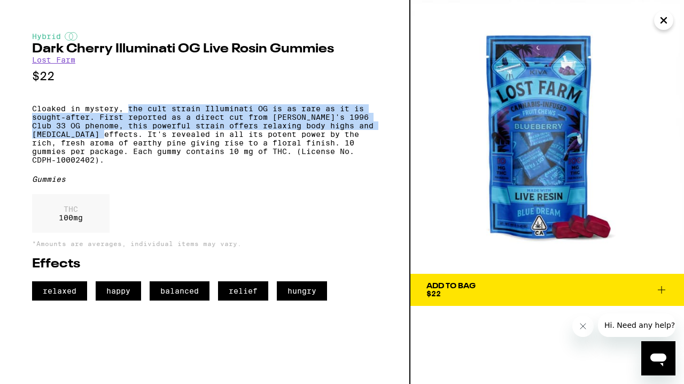
click at [134, 141] on p "Cloaked in mystery, the cult strain Illuminati OG is as rare as it is sought-af…" at bounding box center [204, 134] width 345 height 60
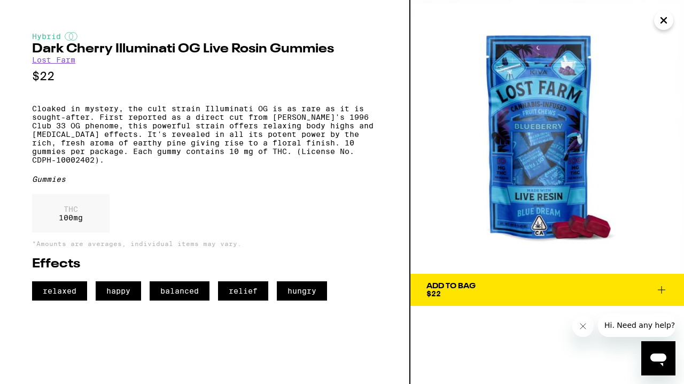
click at [474, 282] on div "Add To Bag" at bounding box center [451, 285] width 49 height 7
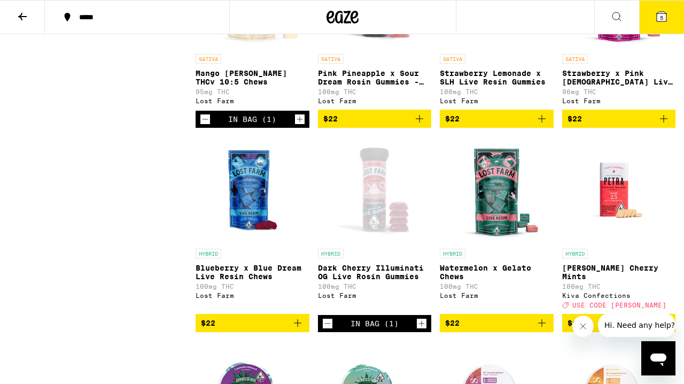
click at [669, 19] on button "5" at bounding box center [661, 17] width 45 height 33
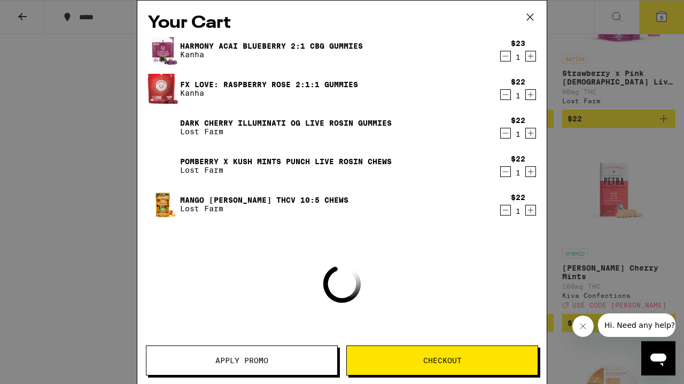
click at [439, 365] on button "Checkout" at bounding box center [442, 360] width 192 height 30
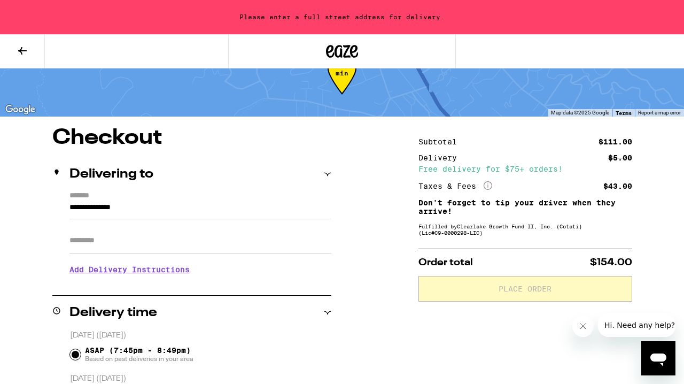
scroll to position [40, 0]
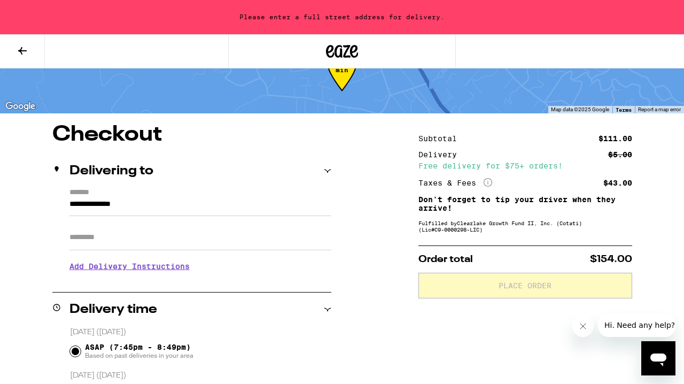
click at [166, 200] on input "**********" at bounding box center [200, 207] width 262 height 18
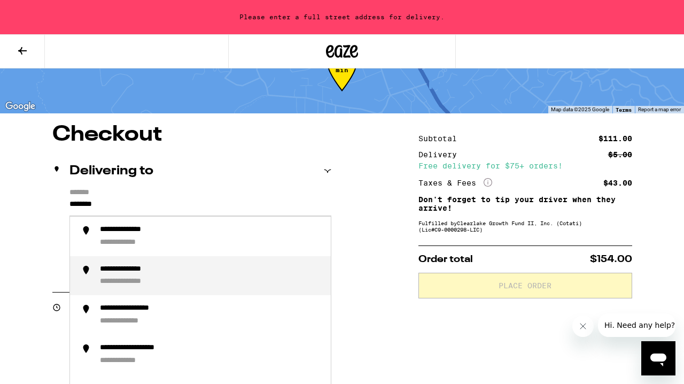
click at [160, 272] on div "**********" at bounding box center [136, 270] width 73 height 10
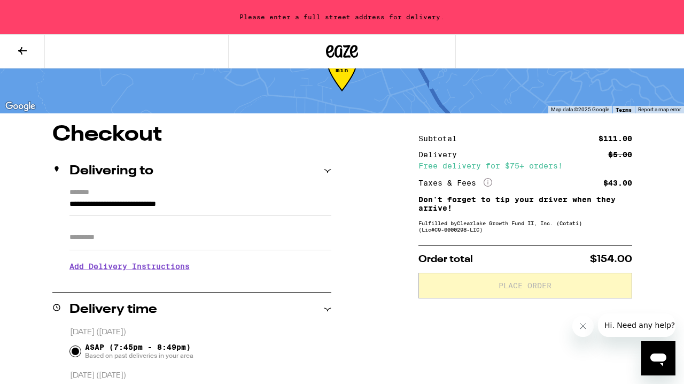
type input "**********"
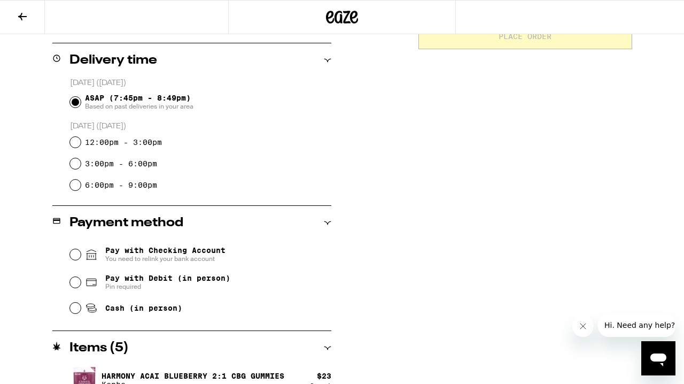
scroll to position [275, 0]
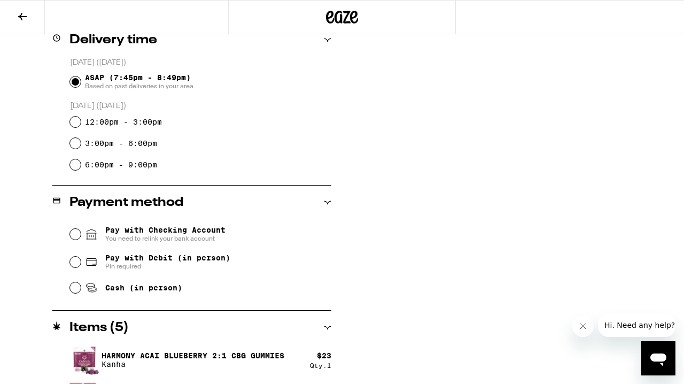
click at [76, 234] on input "Pay with Checking Account You need to relink your bank account" at bounding box center [75, 234] width 11 height 11
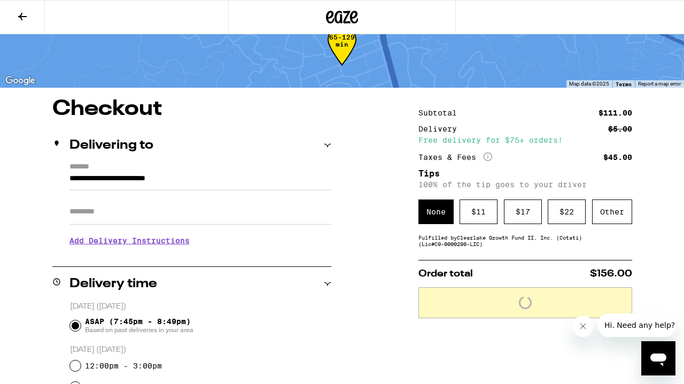
scroll to position [32, 0]
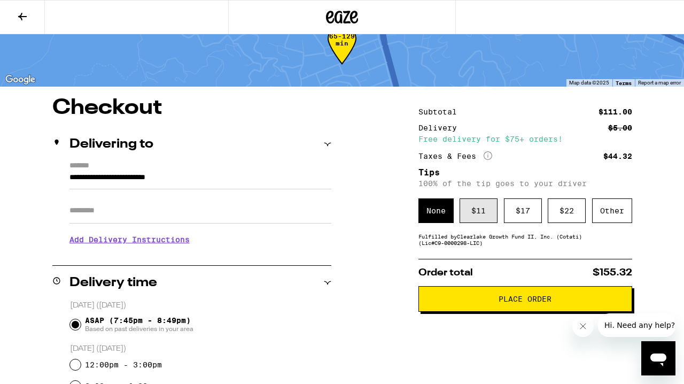
click at [470, 222] on div "$ 11" at bounding box center [479, 210] width 38 height 25
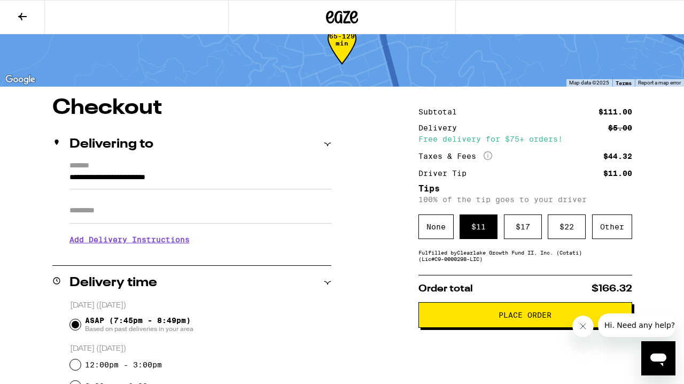
click at [446, 327] on button "Place Order" at bounding box center [526, 315] width 214 height 26
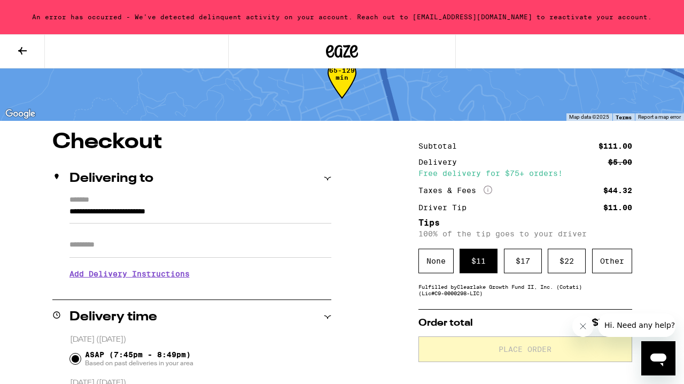
drag, startPoint x: 339, startPoint y: 119, endPoint x: 308, endPoint y: 56, distance: 69.8
click at [310, 32] on div "An error has occurred - We've detected delinquent activity on your account. Rea…" at bounding box center [342, 17] width 684 height 34
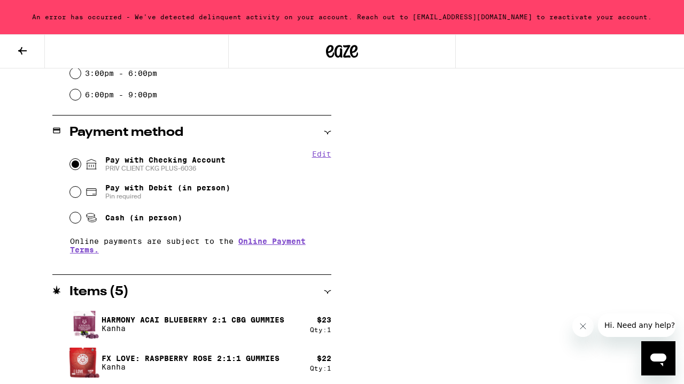
scroll to position [380, 0]
click at [105, 217] on span "Cash (in person)" at bounding box center [143, 217] width 77 height 9
click at [81, 217] on input "Cash (in person)" at bounding box center [75, 217] width 11 height 11
radio input "true"
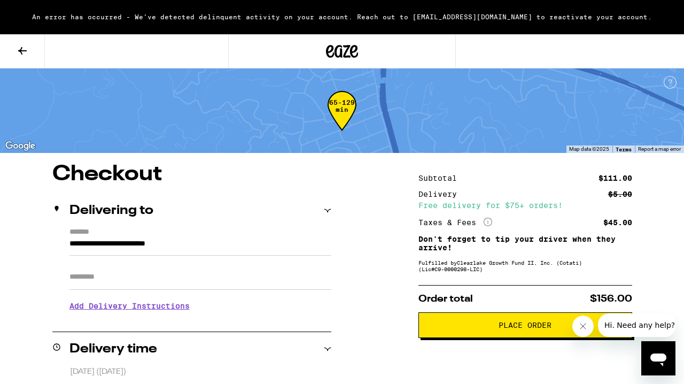
scroll to position [0, 0]
click at [461, 329] on span "Place Order" at bounding box center [526, 324] width 196 height 7
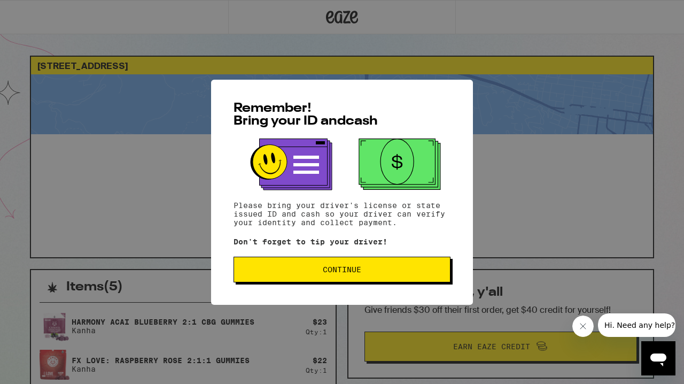
click at [326, 272] on span "Continue" at bounding box center [342, 269] width 38 height 7
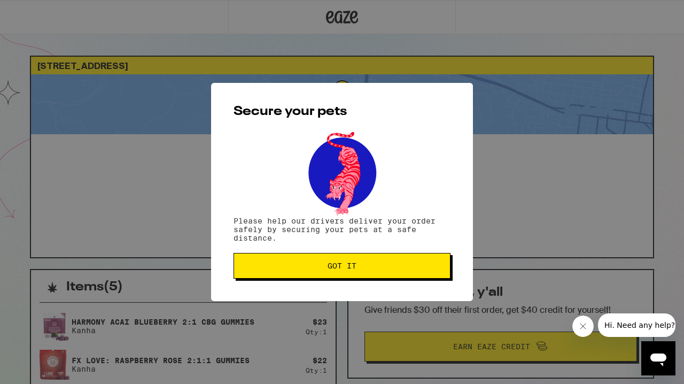
click at [329, 269] on span "Got it" at bounding box center [342, 265] width 29 height 7
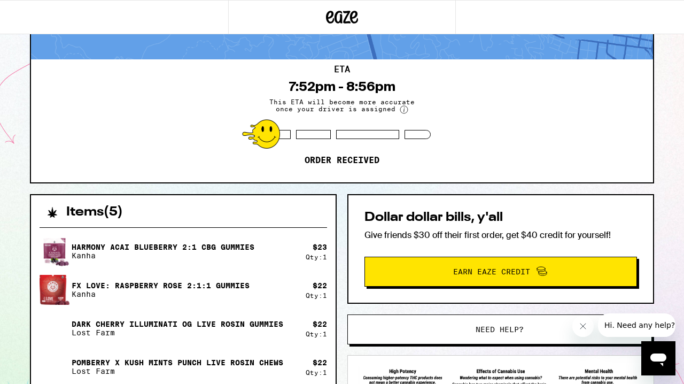
scroll to position [72, 0]
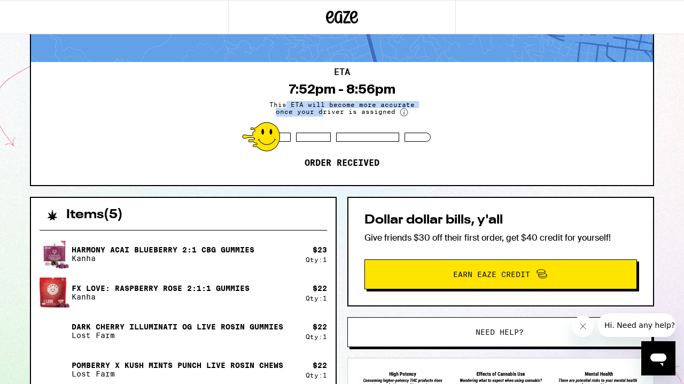
drag, startPoint x: 321, startPoint y: 116, endPoint x: 287, endPoint y: 101, distance: 38.1
click at [287, 101] on span "This ETA will become more accurate once your driver is assigned" at bounding box center [342, 109] width 160 height 16
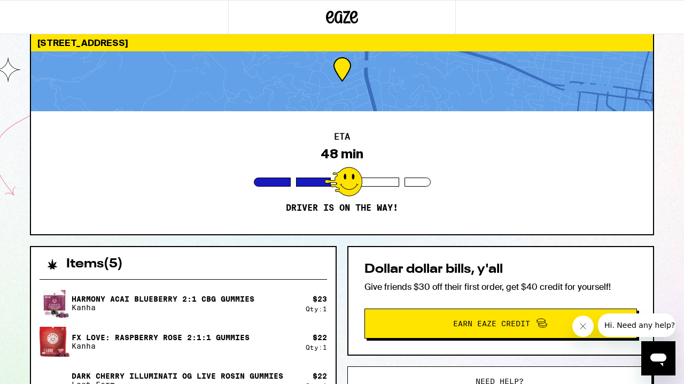
scroll to position [36, 0]
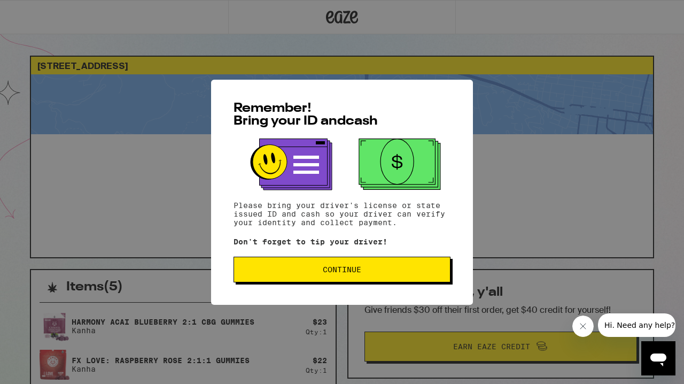
click at [360, 268] on span "Continue" at bounding box center [342, 269] width 38 height 7
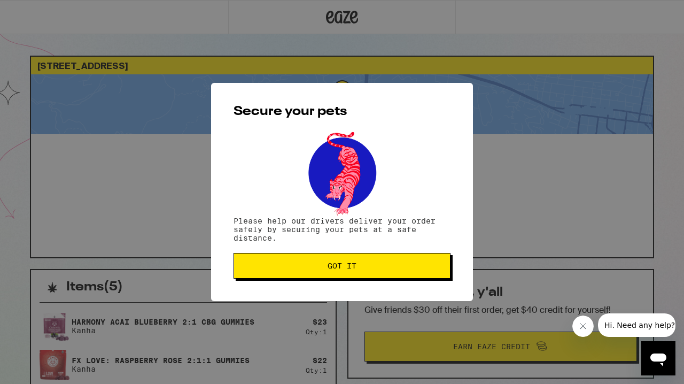
click at [360, 268] on span "Got it" at bounding box center [342, 265] width 199 height 7
